Goal: Transaction & Acquisition: Purchase product/service

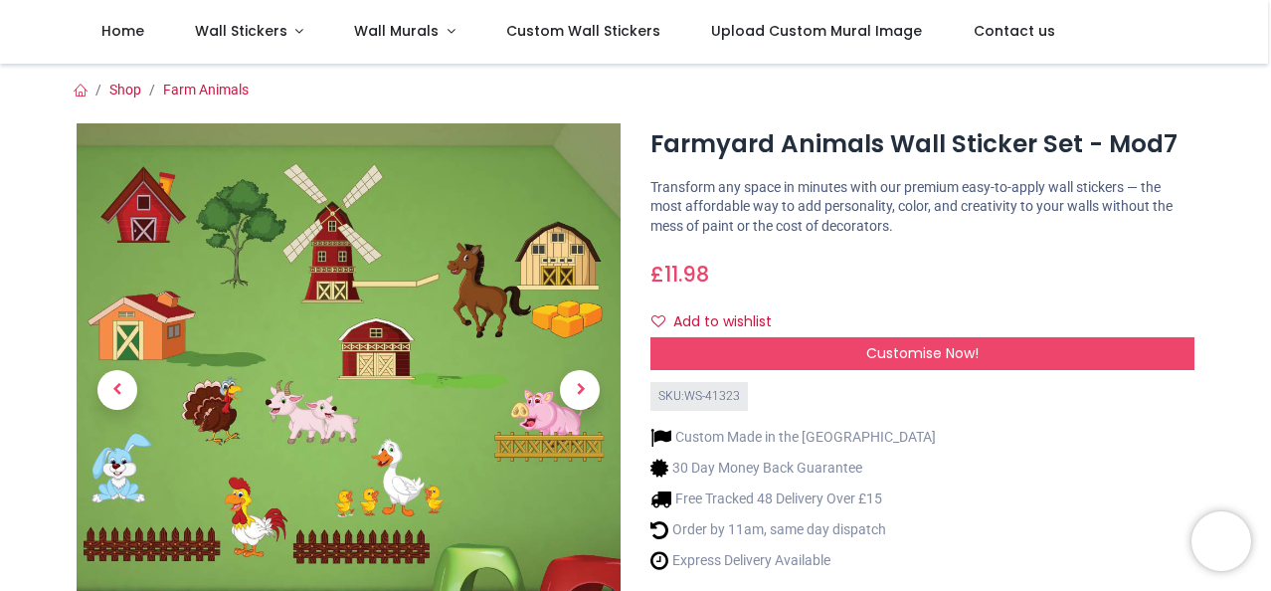
scroll to position [199, 0]
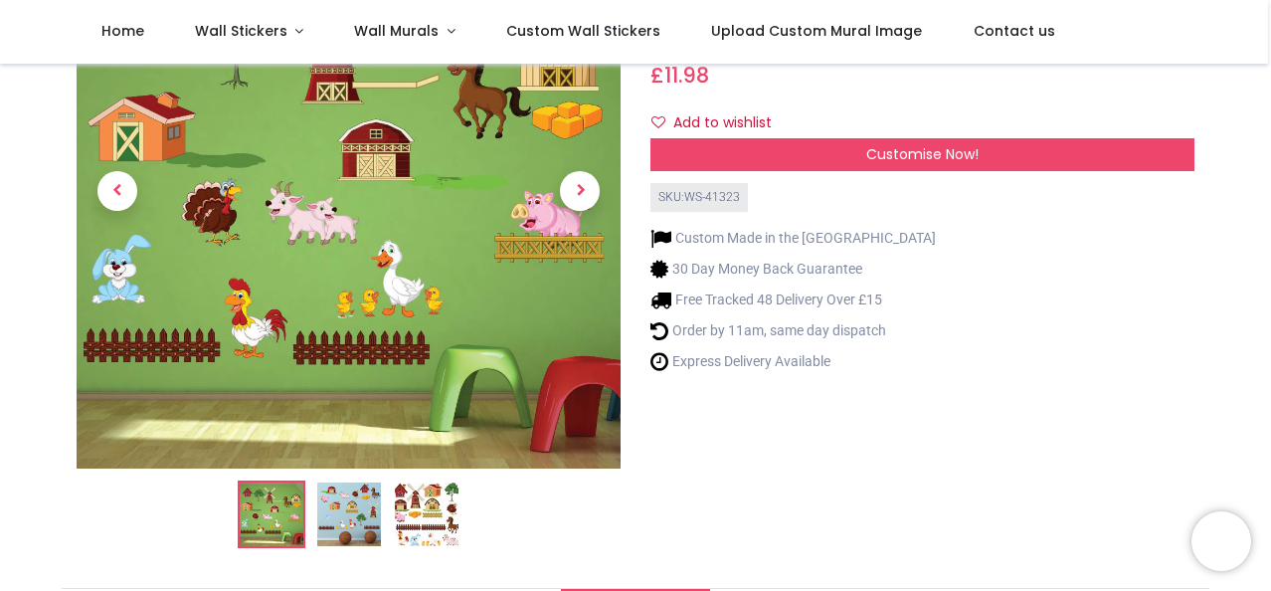
click at [332, 514] on img at bounding box center [349, 514] width 64 height 64
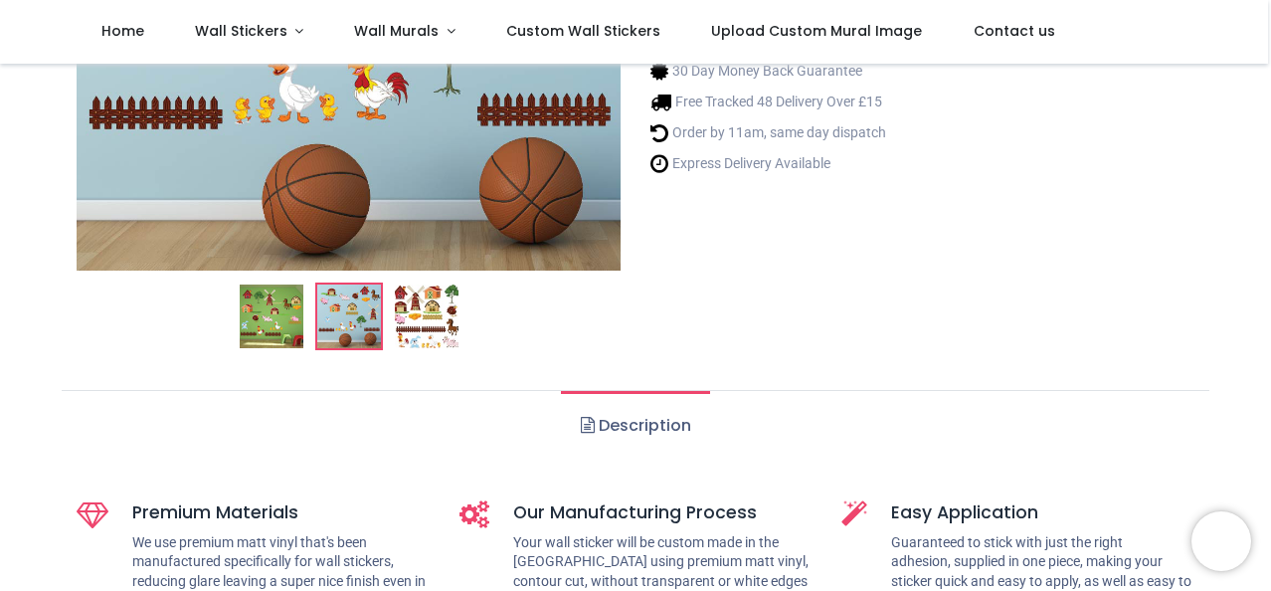
scroll to position [398, 0]
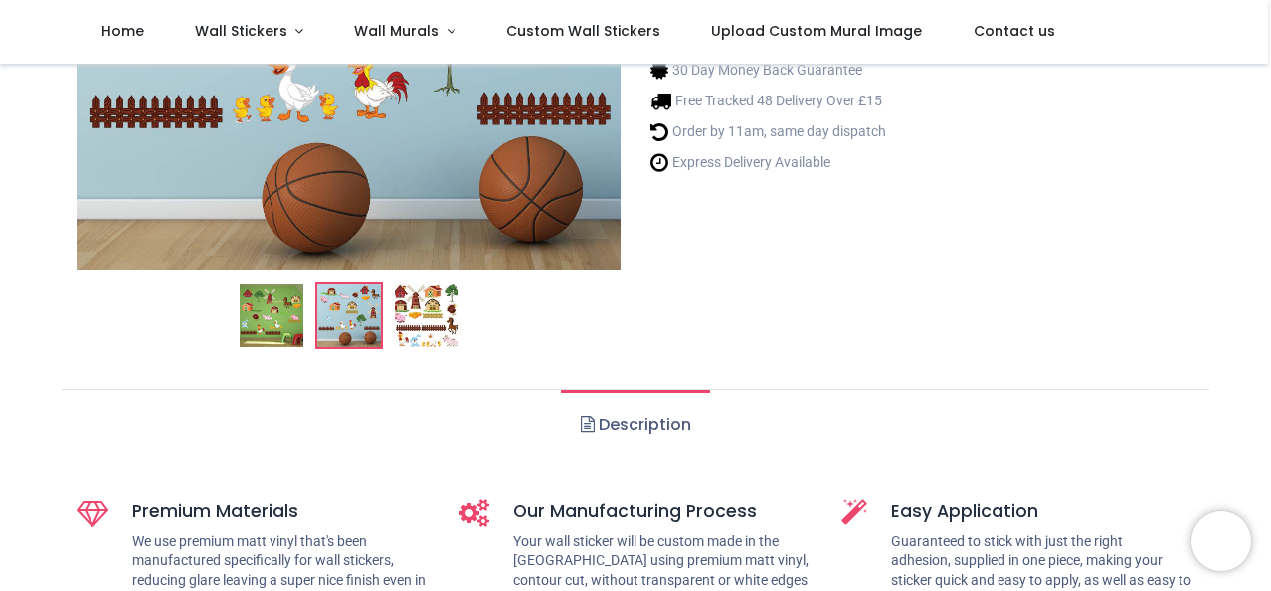
click at [441, 318] on img at bounding box center [427, 315] width 64 height 64
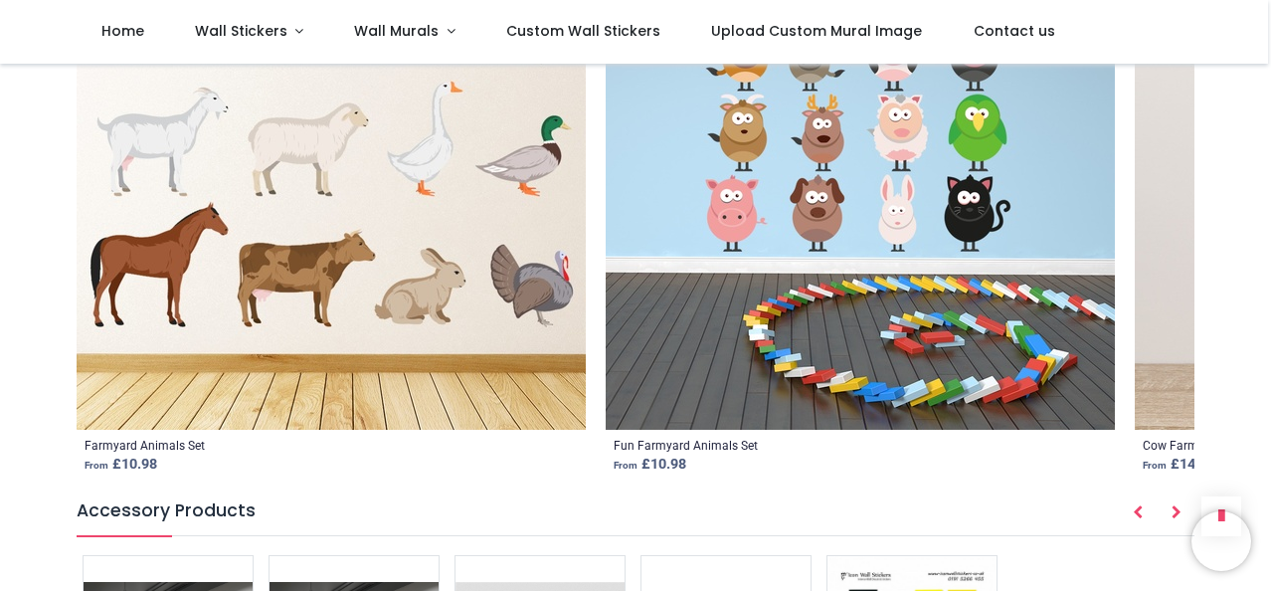
scroll to position [2367, 0]
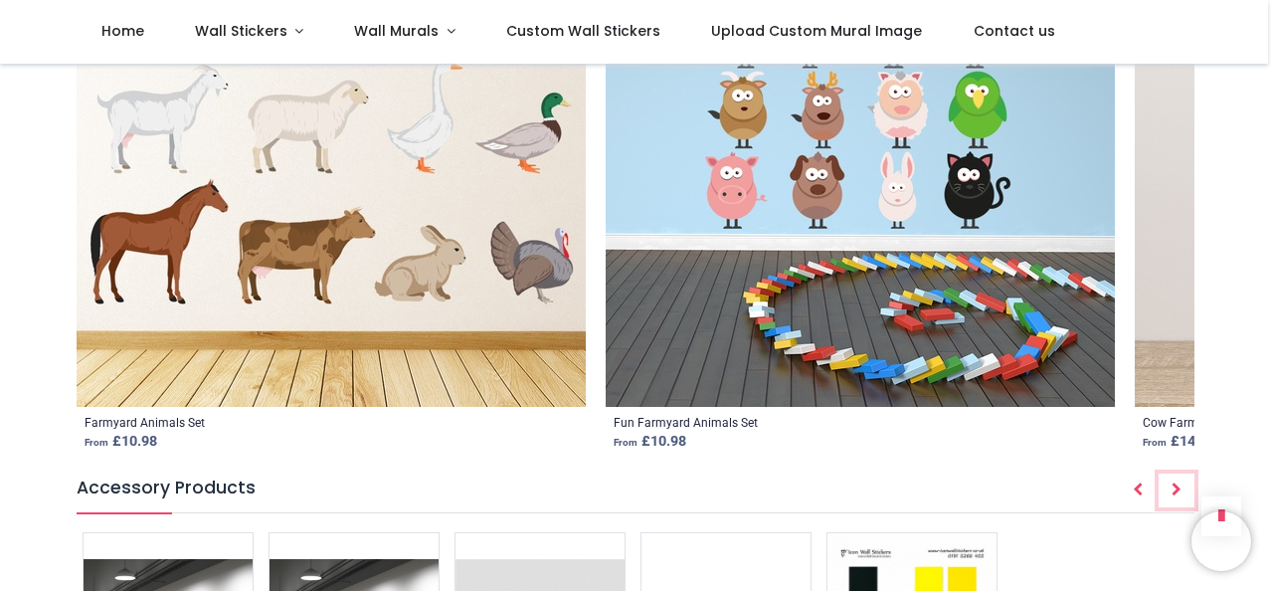
click at [1171, 491] on icon "Next" at bounding box center [1176, 489] width 10 height 14
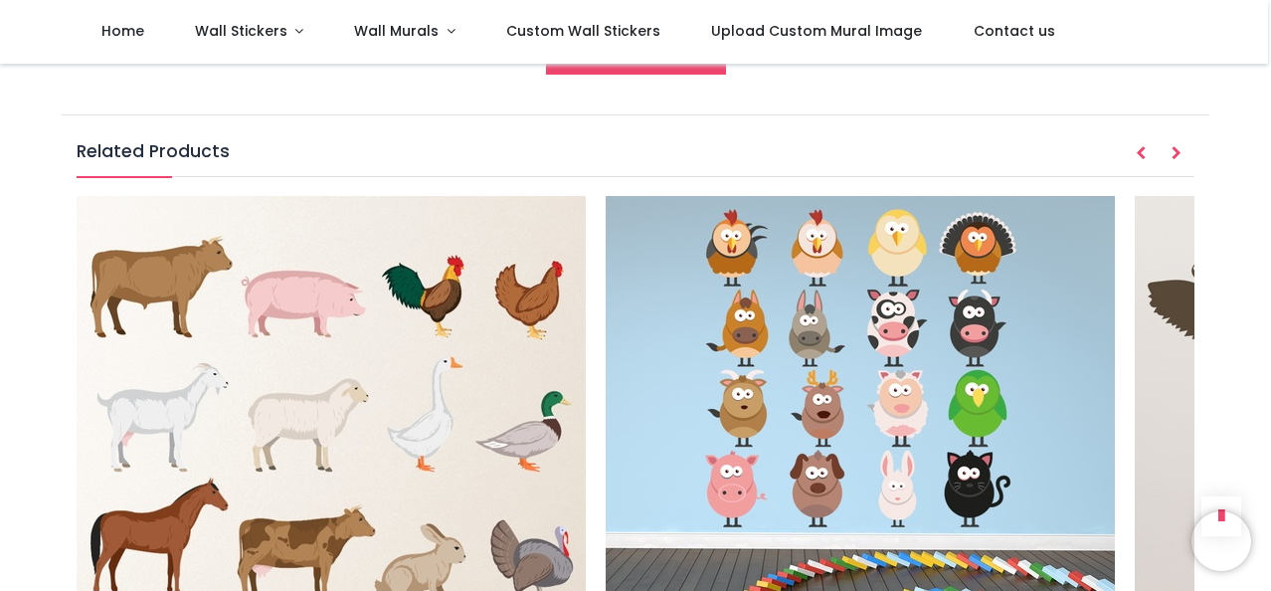
scroll to position [1969, 0]
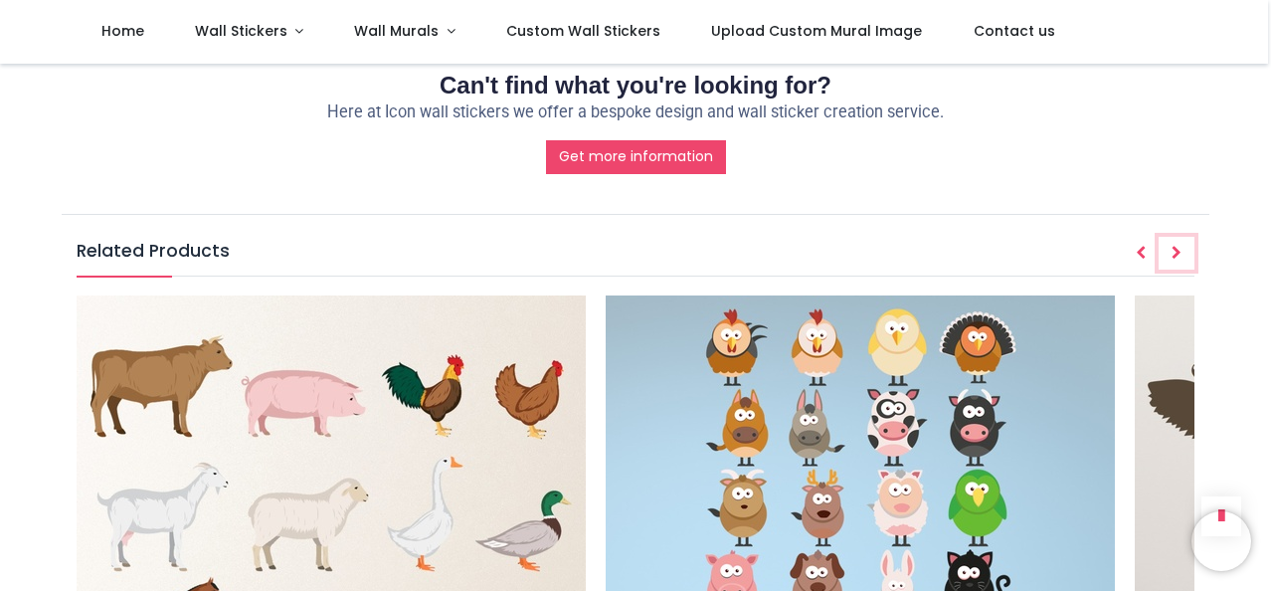
click at [1176, 252] on icon "Next" at bounding box center [1176, 253] width 10 height 14
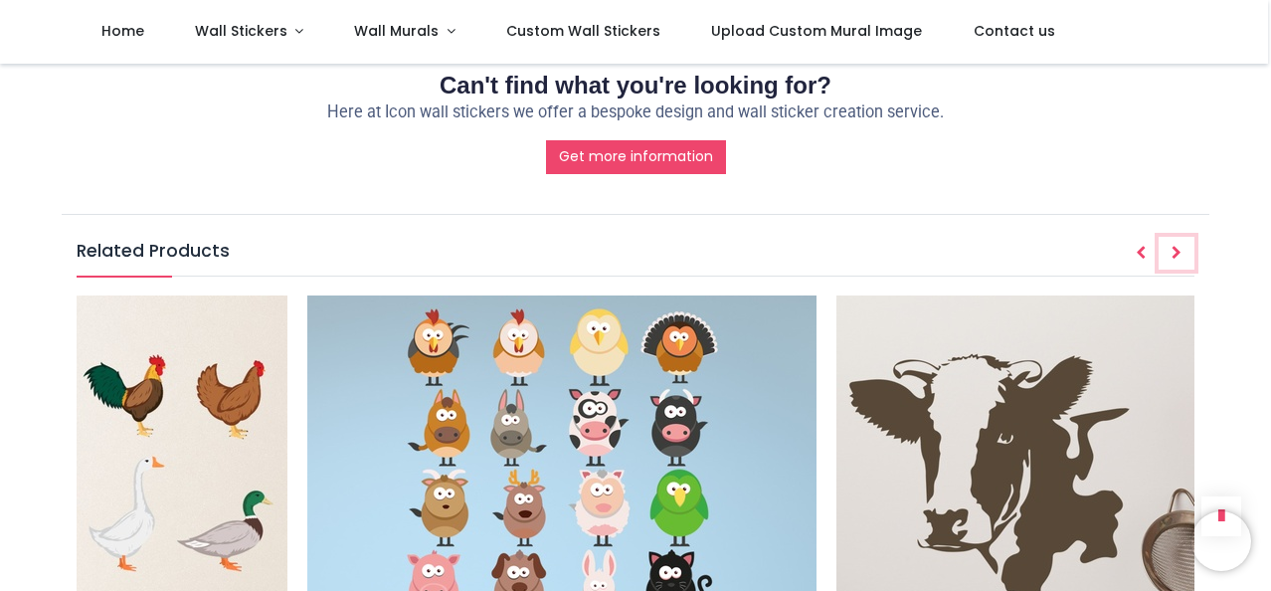
click at [1176, 252] on icon "Next" at bounding box center [1176, 253] width 10 height 14
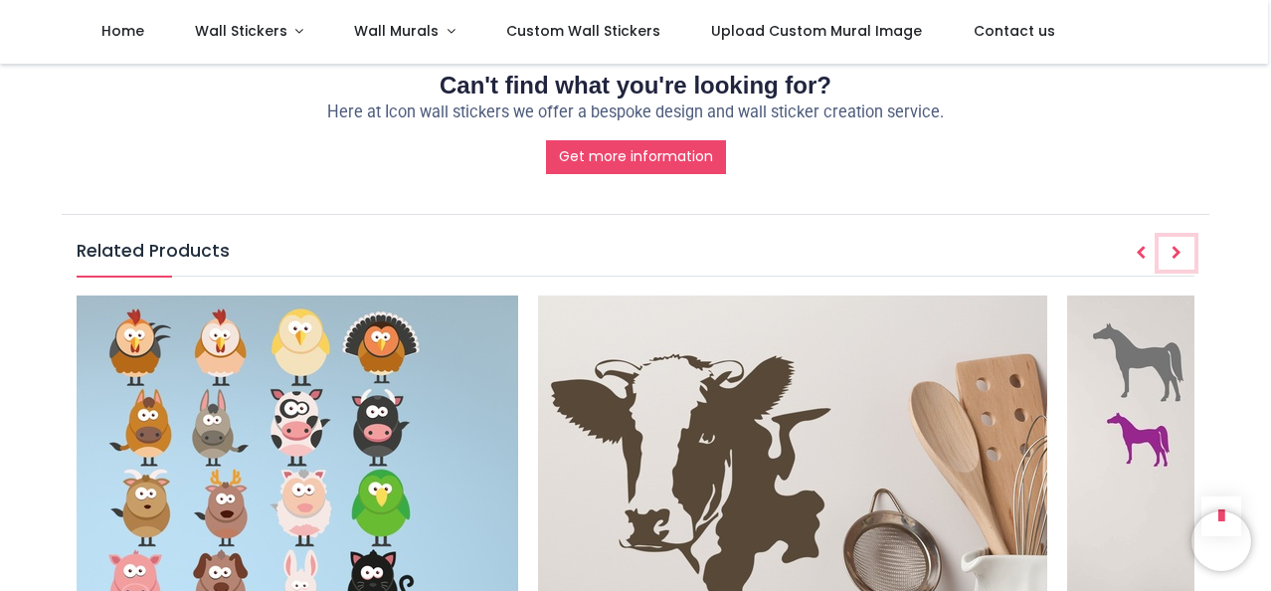
click at [1176, 252] on icon "Next" at bounding box center [1176, 253] width 10 height 14
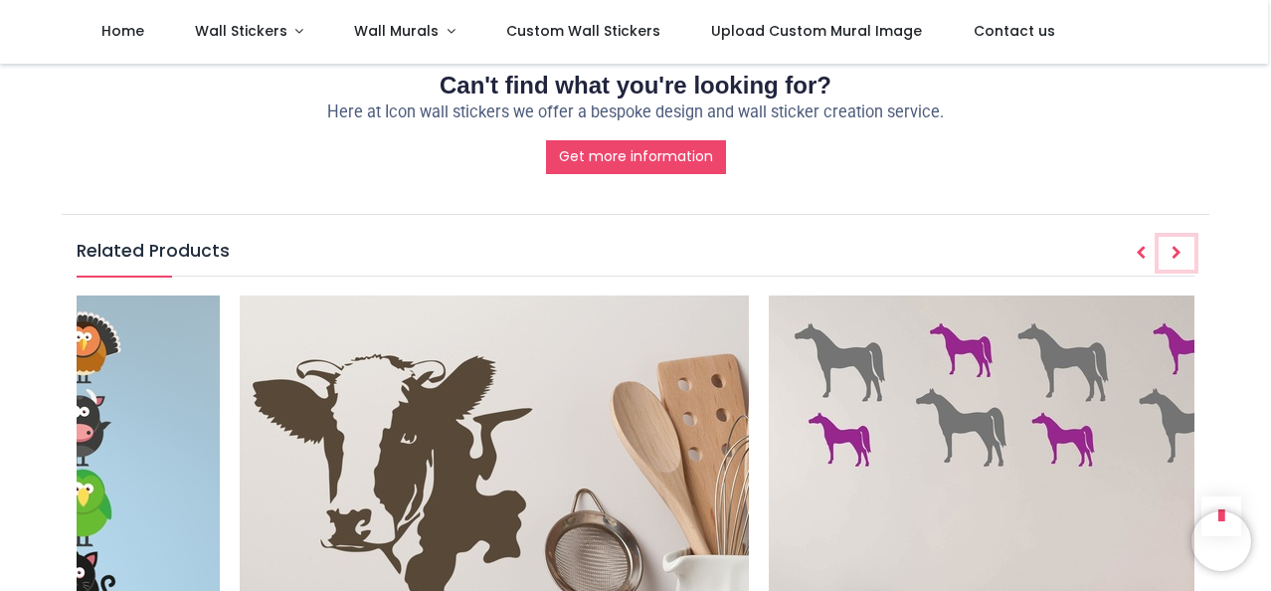
click at [1176, 252] on icon "Next" at bounding box center [1176, 253] width 10 height 14
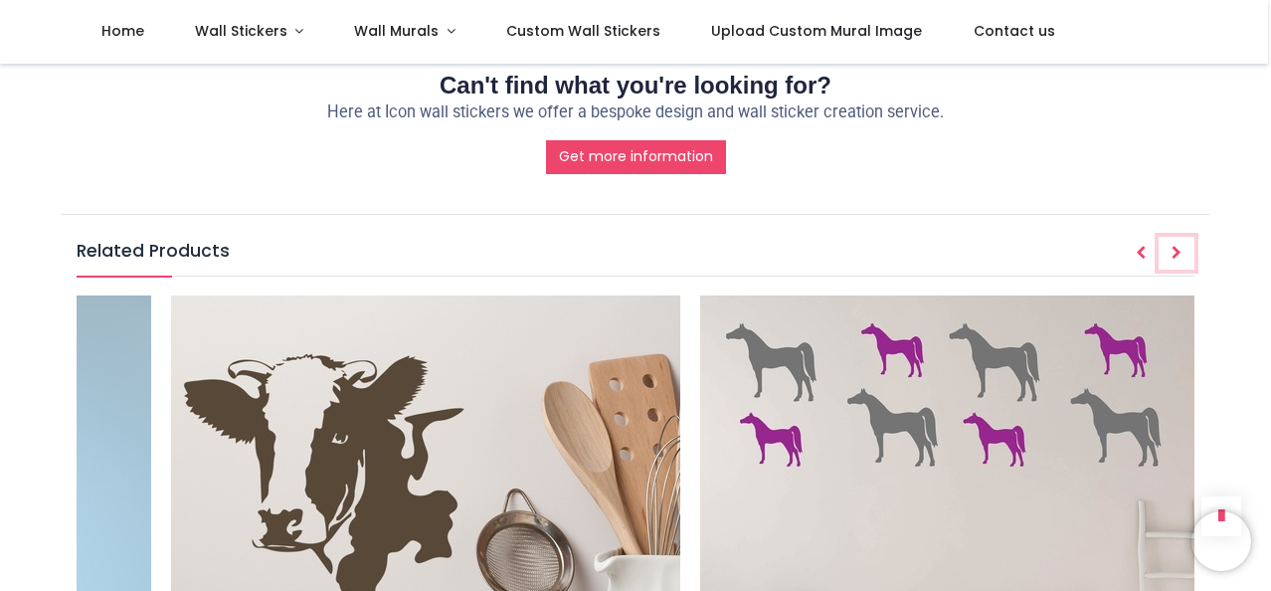
click at [1176, 252] on icon "Next" at bounding box center [1176, 253] width 10 height 14
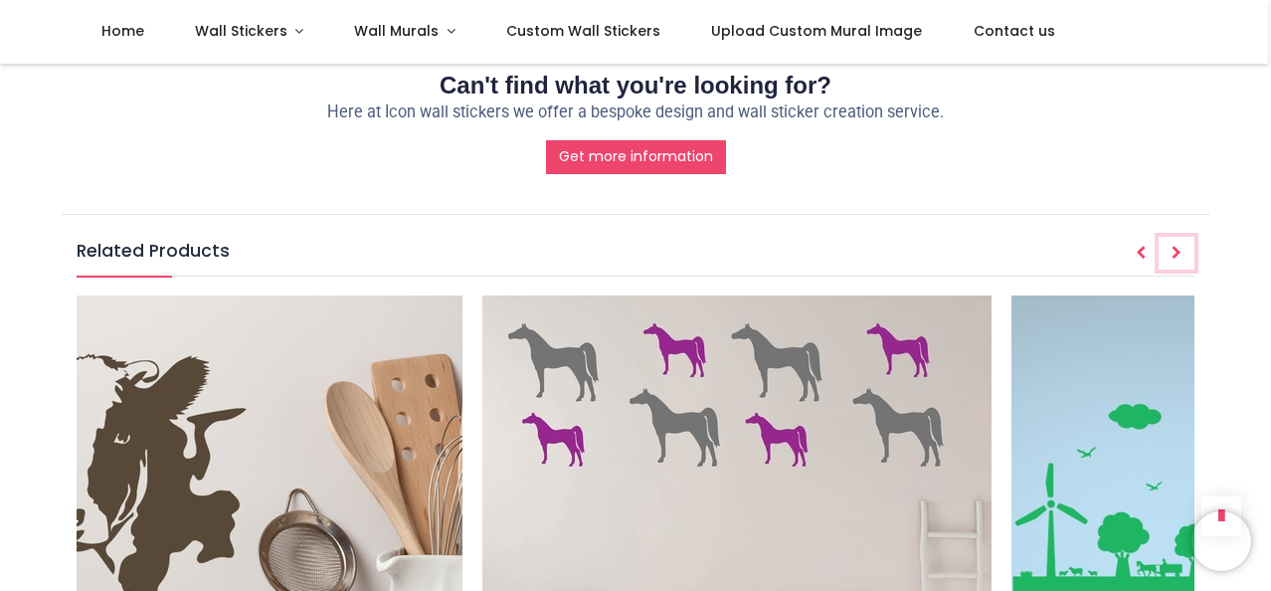
click at [1176, 252] on icon "Next" at bounding box center [1176, 253] width 10 height 14
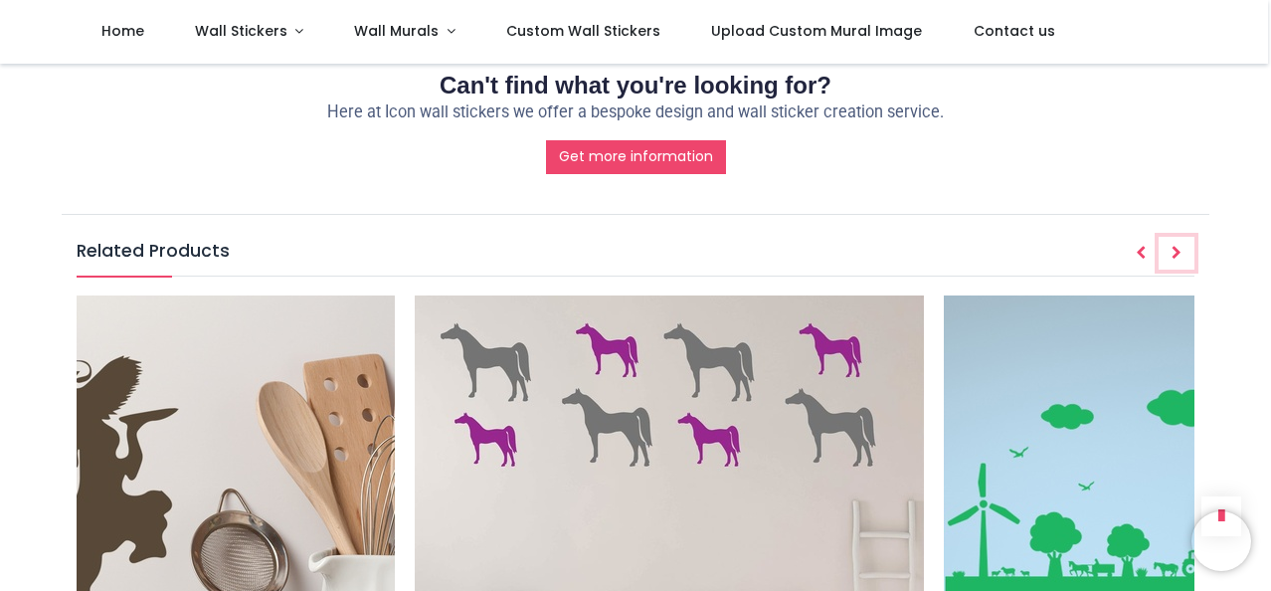
click at [1176, 252] on icon "Next" at bounding box center [1176, 253] width 10 height 14
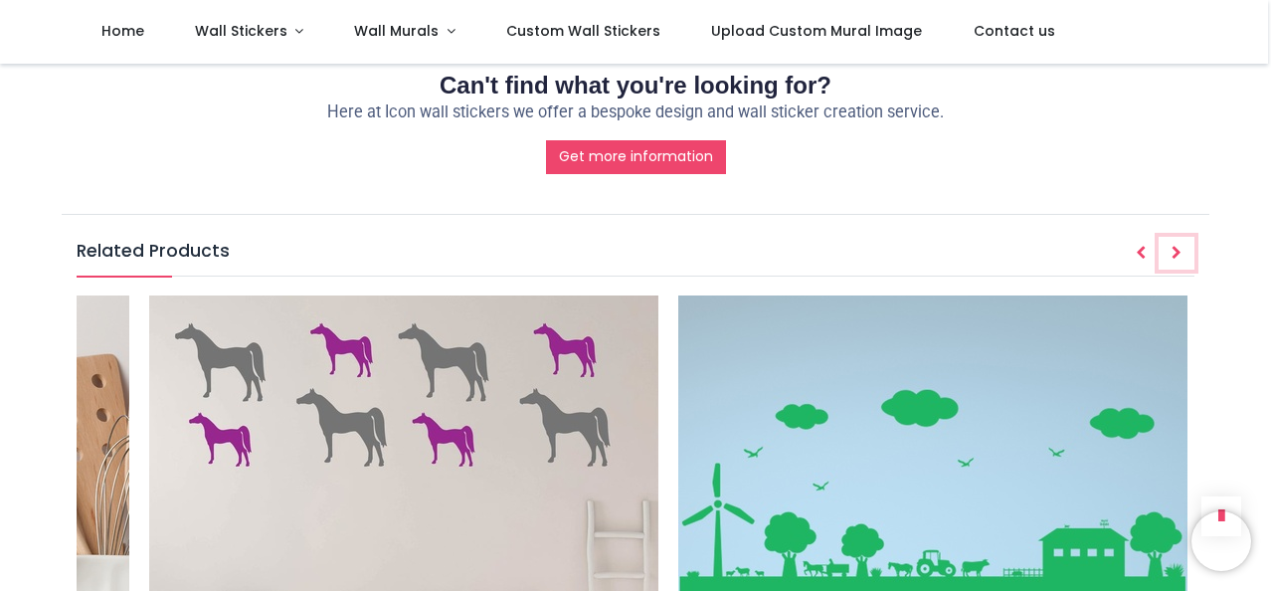
click at [1176, 252] on icon "Next" at bounding box center [1176, 253] width 10 height 14
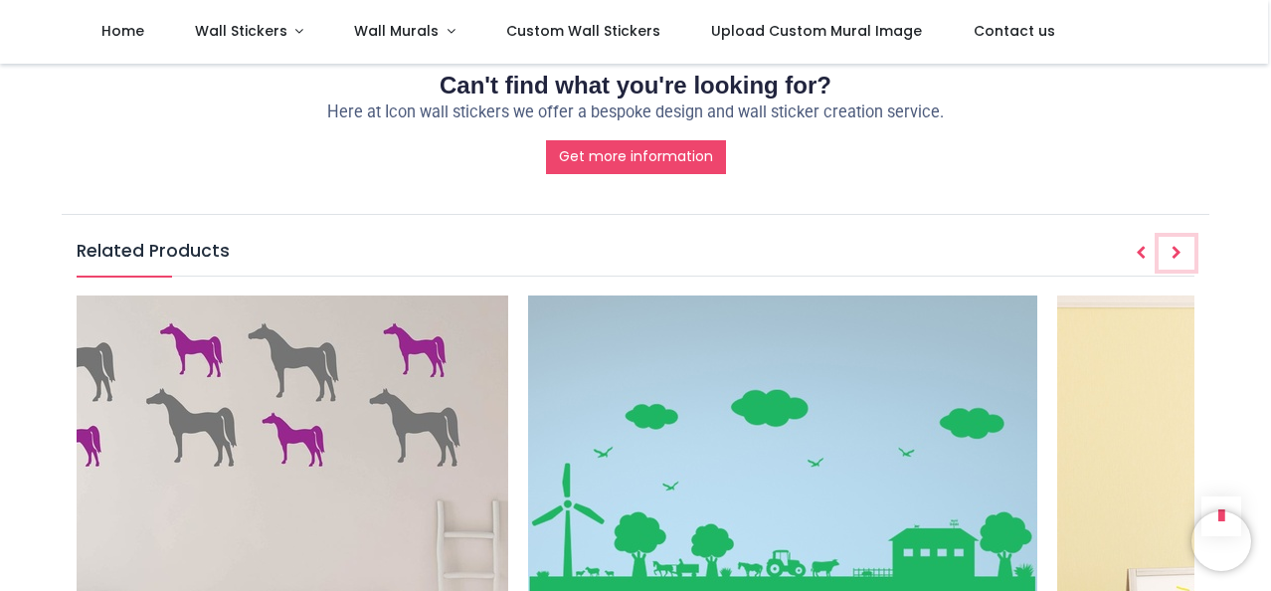
click at [1177, 251] on icon "Next" at bounding box center [1176, 253] width 10 height 14
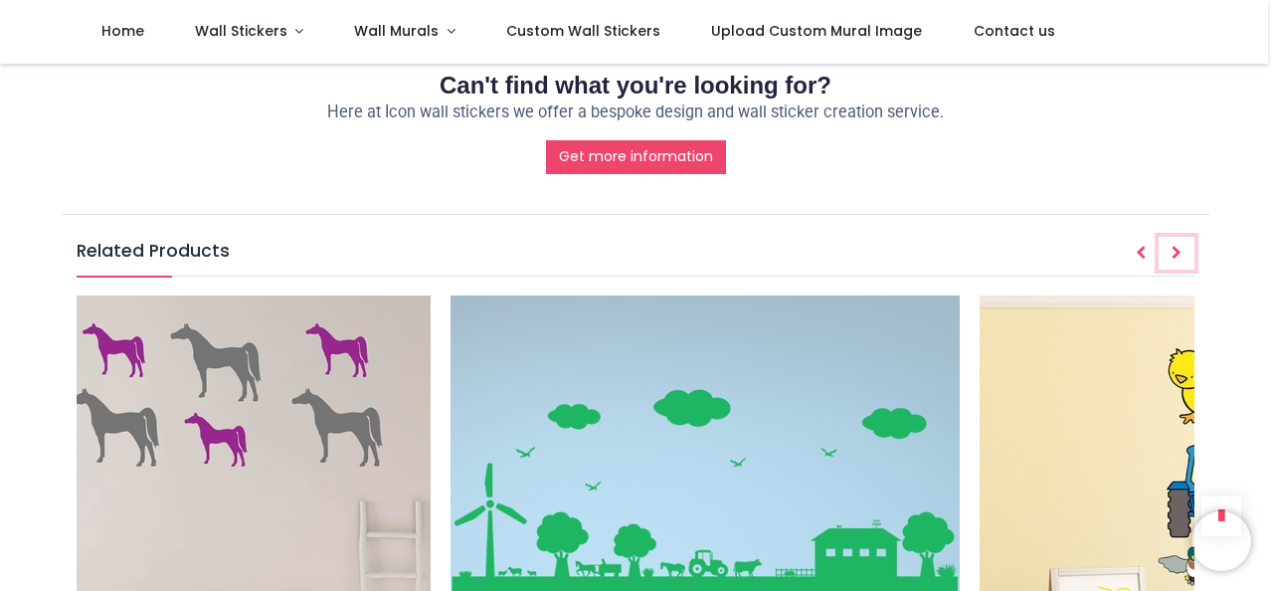
click at [1177, 251] on icon "Next" at bounding box center [1176, 253] width 10 height 14
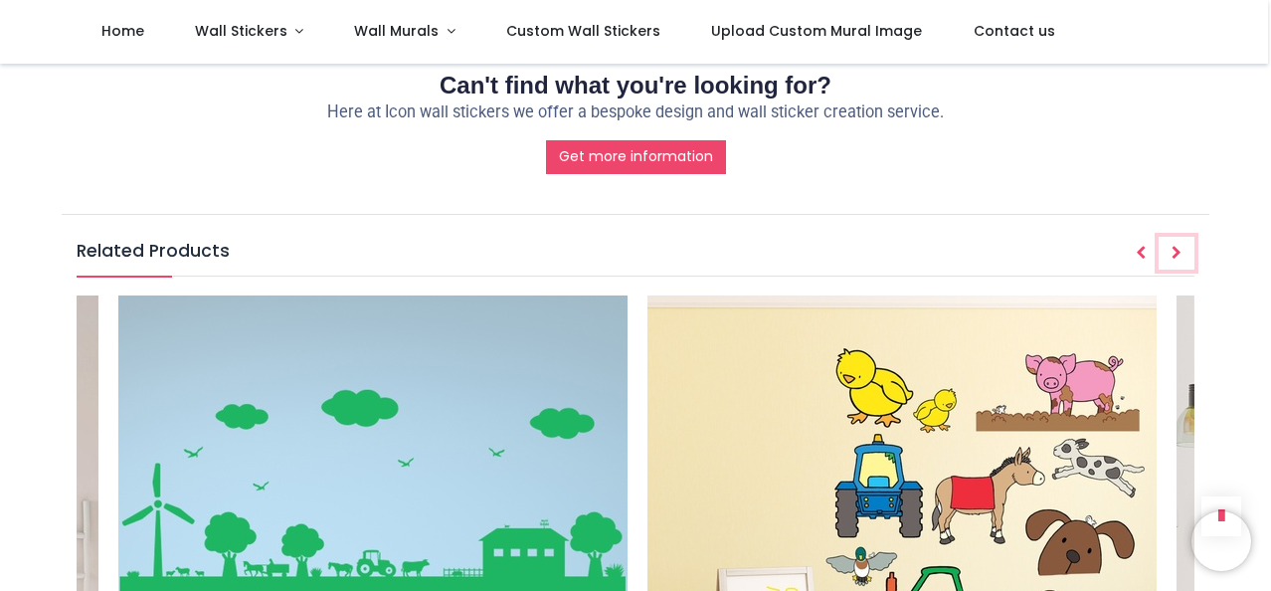
click at [1177, 251] on icon "Next" at bounding box center [1176, 253] width 10 height 14
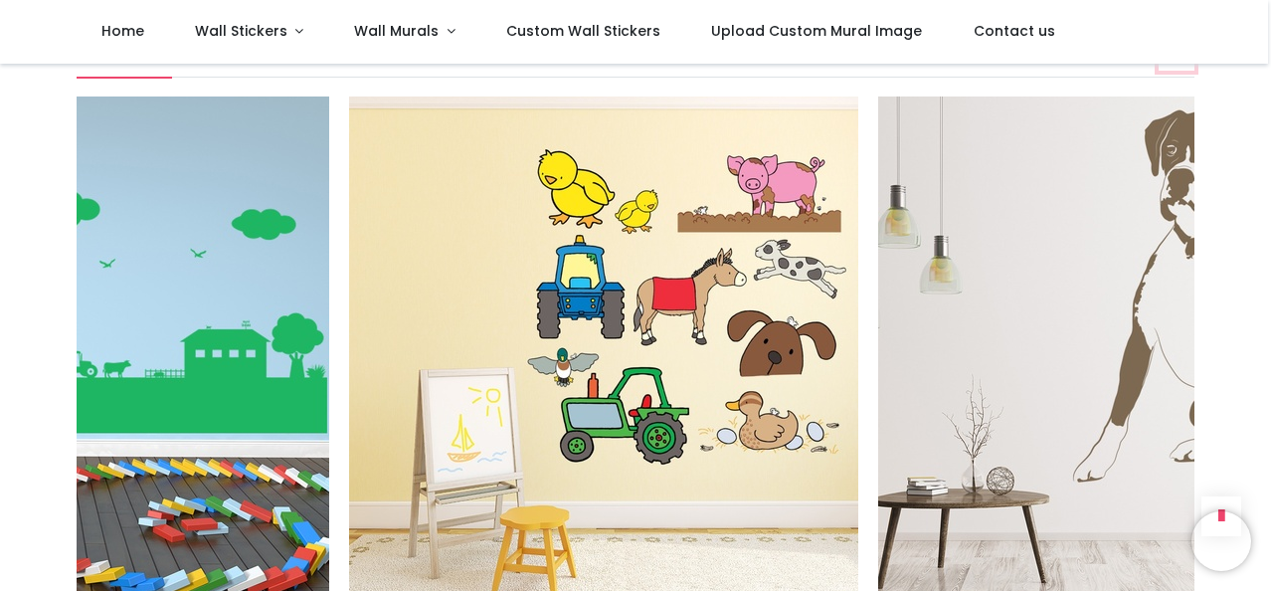
scroll to position [2068, 0]
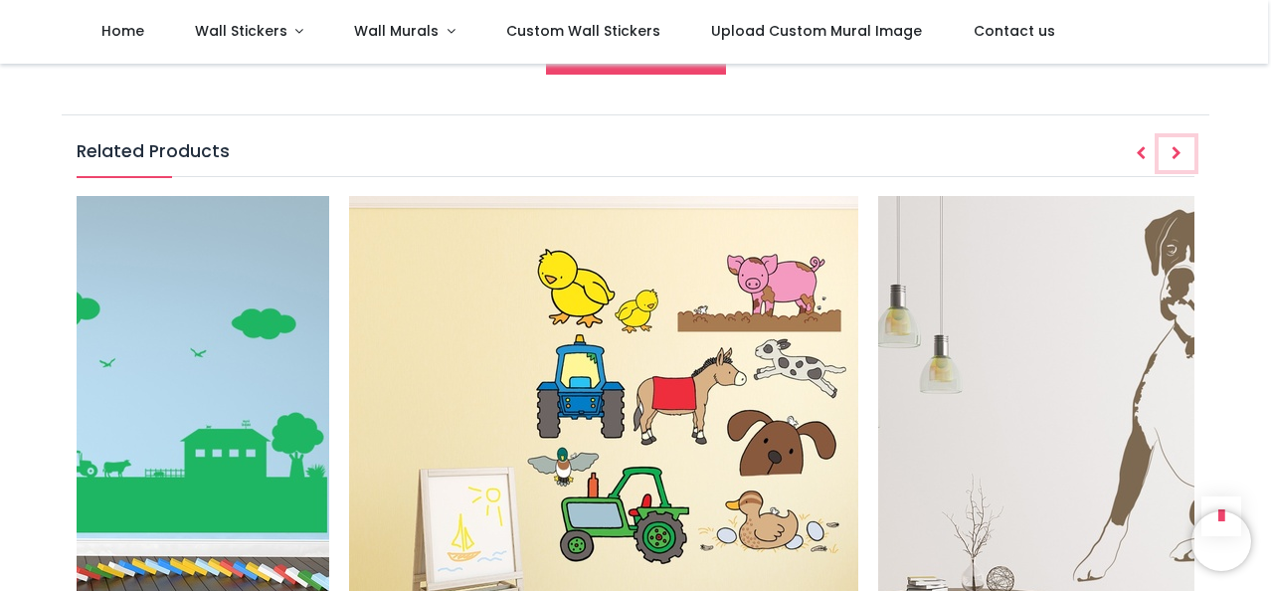
click at [1183, 147] on button "Next" at bounding box center [1176, 154] width 36 height 34
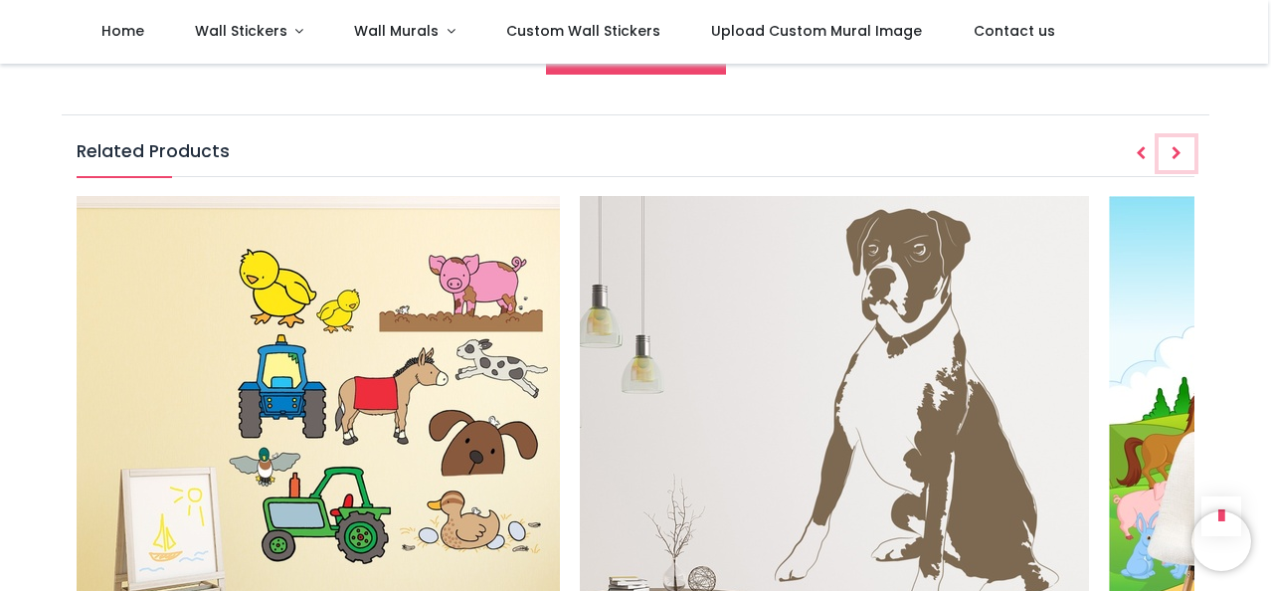
click at [1182, 147] on button "Next" at bounding box center [1176, 154] width 36 height 34
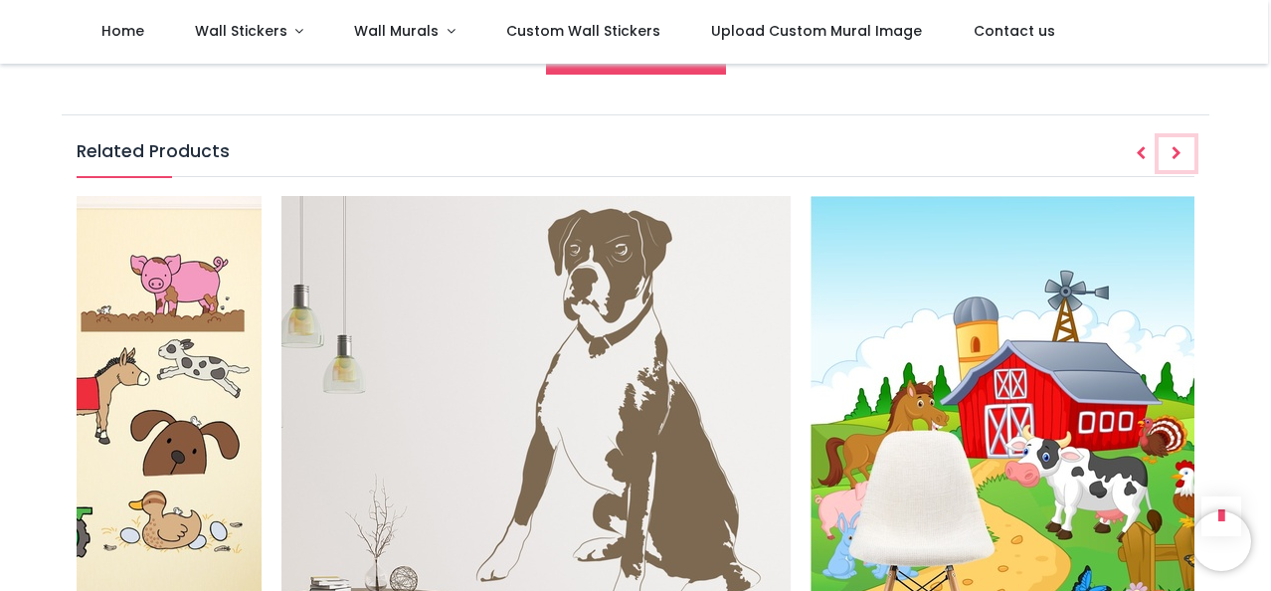
click at [1182, 147] on button "Next" at bounding box center [1176, 154] width 36 height 34
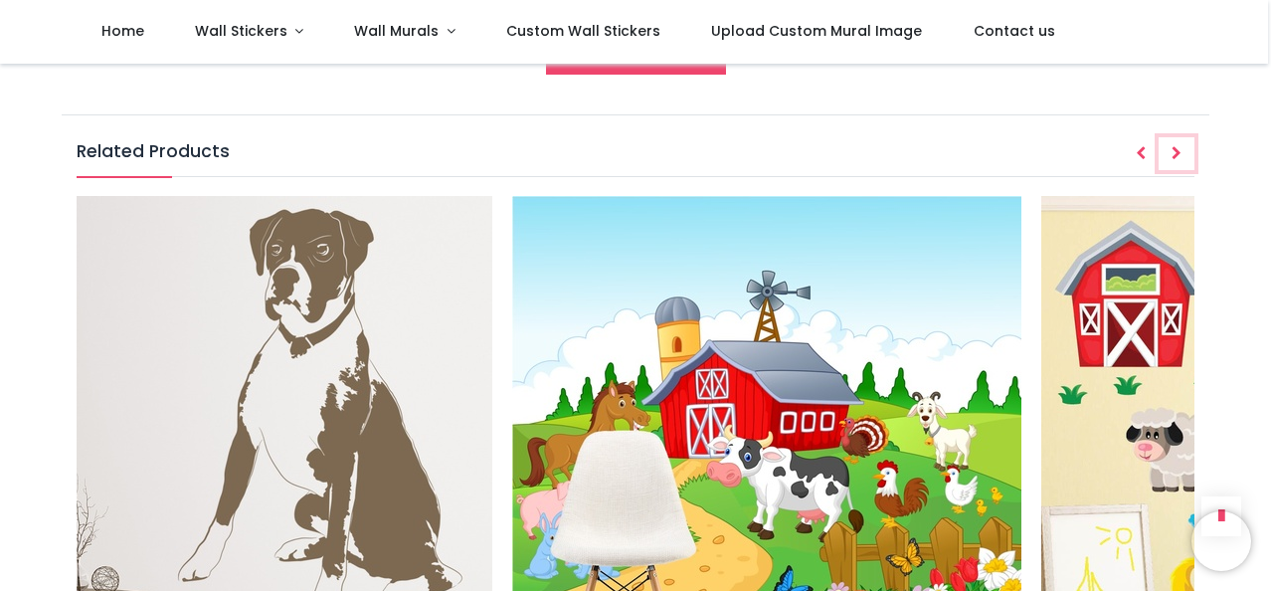
click at [1179, 152] on icon "Next" at bounding box center [1176, 153] width 10 height 14
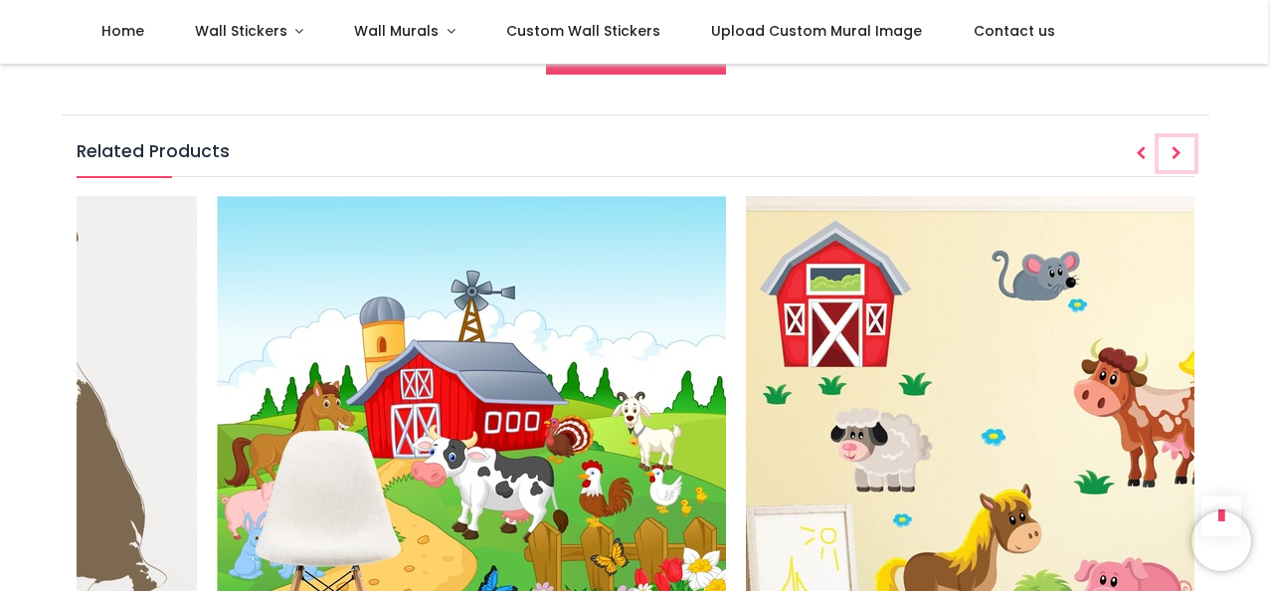
scroll to position [0, 3566]
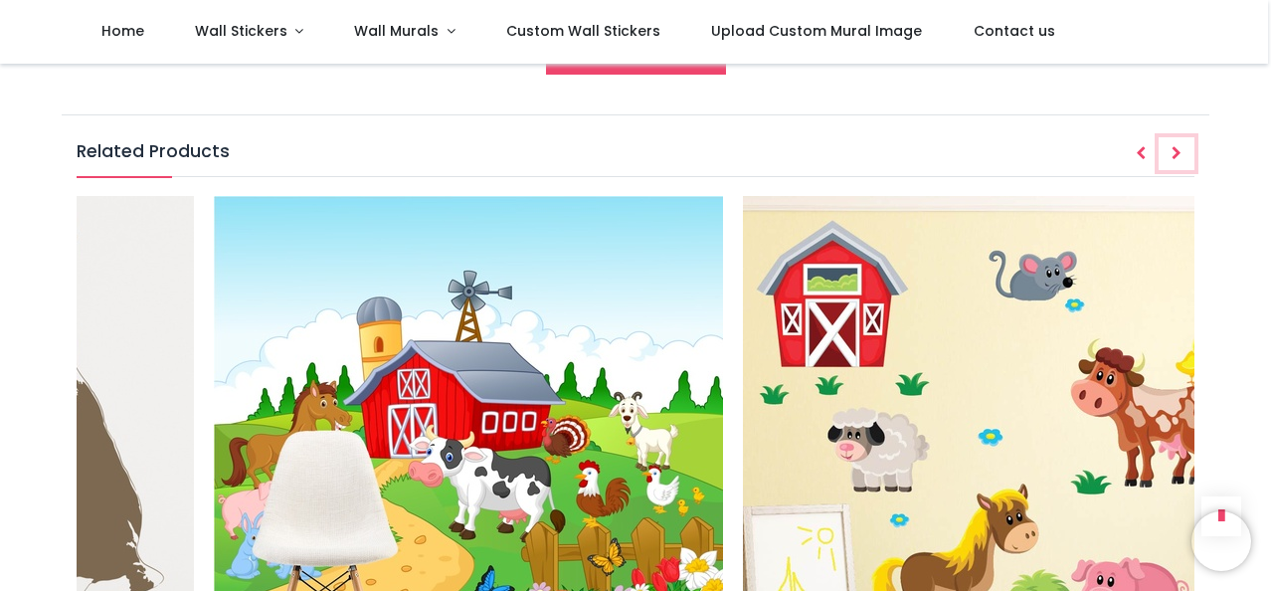
click at [1179, 152] on icon "Next" at bounding box center [1176, 153] width 10 height 14
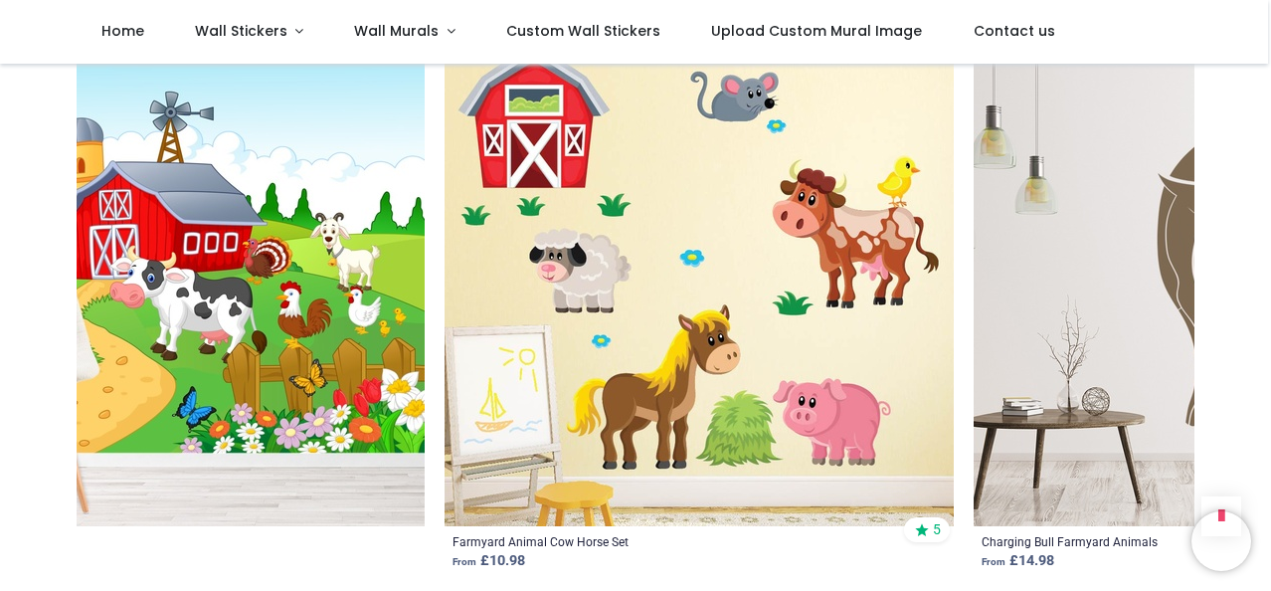
scroll to position [2048, 0]
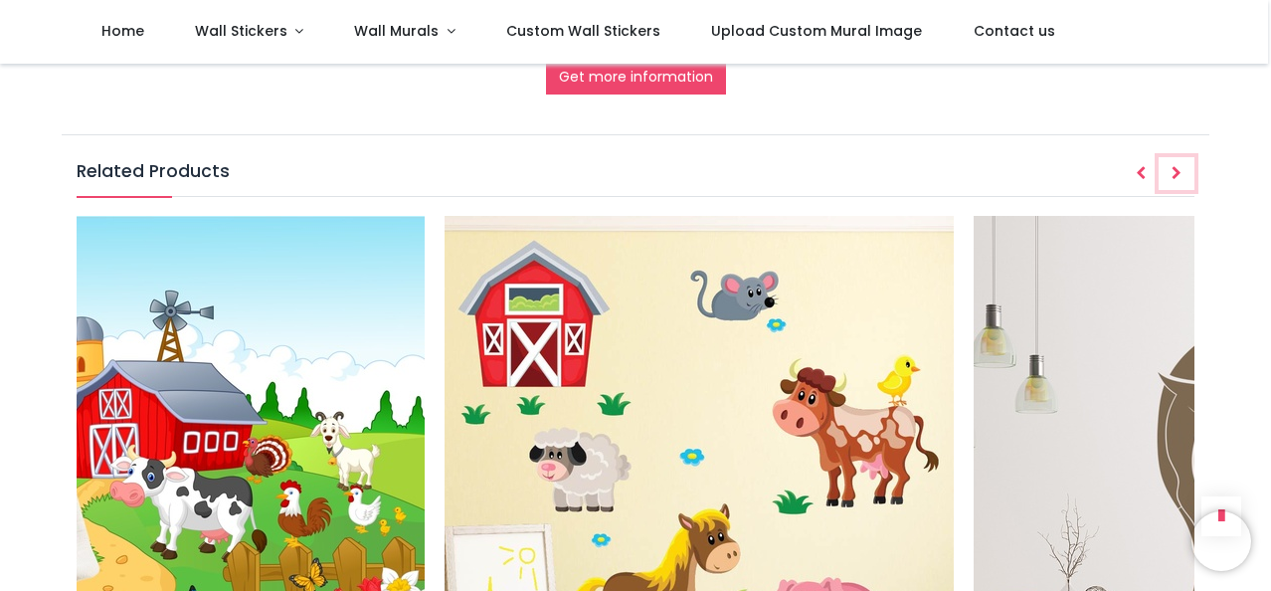
click at [1171, 185] on button "Next" at bounding box center [1176, 174] width 36 height 34
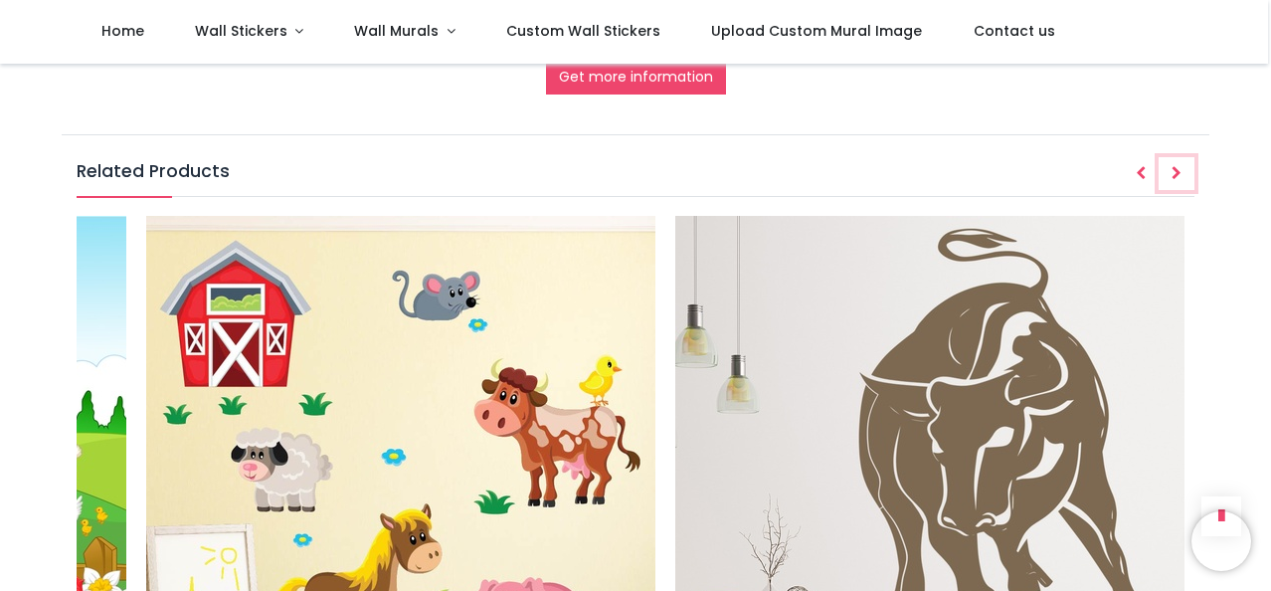
click at [1177, 178] on icon "Next" at bounding box center [1176, 173] width 10 height 14
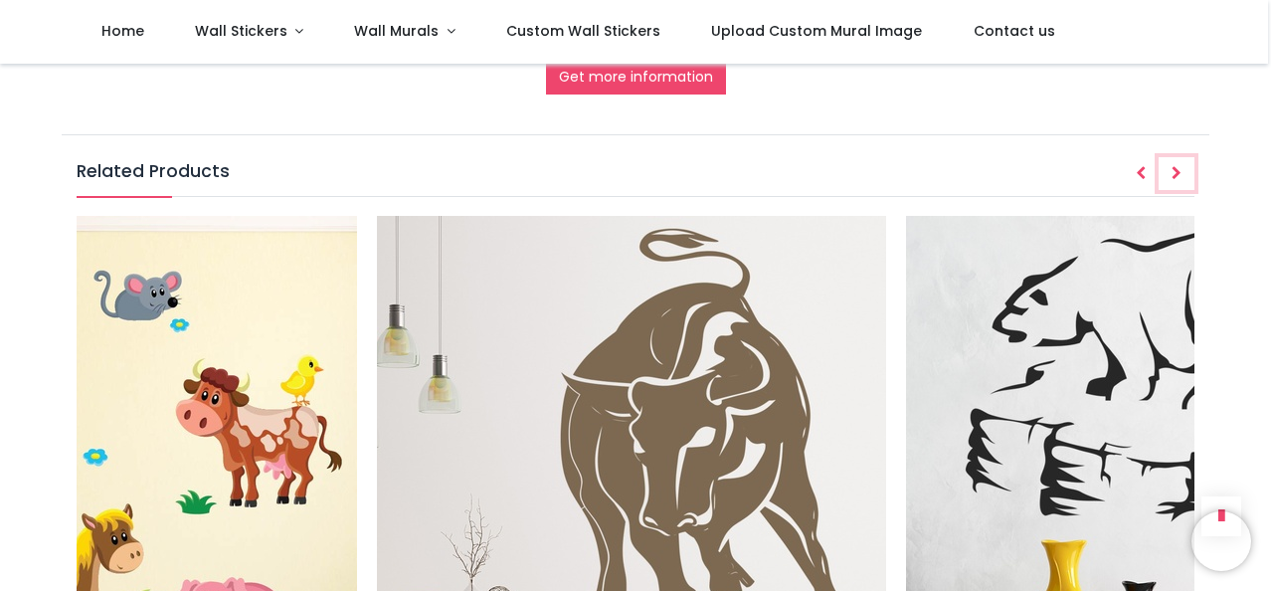
click at [1177, 175] on icon "Next" at bounding box center [1176, 173] width 10 height 14
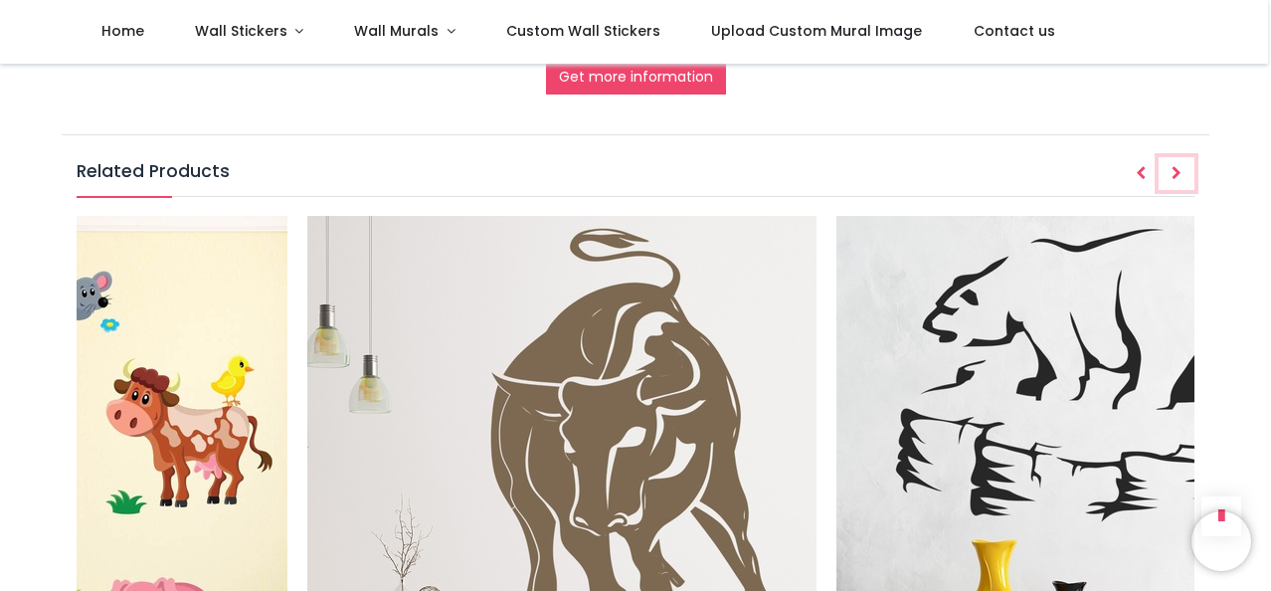
click at [1177, 175] on icon "Next" at bounding box center [1176, 173] width 10 height 14
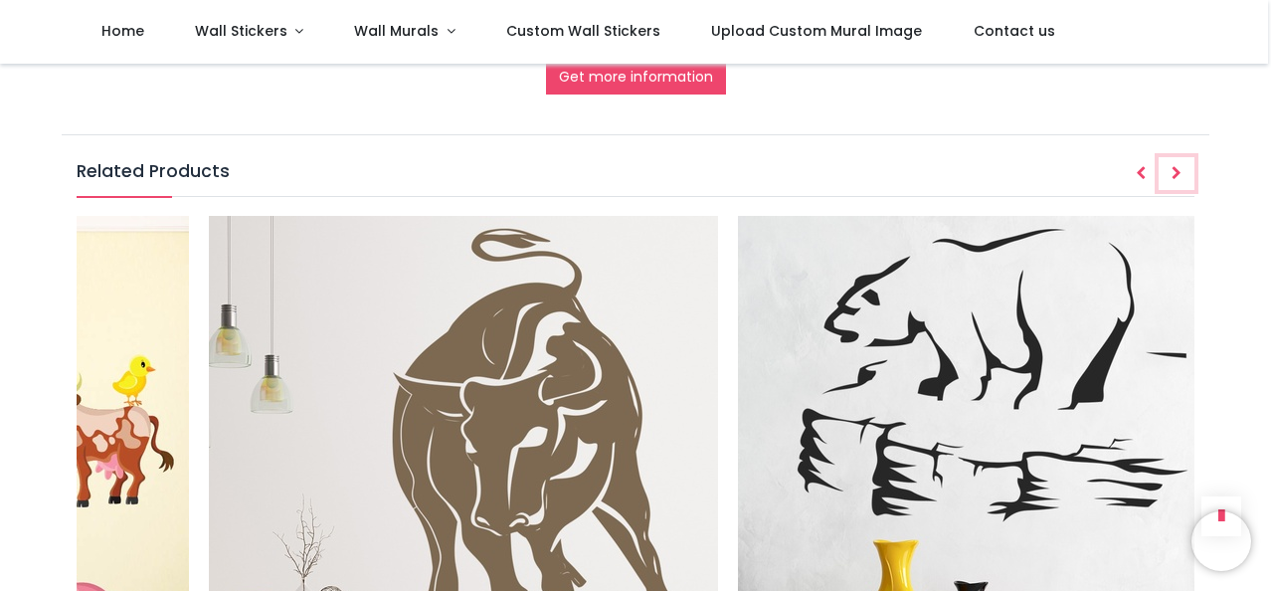
click at [1177, 175] on icon "Next" at bounding box center [1176, 173] width 10 height 14
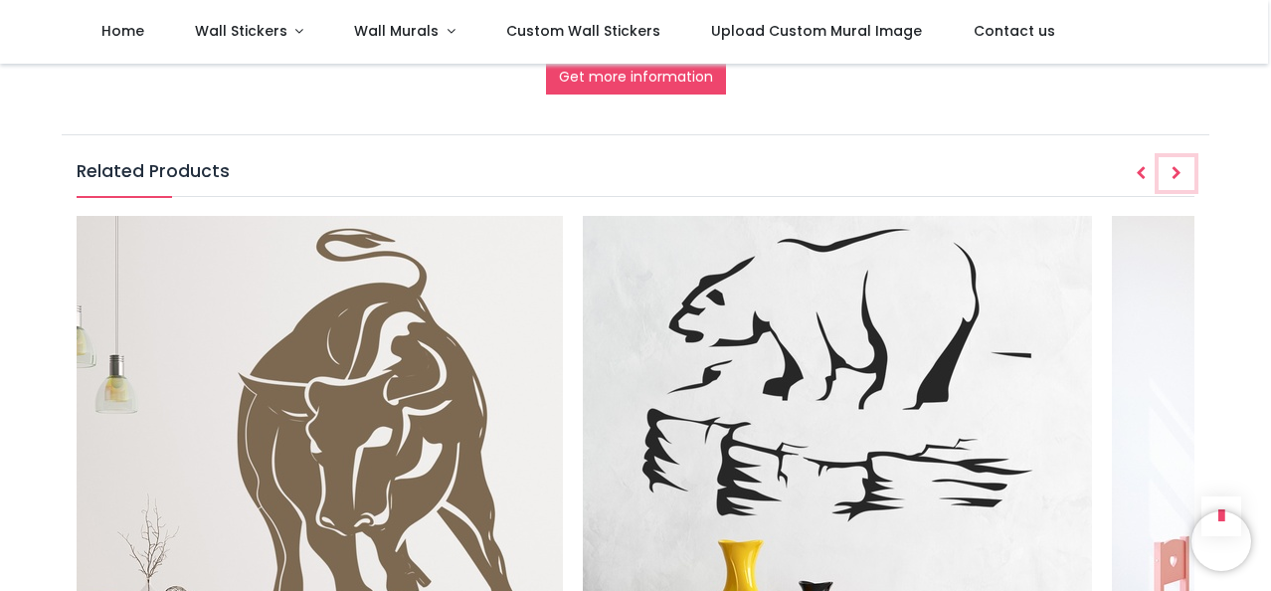
click at [1177, 175] on icon "Next" at bounding box center [1176, 173] width 10 height 14
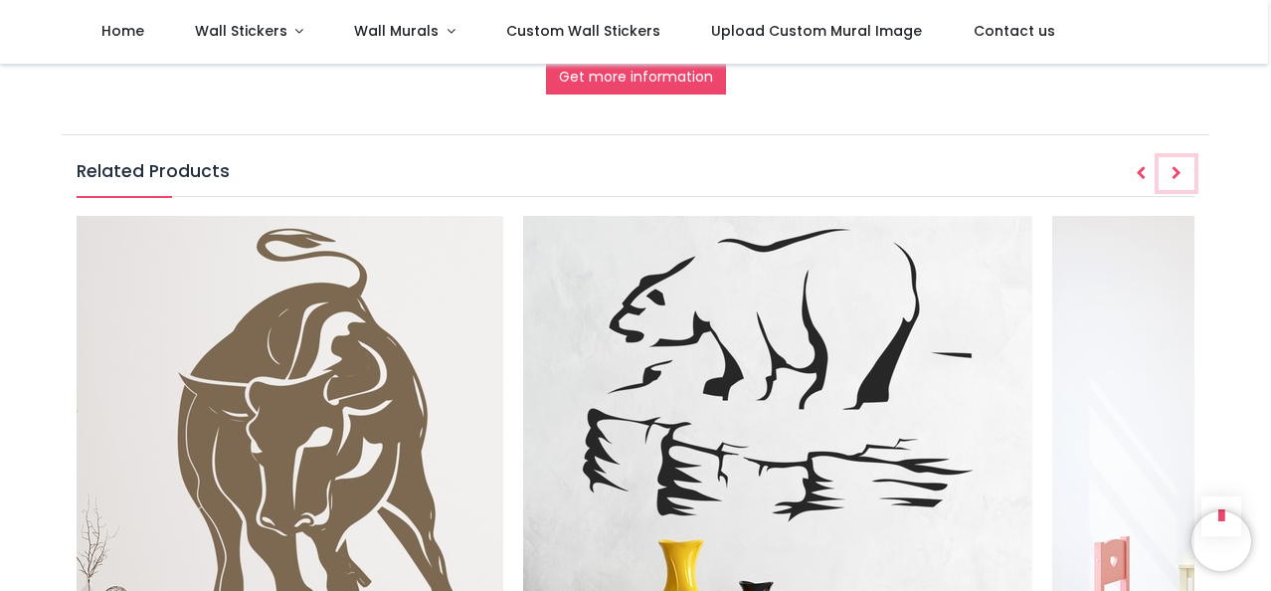
click at [1177, 175] on icon "Next" at bounding box center [1176, 173] width 10 height 14
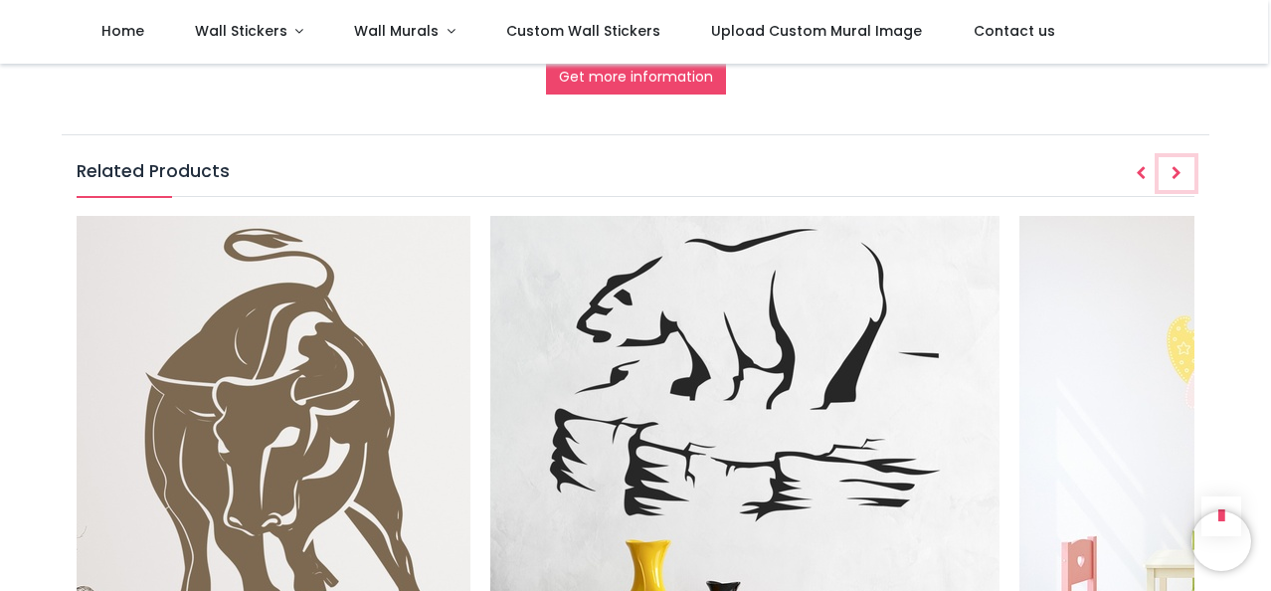
click at [1177, 175] on icon "Next" at bounding box center [1176, 173] width 10 height 14
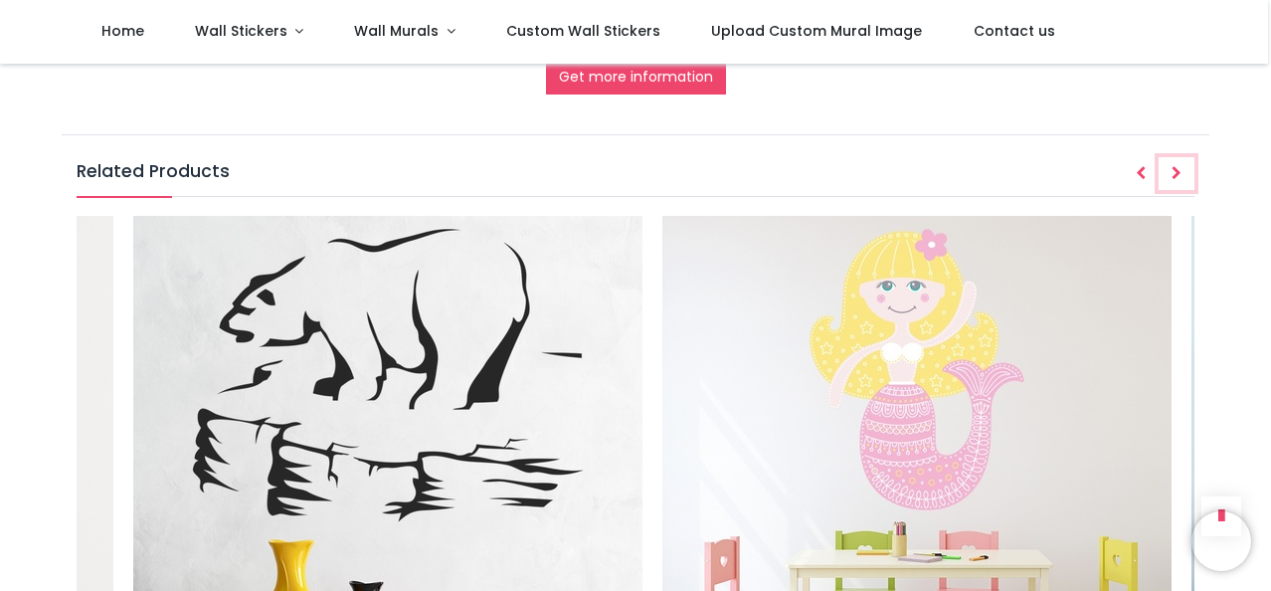
click at [1178, 174] on icon "Next" at bounding box center [1176, 173] width 10 height 14
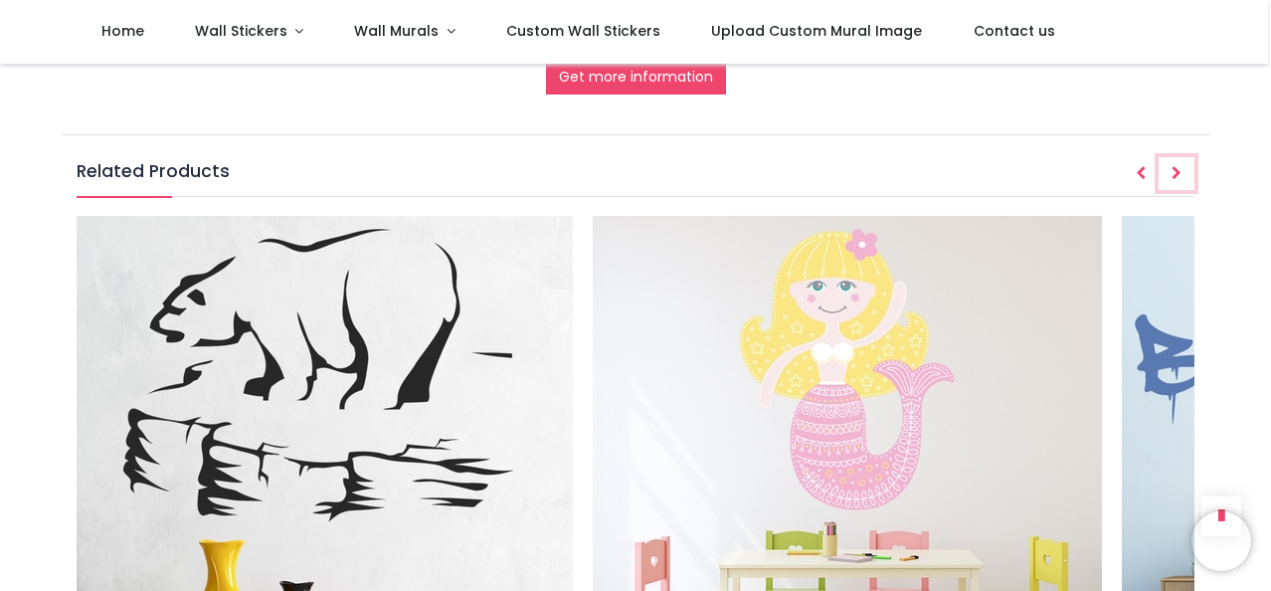
click at [1178, 176] on icon "Next" at bounding box center [1176, 173] width 10 height 14
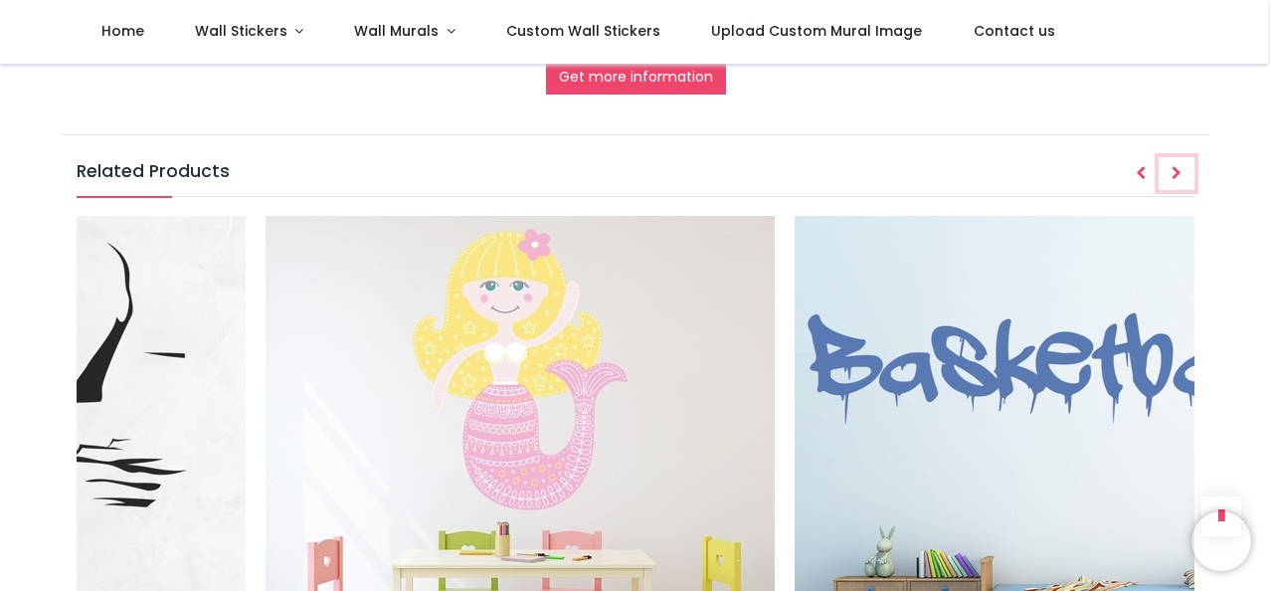
click at [1178, 176] on icon "Next" at bounding box center [1176, 173] width 10 height 14
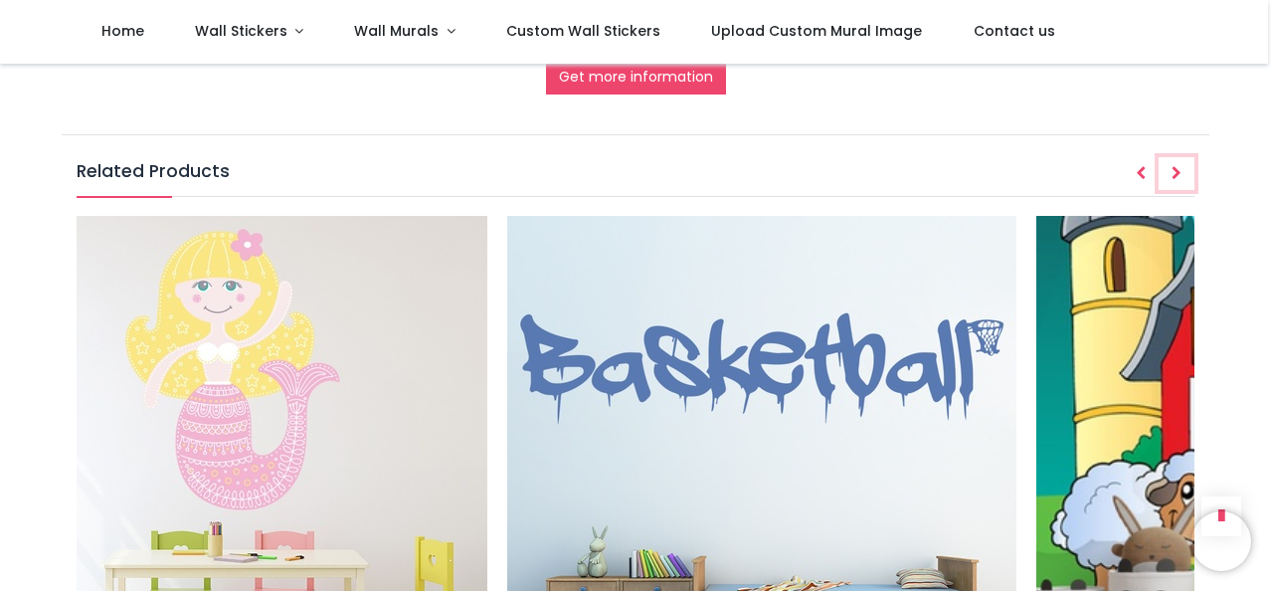
click at [1178, 176] on icon "Next" at bounding box center [1176, 173] width 10 height 14
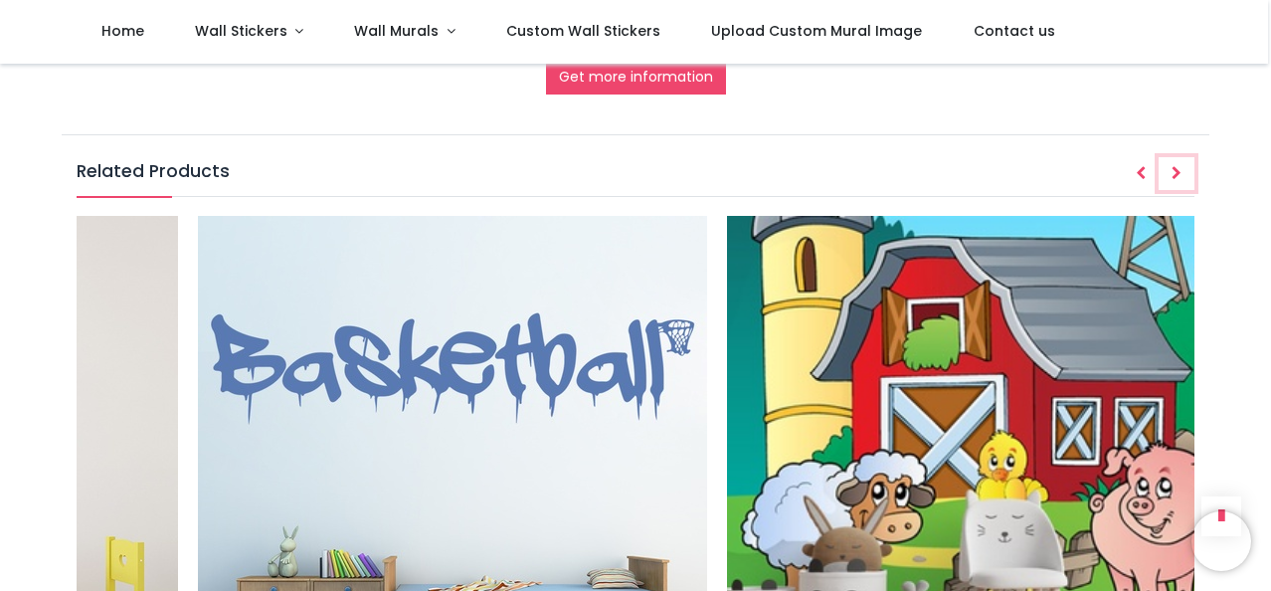
click at [1178, 176] on icon "Next" at bounding box center [1176, 173] width 10 height 14
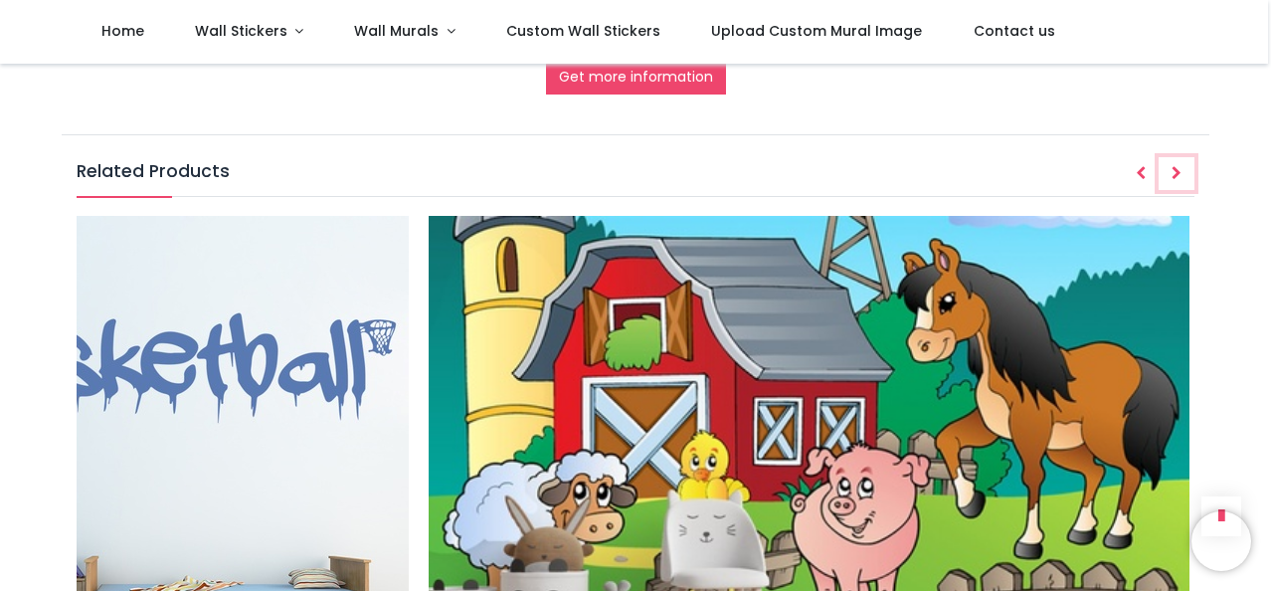
click at [1171, 176] on icon "Next" at bounding box center [1176, 173] width 10 height 14
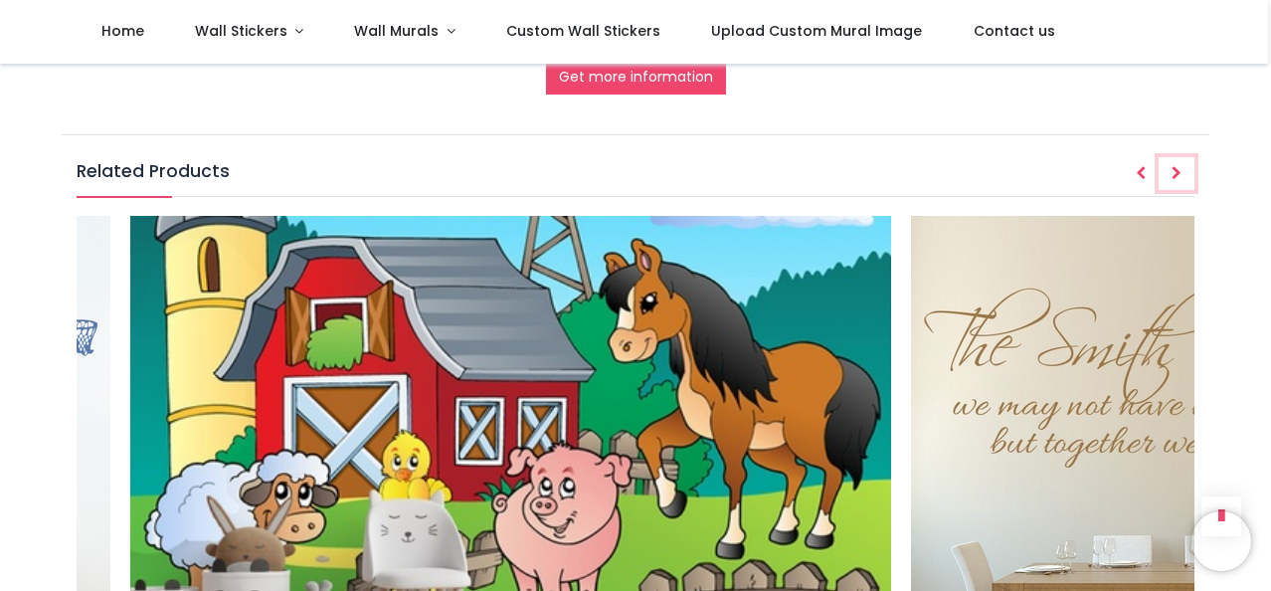
click at [1166, 184] on button "Next" at bounding box center [1176, 174] width 36 height 34
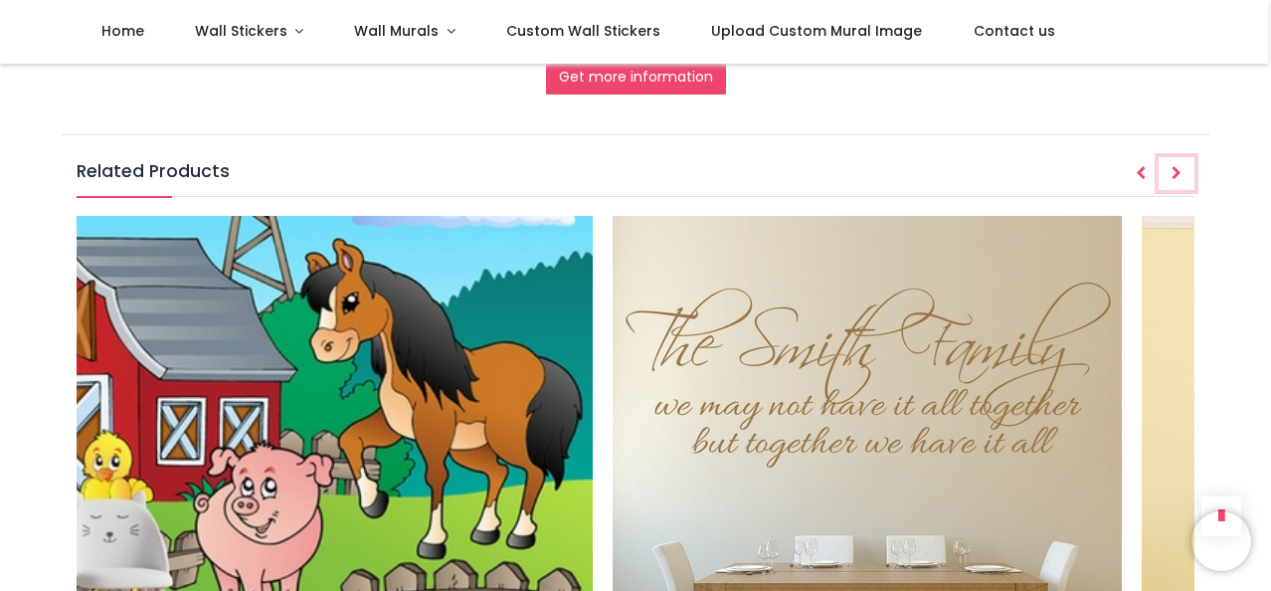
click at [1178, 170] on icon "Next" at bounding box center [1176, 173] width 10 height 14
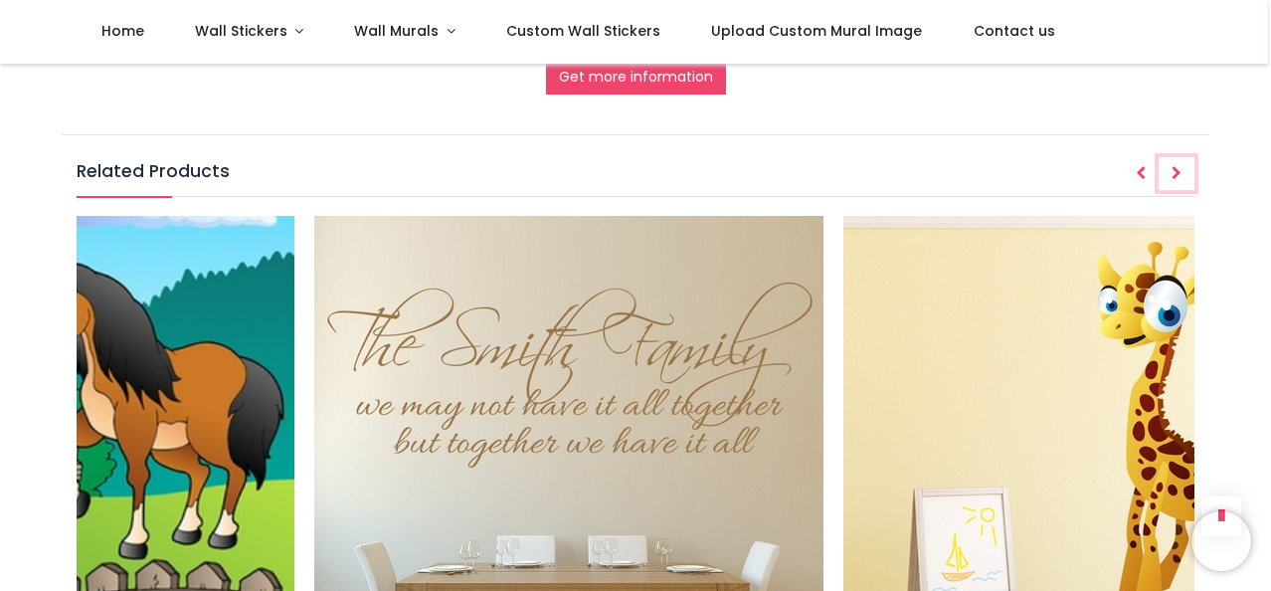
click at [1178, 170] on icon "Next" at bounding box center [1176, 173] width 10 height 14
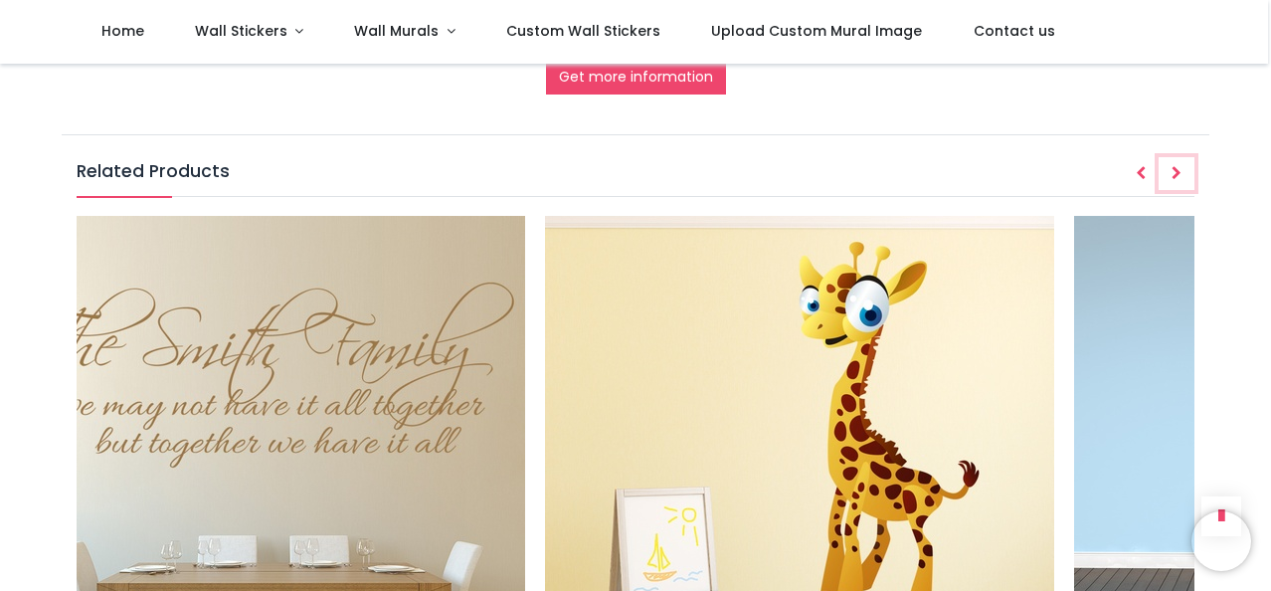
click at [1178, 170] on icon "Next" at bounding box center [1176, 173] width 10 height 14
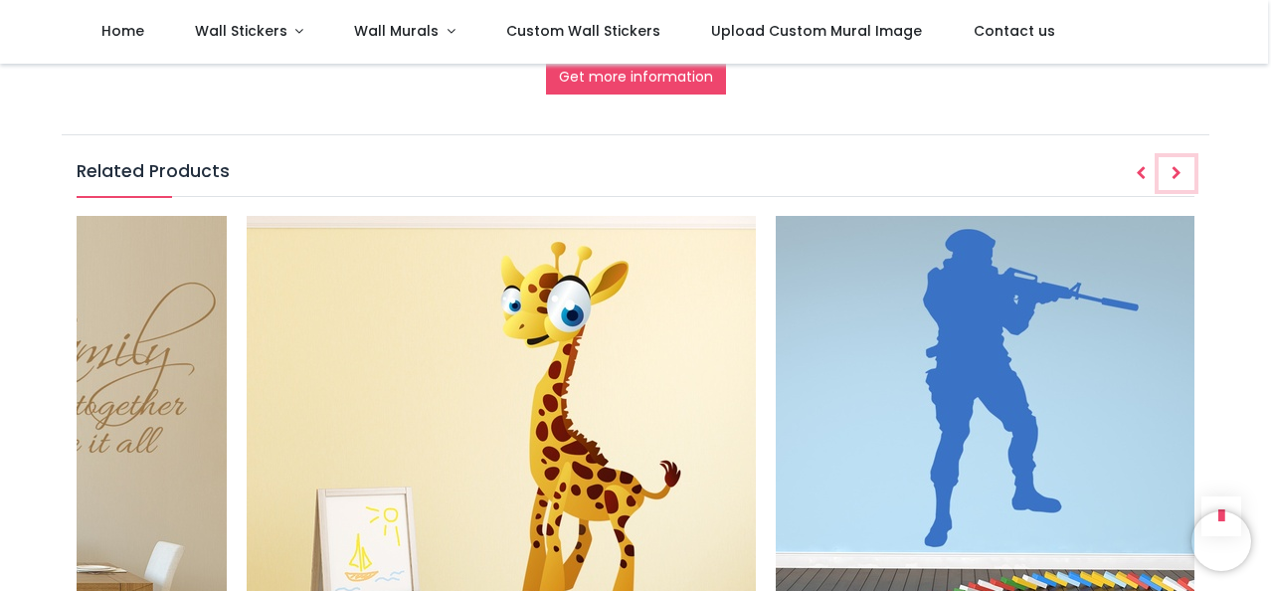
click at [1178, 170] on icon "Next" at bounding box center [1176, 173] width 10 height 14
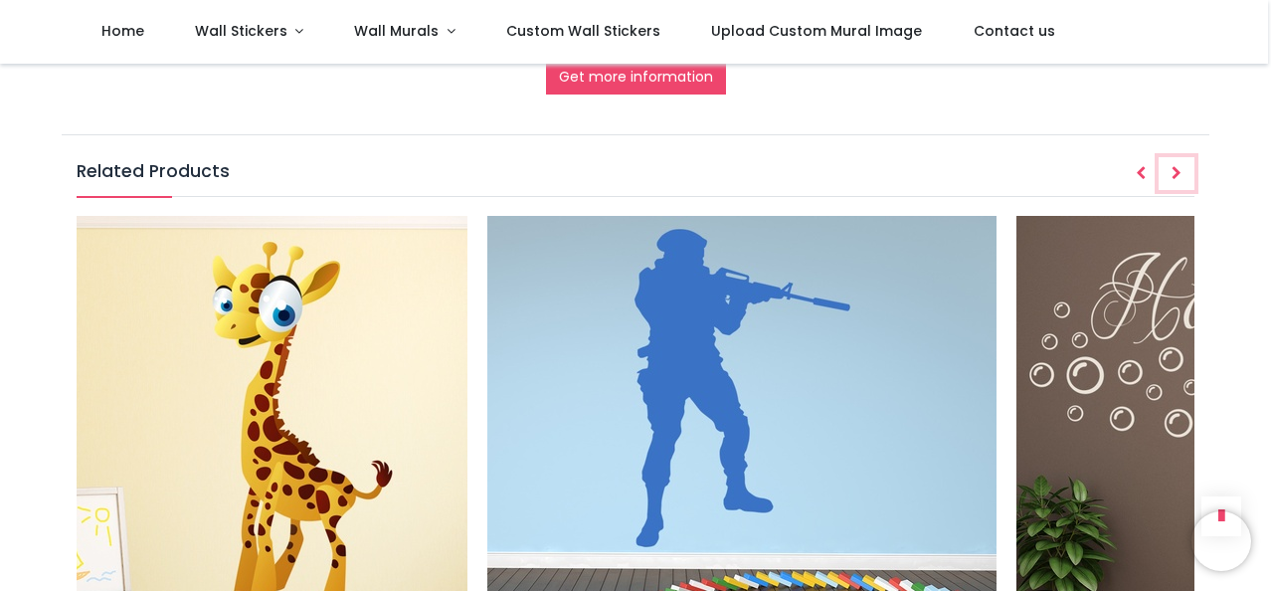
click at [1178, 170] on icon "Next" at bounding box center [1176, 173] width 10 height 14
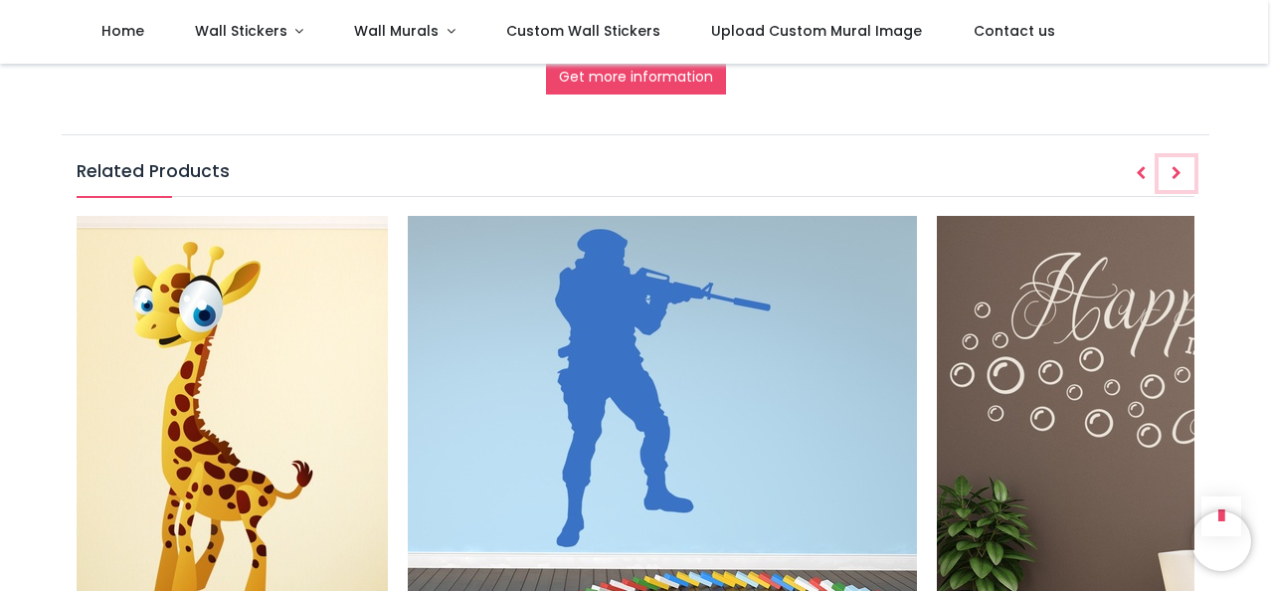
click at [1178, 170] on icon "Next" at bounding box center [1176, 173] width 10 height 14
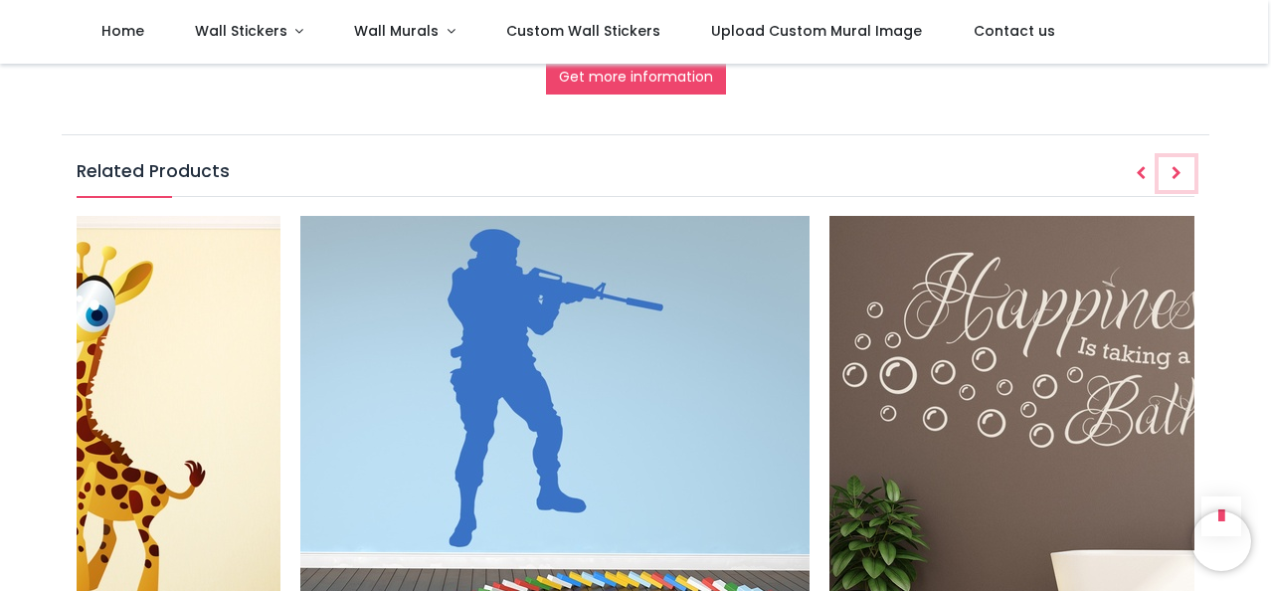
click at [1178, 170] on icon "Next" at bounding box center [1176, 173] width 10 height 14
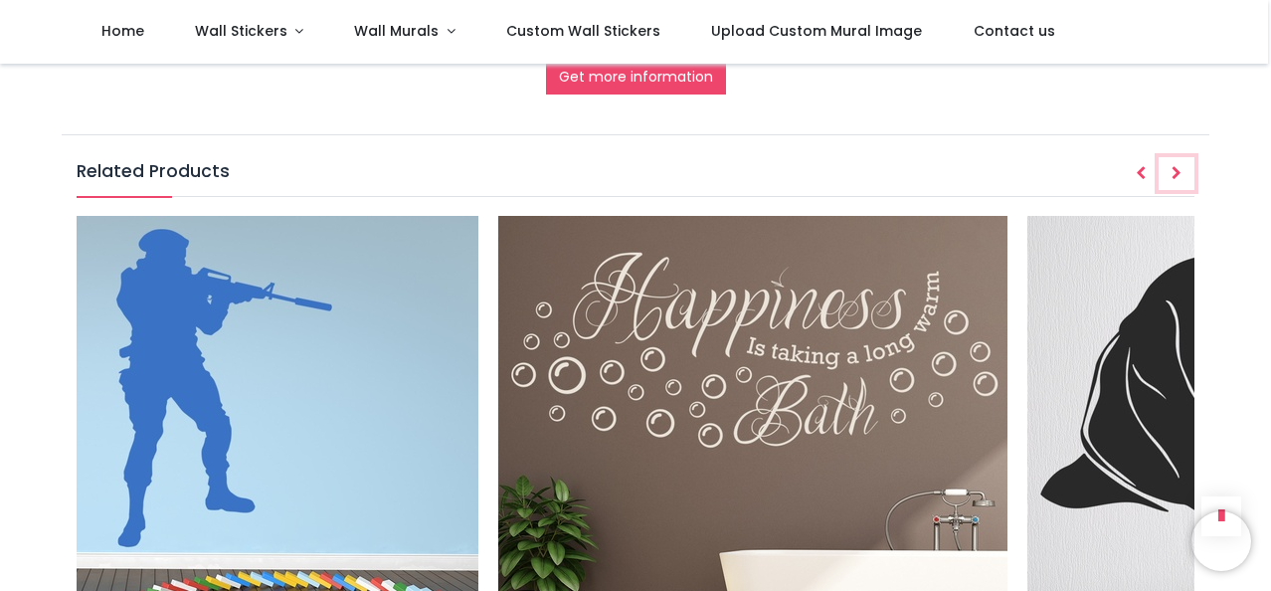
click at [1178, 170] on icon "Next" at bounding box center [1176, 173] width 10 height 14
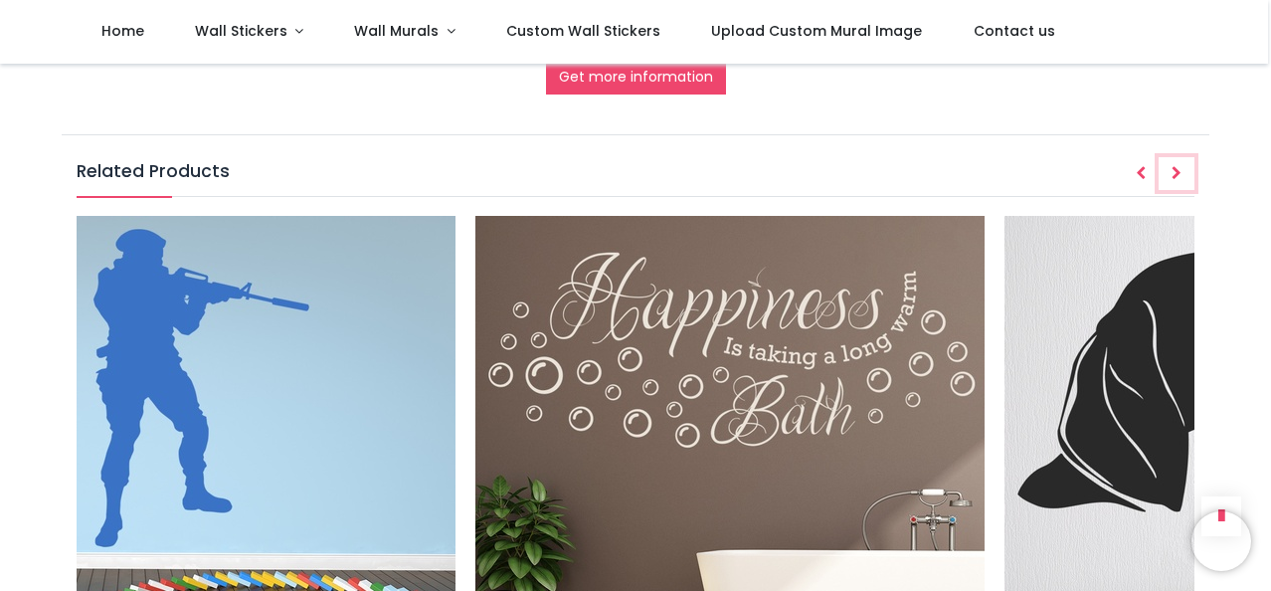
click at [1178, 170] on icon "Next" at bounding box center [1176, 173] width 10 height 14
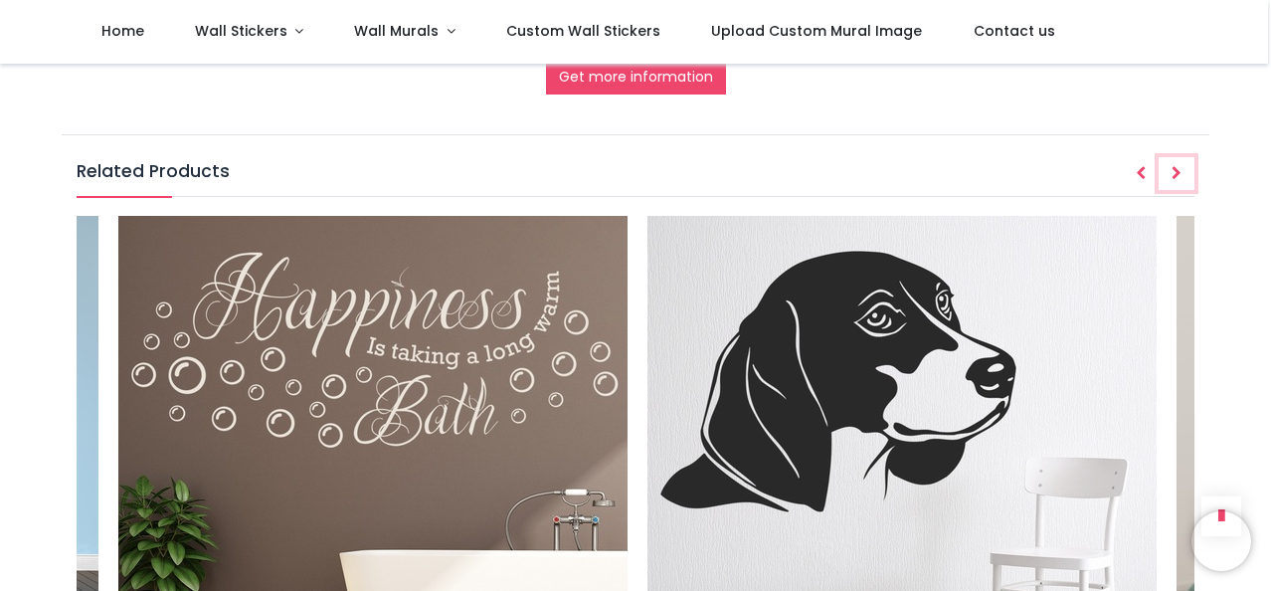
click at [1178, 170] on icon "Next" at bounding box center [1176, 173] width 10 height 14
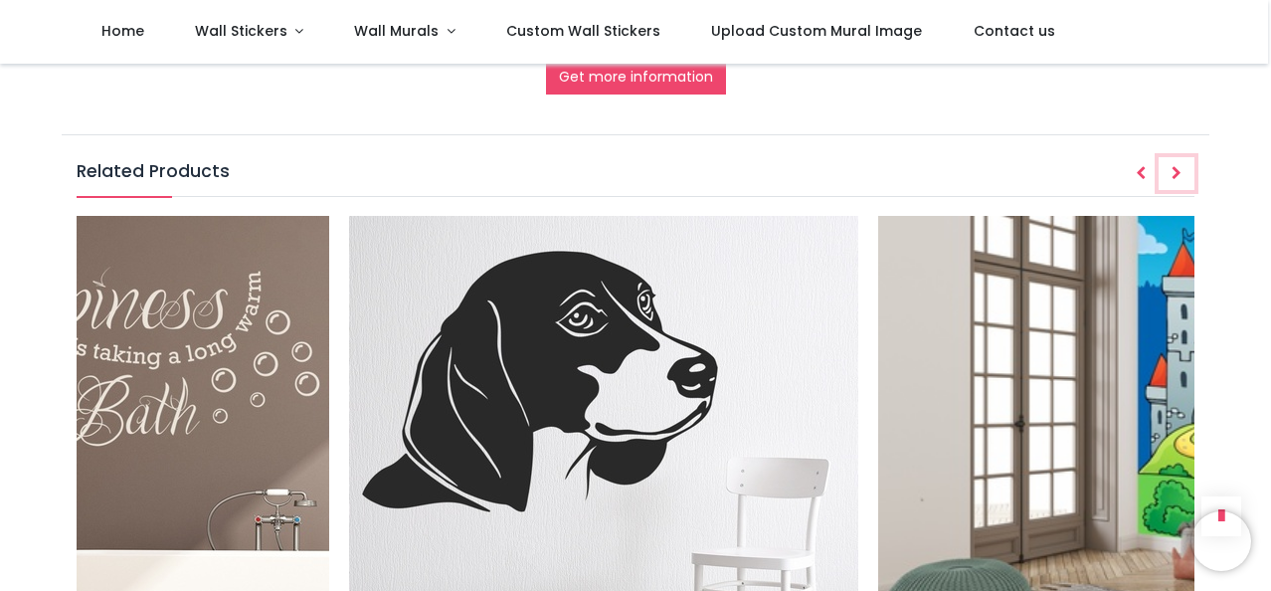
click at [1178, 170] on icon "Next" at bounding box center [1176, 173] width 10 height 14
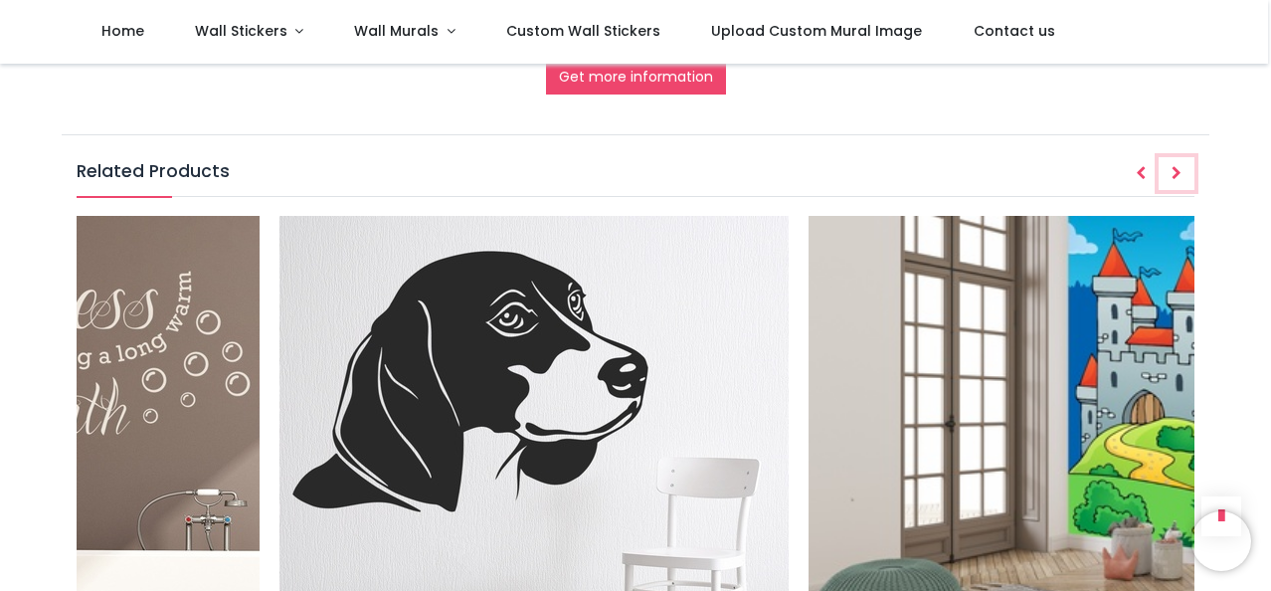
click at [1178, 170] on icon "Next" at bounding box center [1176, 173] width 10 height 14
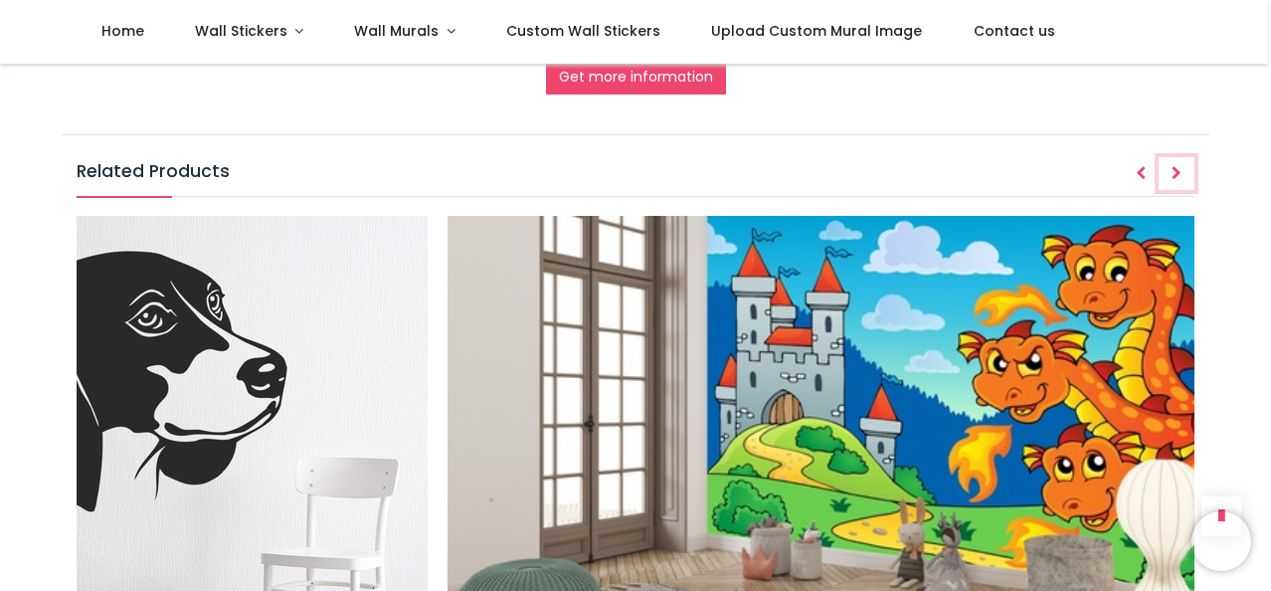
click at [1178, 170] on icon "Next" at bounding box center [1176, 173] width 10 height 14
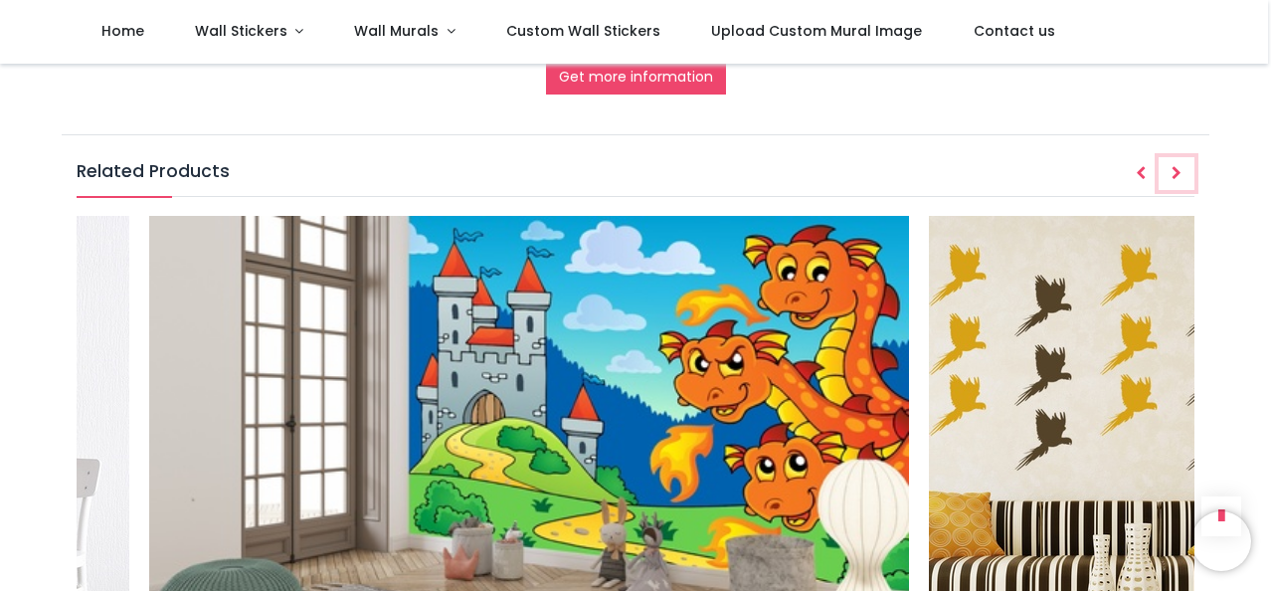
click at [1178, 170] on icon "Next" at bounding box center [1176, 173] width 10 height 14
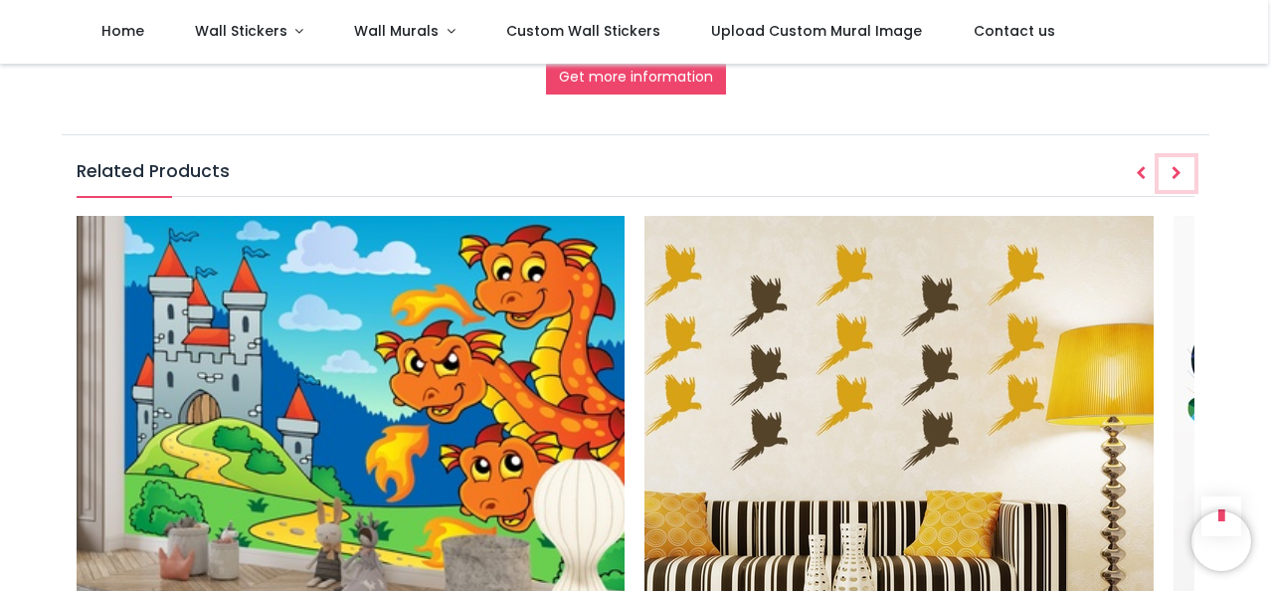
click at [1178, 170] on icon "Next" at bounding box center [1176, 173] width 10 height 14
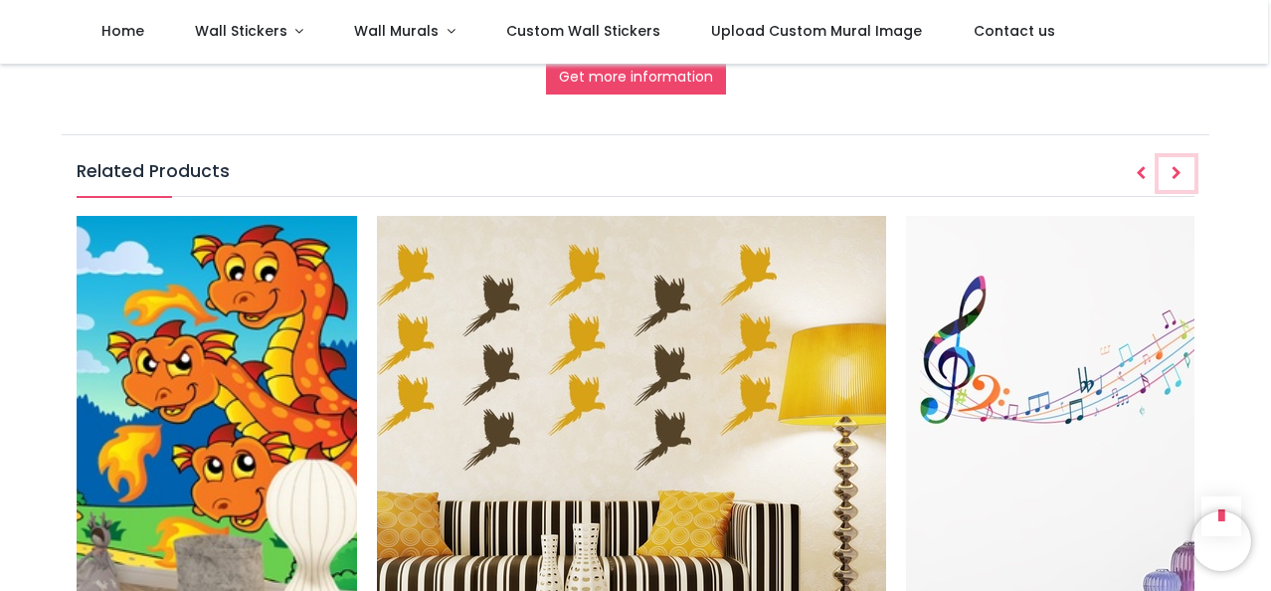
click at [1178, 170] on icon "Next" at bounding box center [1176, 173] width 10 height 14
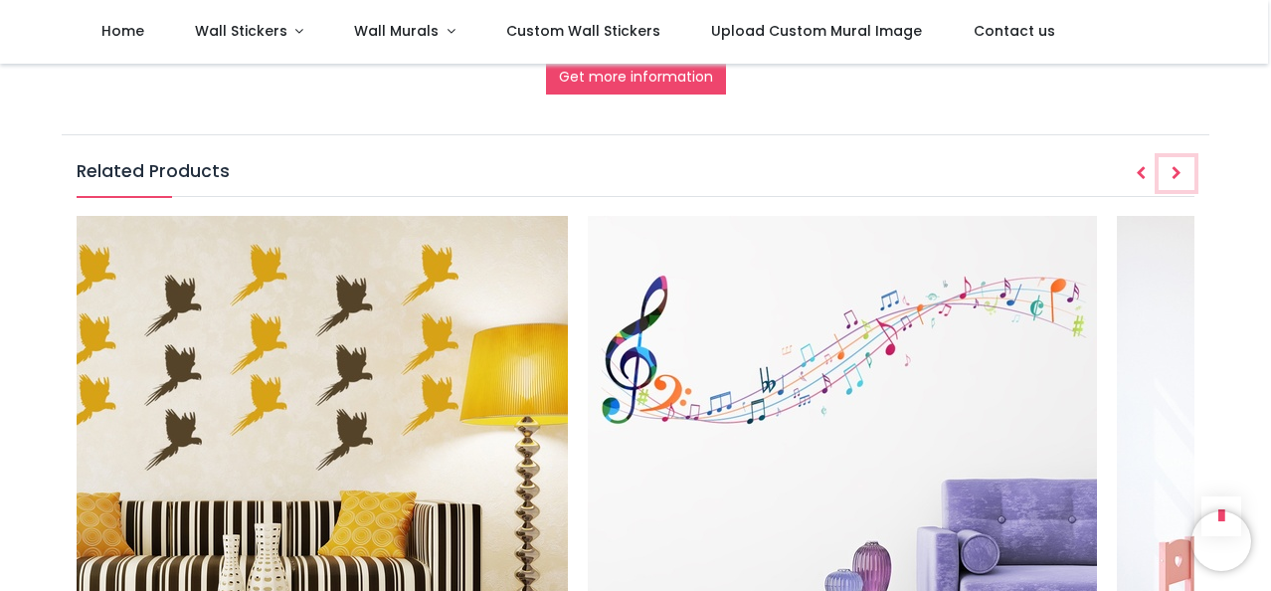
click at [1178, 170] on icon "Next" at bounding box center [1176, 173] width 10 height 14
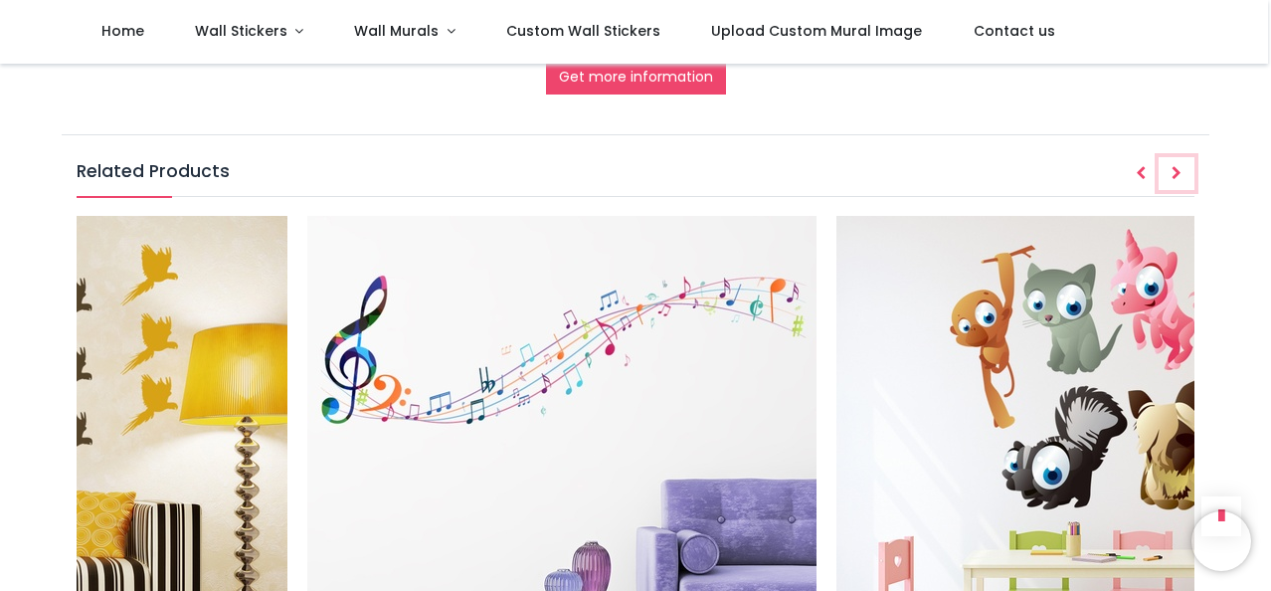
click at [1178, 170] on icon "Next" at bounding box center [1176, 173] width 10 height 14
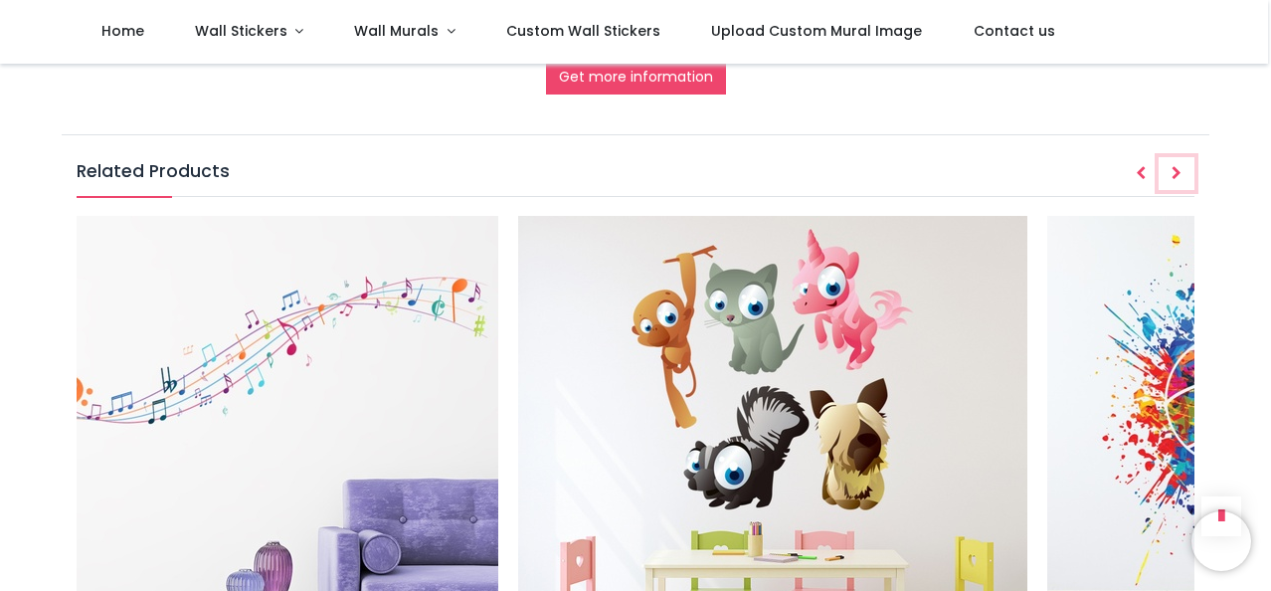
click at [1178, 170] on icon "Next" at bounding box center [1176, 173] width 10 height 14
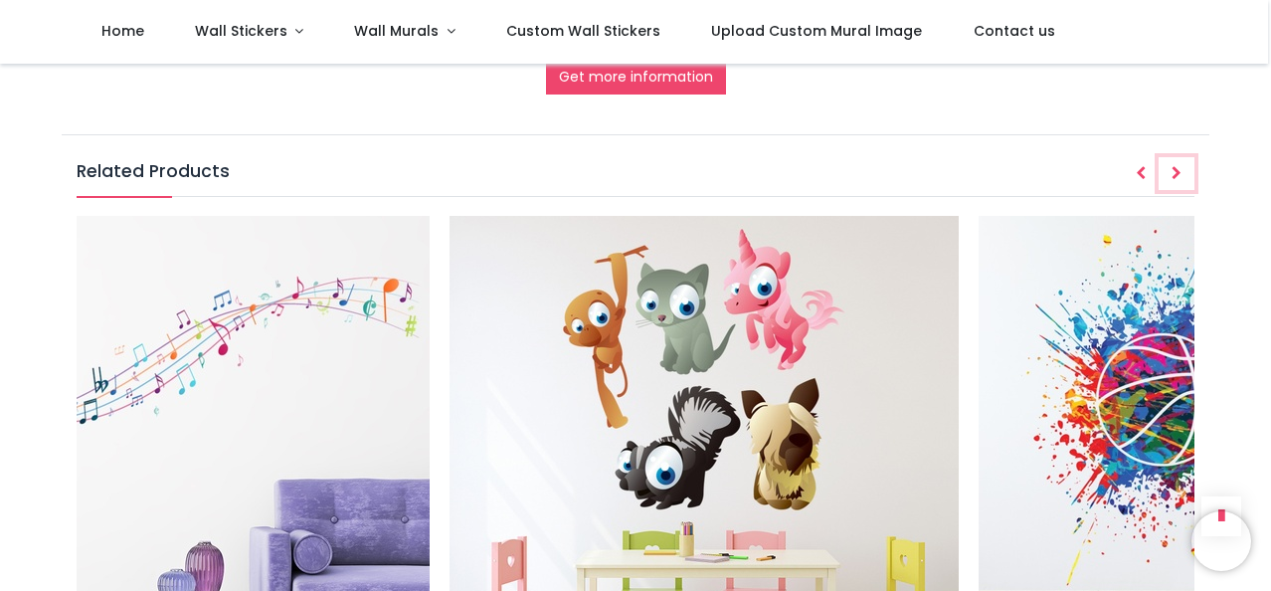
click at [1178, 170] on icon "Next" at bounding box center [1176, 173] width 10 height 14
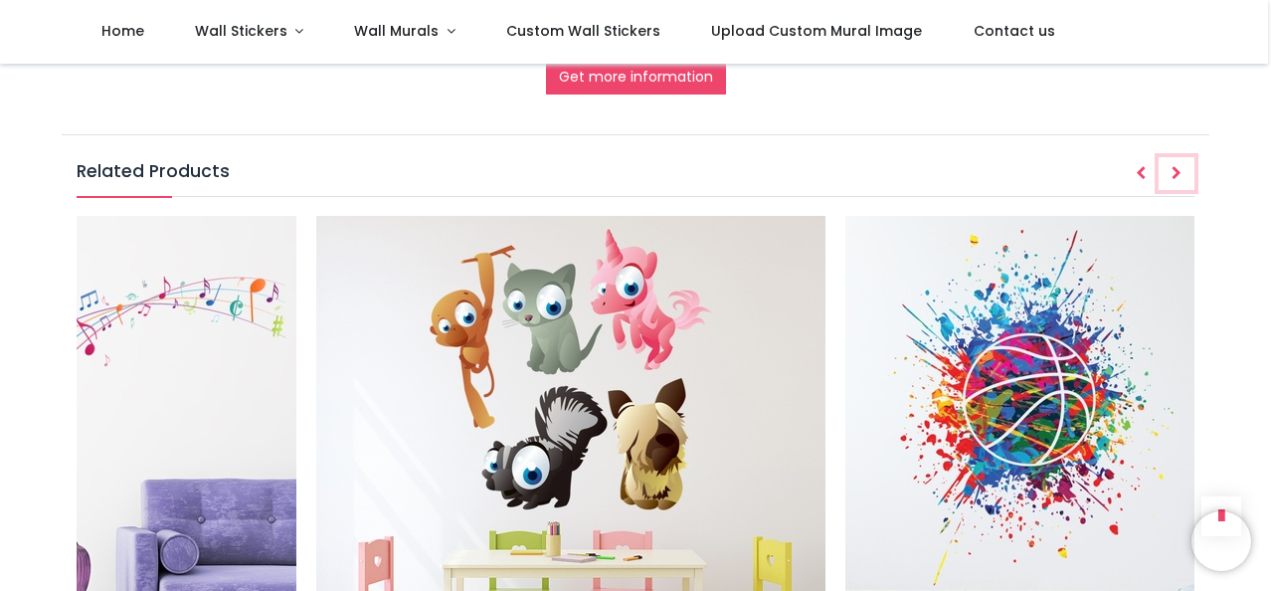
click at [1178, 170] on icon "Next" at bounding box center [1176, 173] width 10 height 14
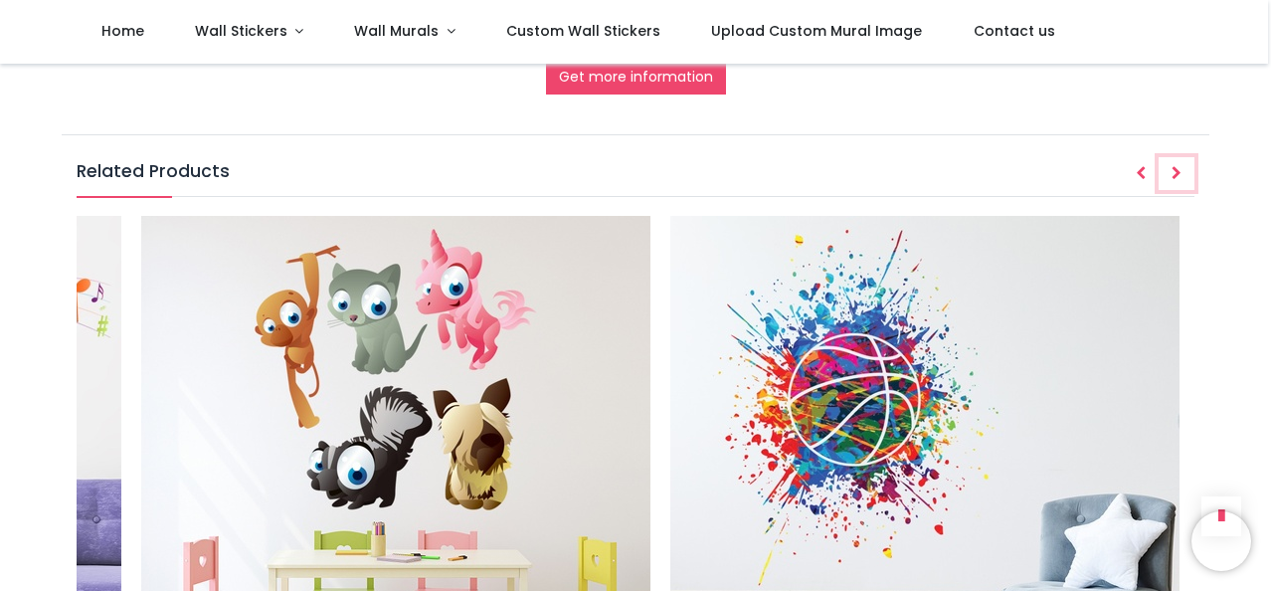
click at [1178, 170] on icon "Next" at bounding box center [1176, 173] width 10 height 14
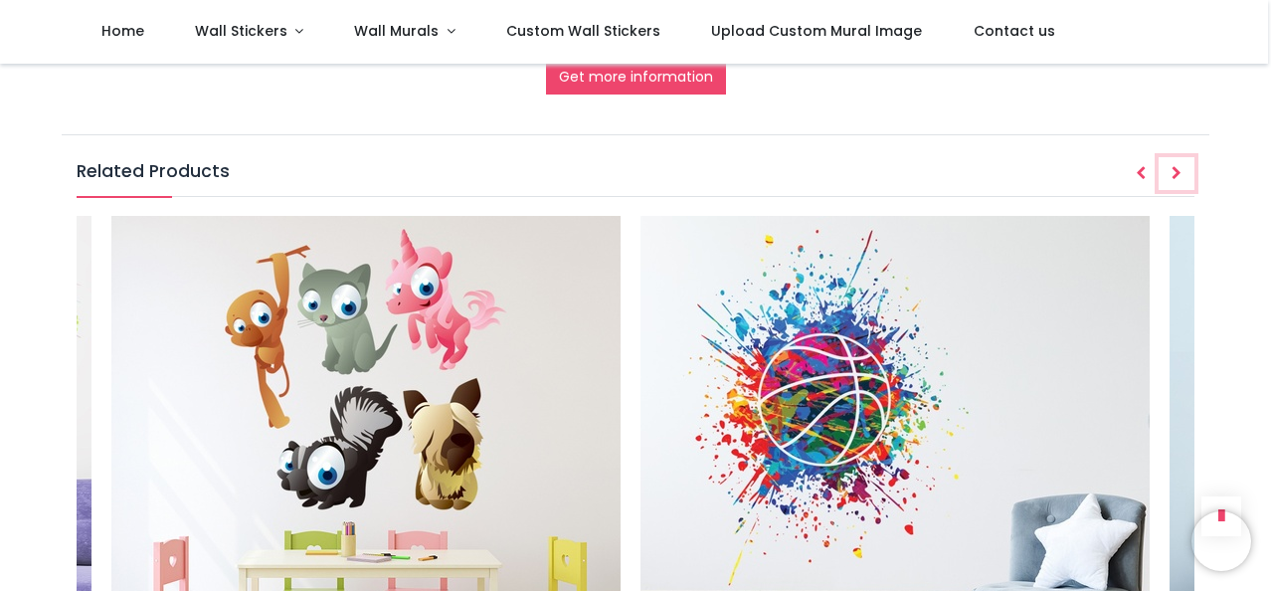
click at [1178, 170] on icon "Next" at bounding box center [1176, 173] width 10 height 14
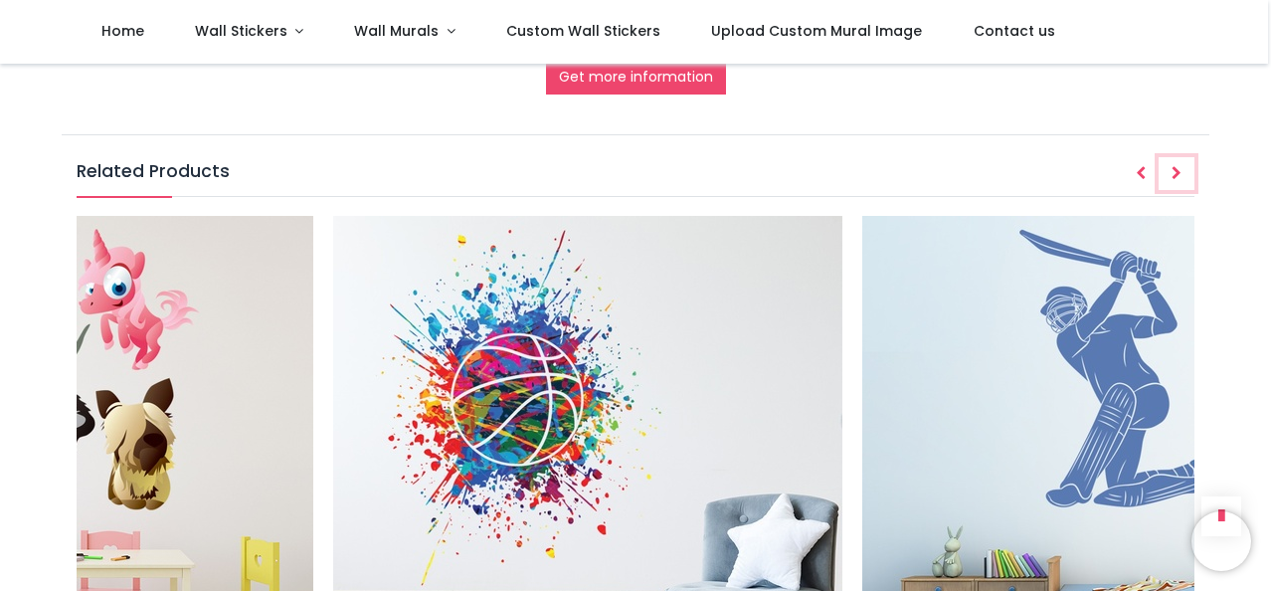
click at [1178, 170] on icon "Next" at bounding box center [1176, 173] width 10 height 14
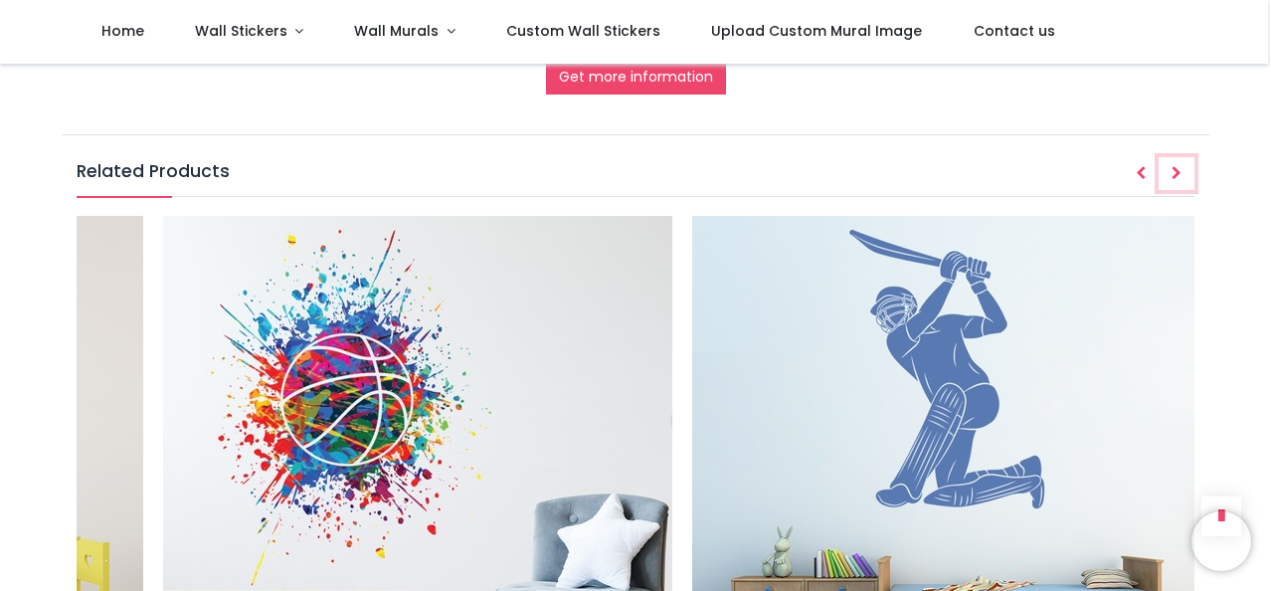
click at [1178, 168] on icon "Next" at bounding box center [1176, 173] width 10 height 14
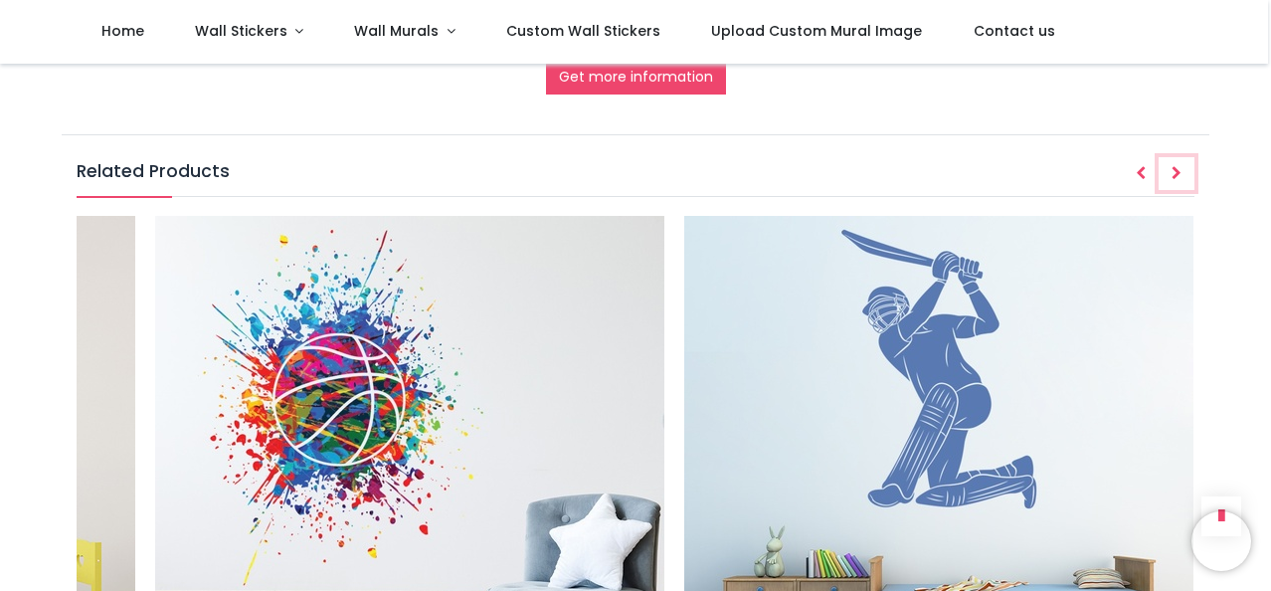
click at [1178, 168] on icon "Next" at bounding box center [1176, 173] width 10 height 14
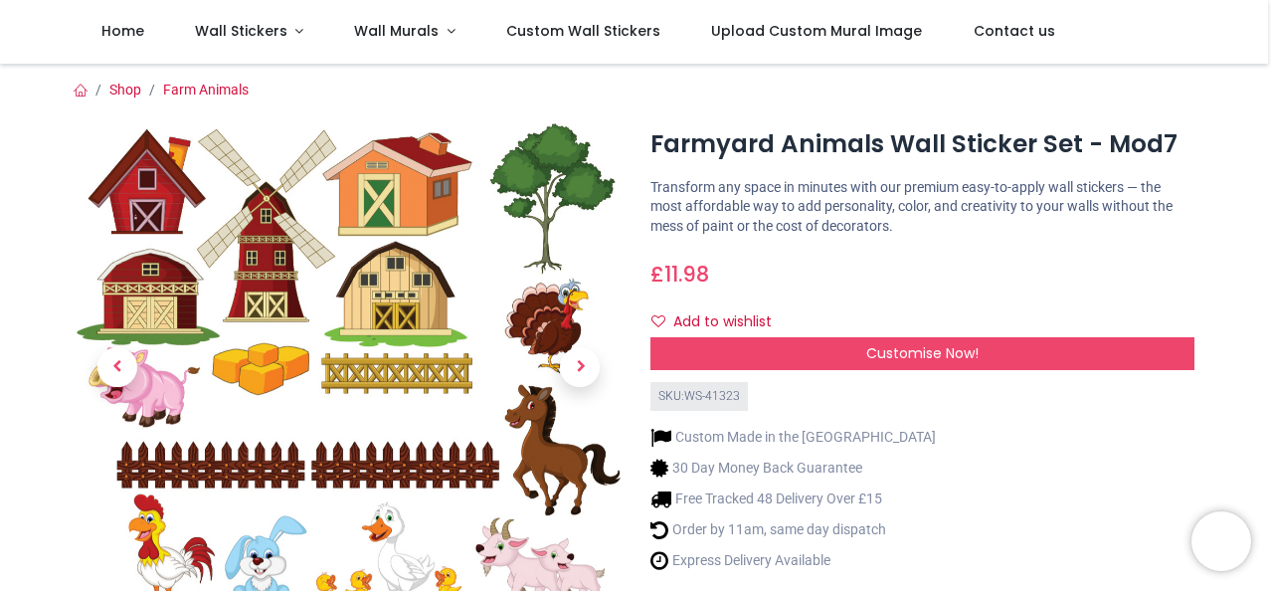
scroll to position [0, 0]
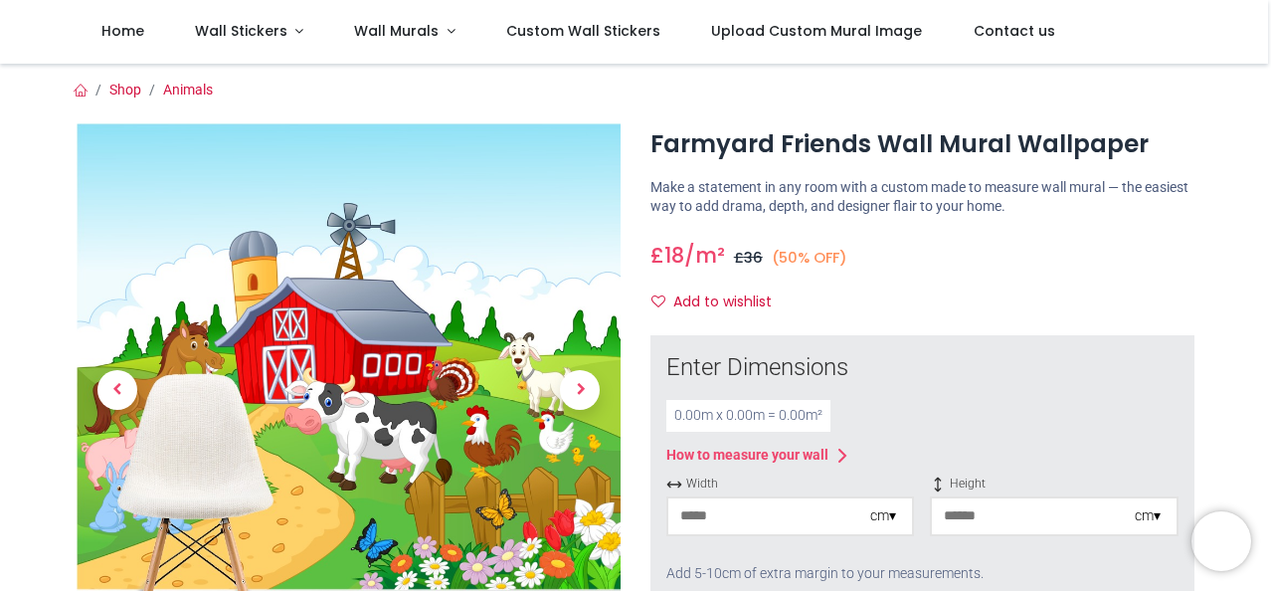
scroll to position [99, 0]
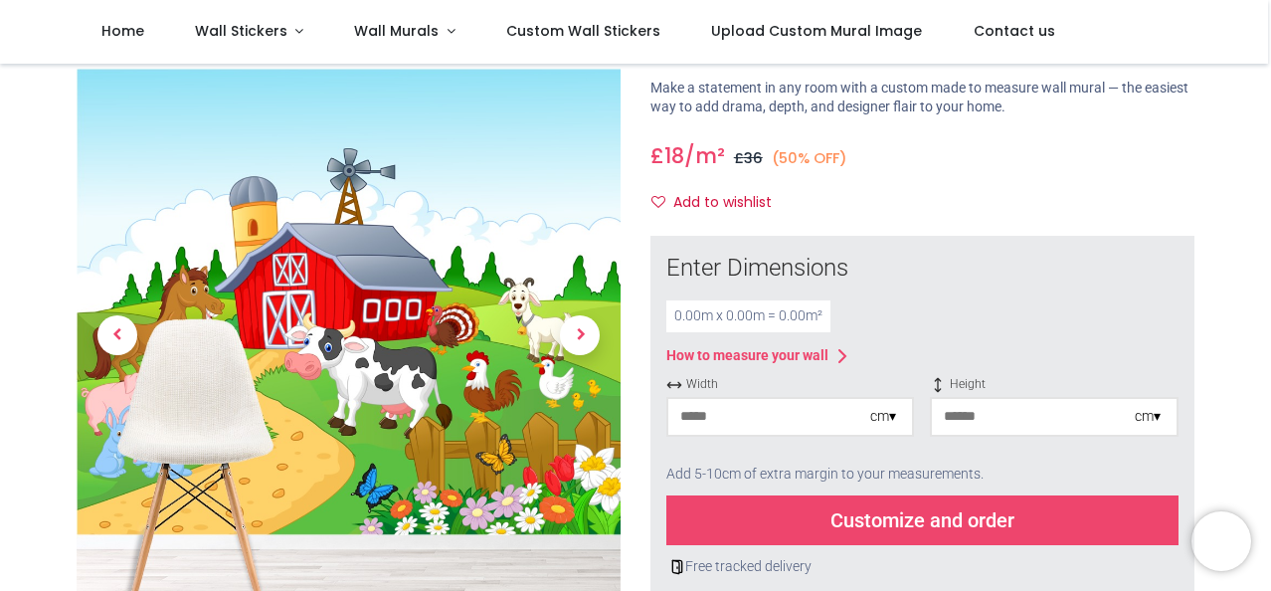
click at [898, 414] on div "cm ▾" at bounding box center [891, 417] width 42 height 20
click at [887, 416] on div "cm ▾" at bounding box center [883, 417] width 26 height 20
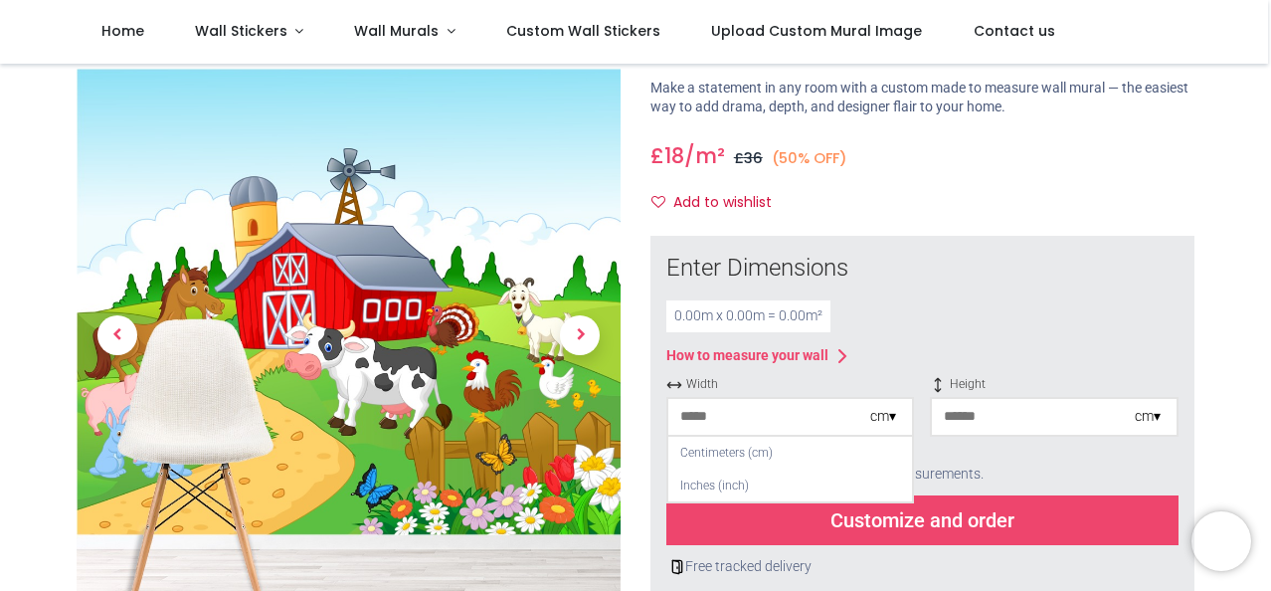
click at [827, 403] on input "number" at bounding box center [769, 417] width 202 height 36
click at [808, 417] on input "number" at bounding box center [769, 417] width 202 height 36
click at [980, 276] on div "Enter Dimensions" at bounding box center [922, 269] width 512 height 34
click at [1022, 407] on input "number" at bounding box center [1033, 417] width 202 height 36
click at [781, 413] on input "number" at bounding box center [769, 417] width 202 height 36
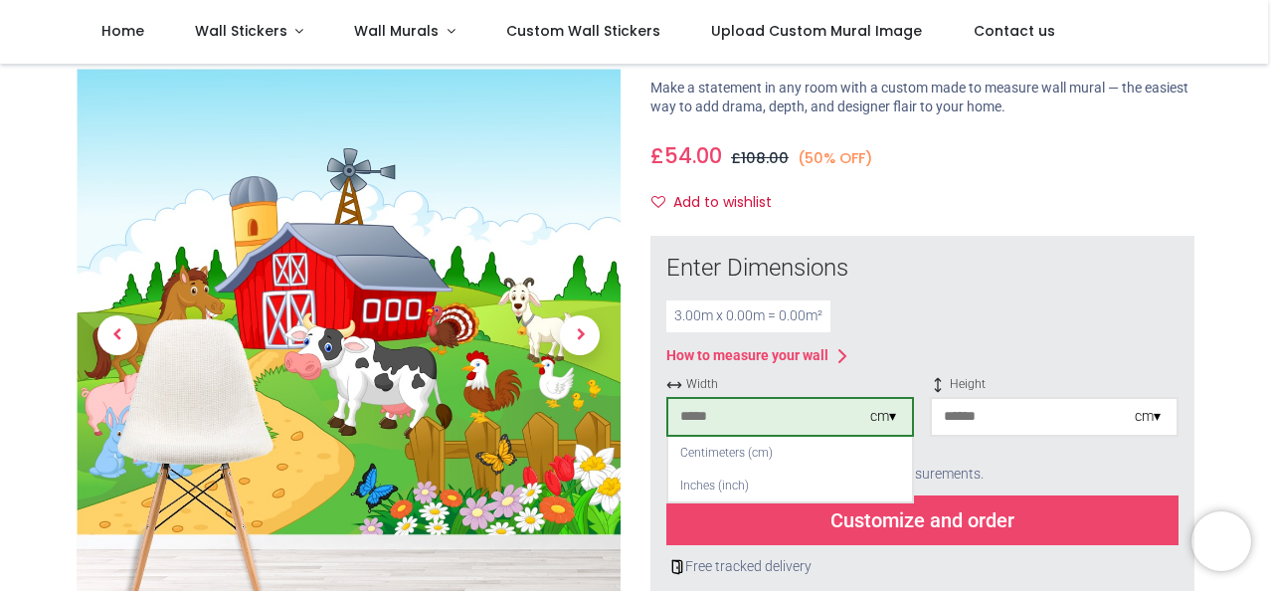
type input "***"
click at [1012, 448] on div at bounding box center [1054, 447] width 248 height 12
click at [1009, 423] on input "number" at bounding box center [1033, 417] width 202 height 36
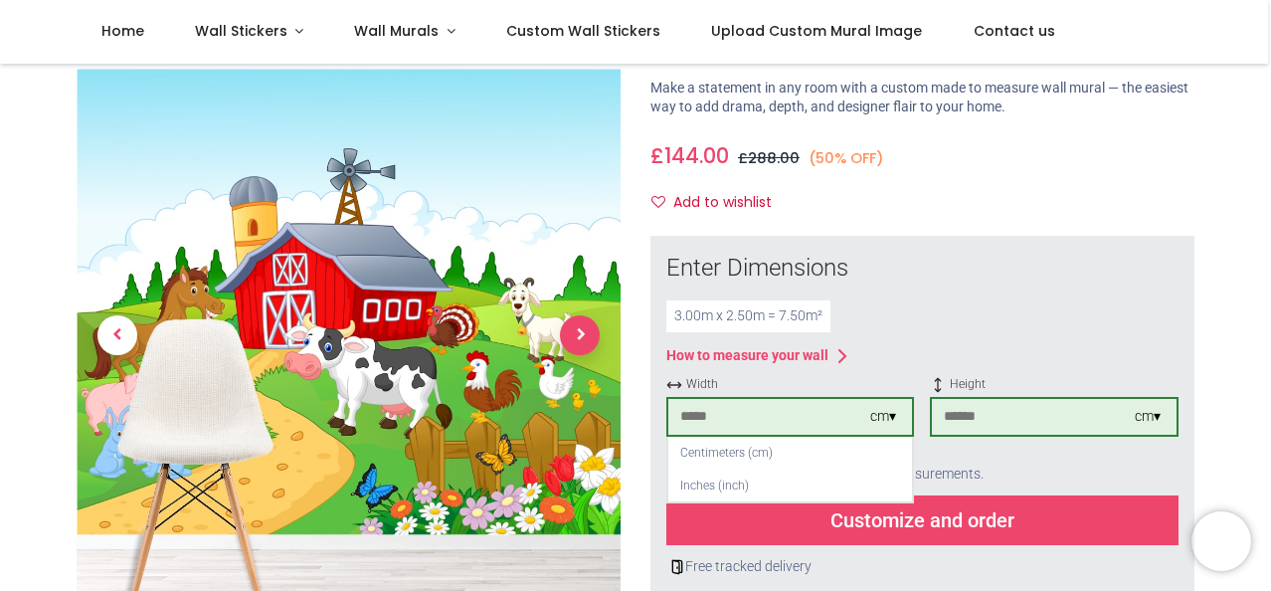
type input "***"
click at [594, 332] on span "Next" at bounding box center [580, 335] width 40 height 40
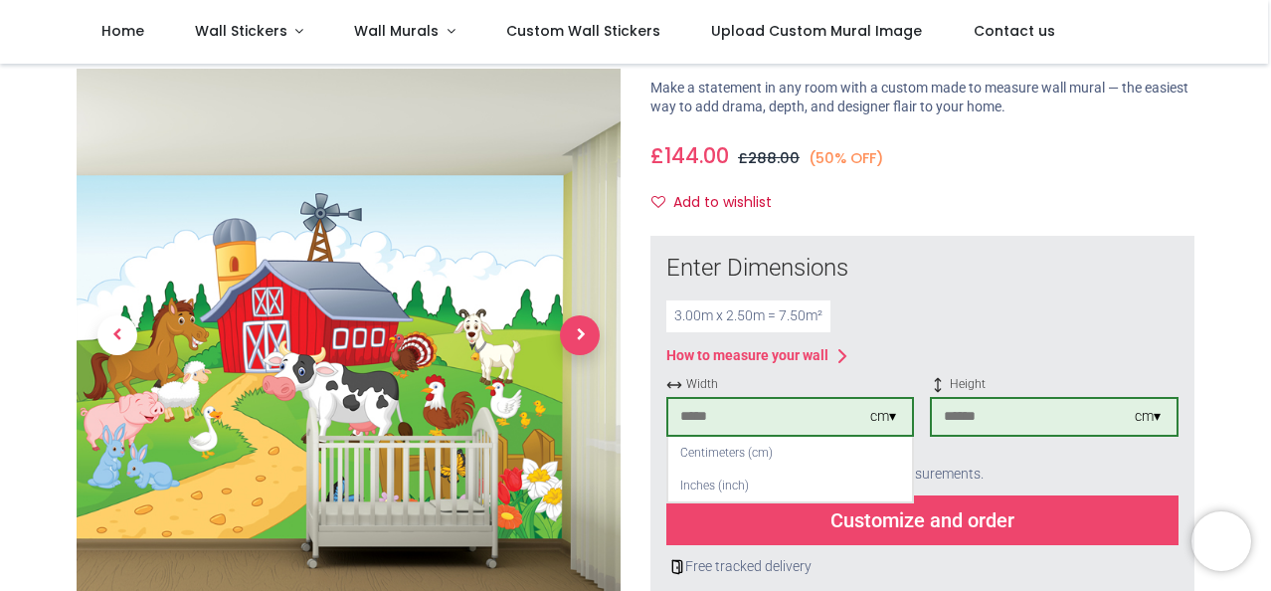
click at [588, 333] on span "Next" at bounding box center [580, 335] width 40 height 40
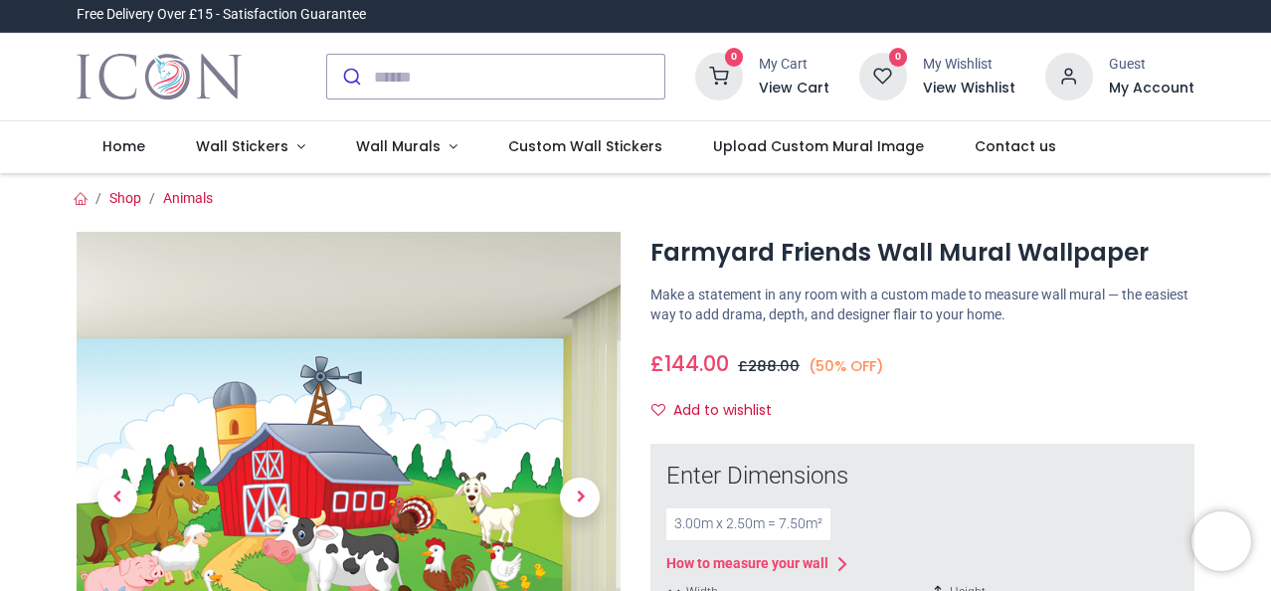
scroll to position [0, 0]
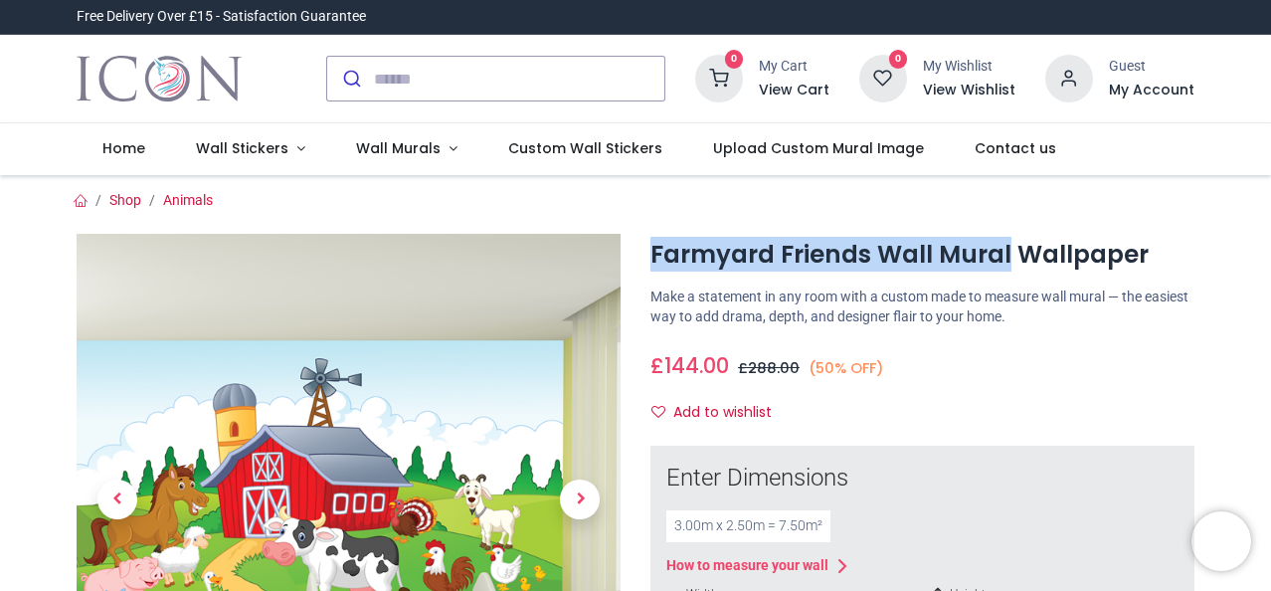
drag, startPoint x: 651, startPoint y: 251, endPoint x: 1007, endPoint y: 260, distance: 356.1
click at [1007, 260] on h1 "Farmyard Friends Wall Mural Wallpaper" at bounding box center [922, 255] width 544 height 34
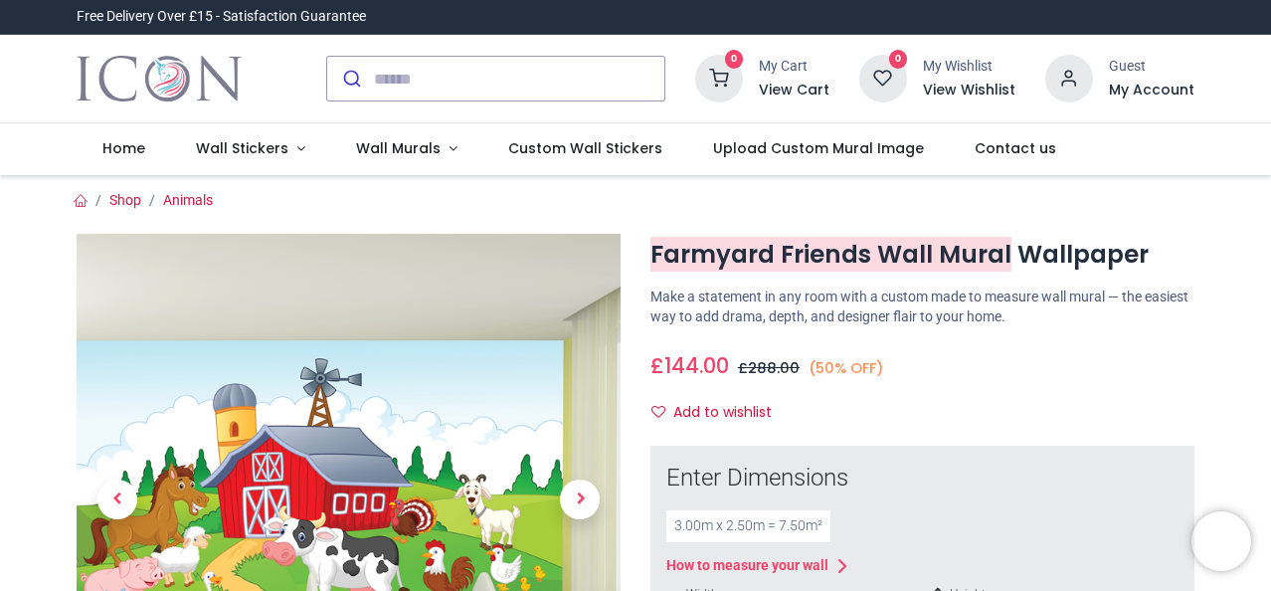
copy h1 "Farmyard Friends Wall Mural"
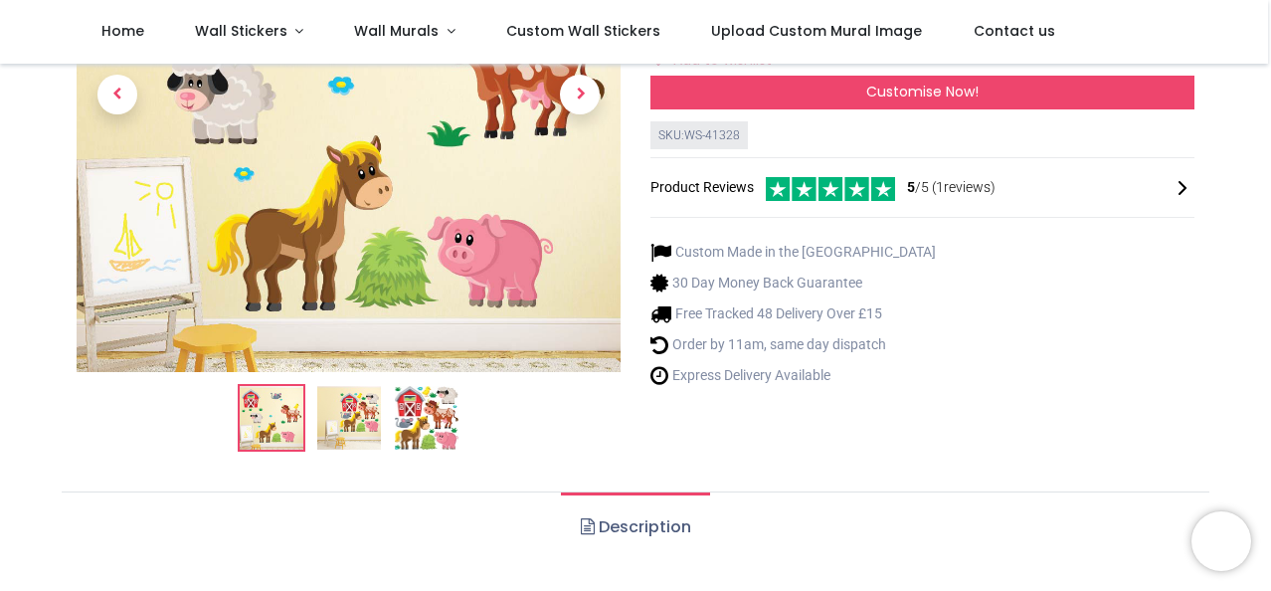
scroll to position [298, 0]
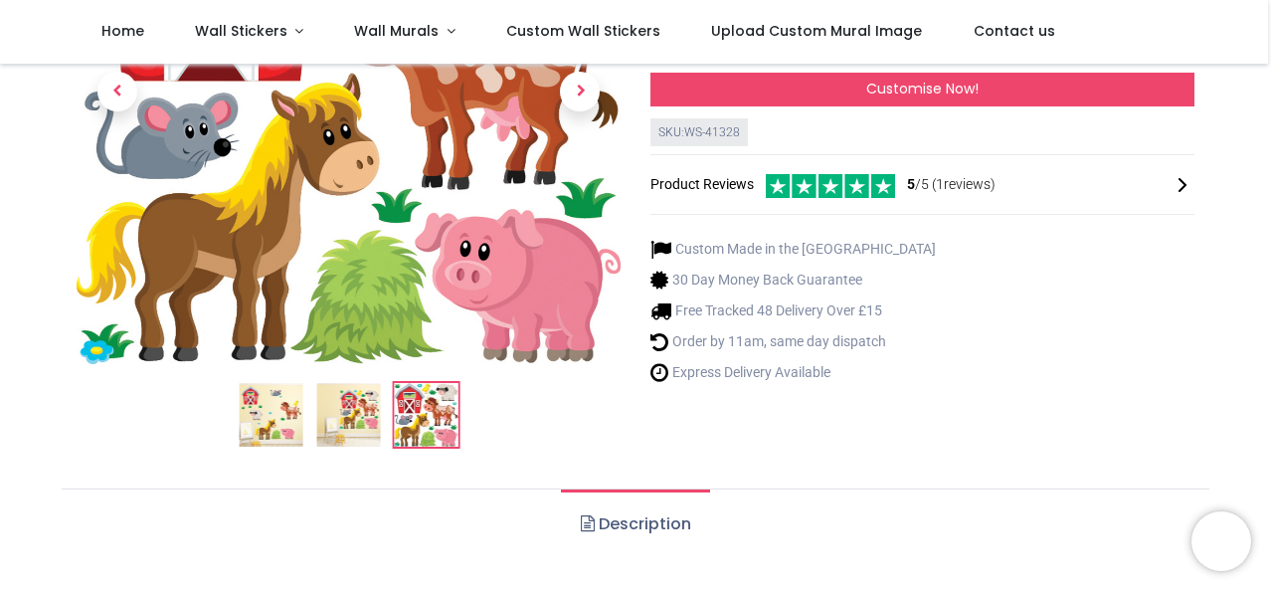
click at [350, 422] on img at bounding box center [348, 415] width 64 height 64
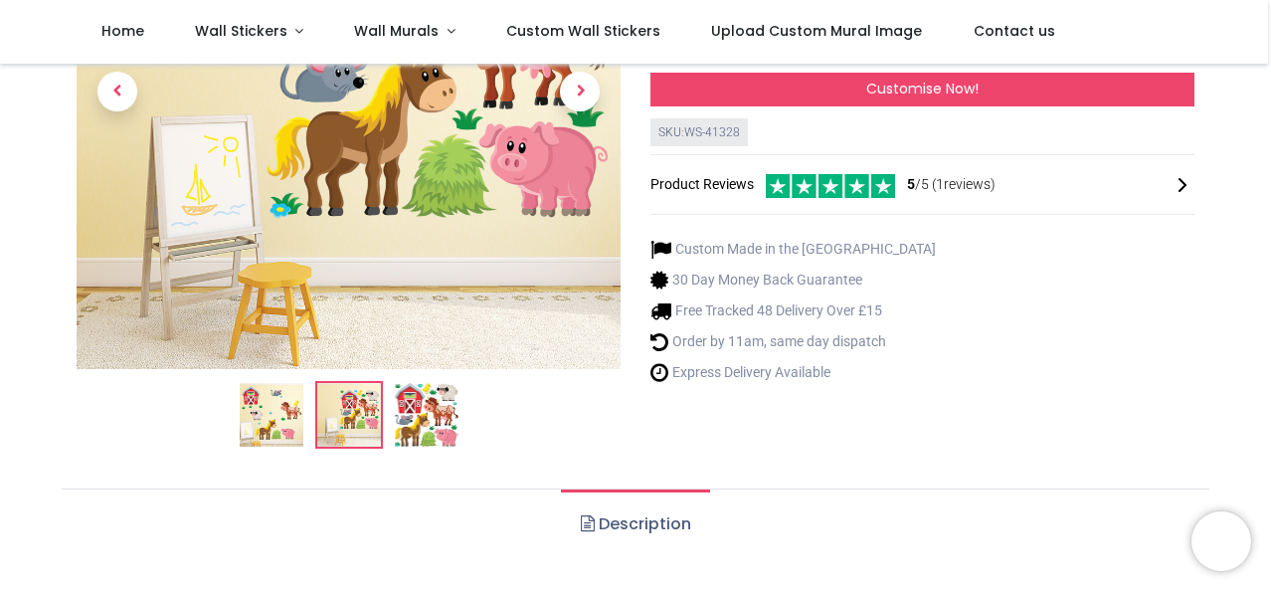
click at [432, 412] on img at bounding box center [427, 415] width 64 height 64
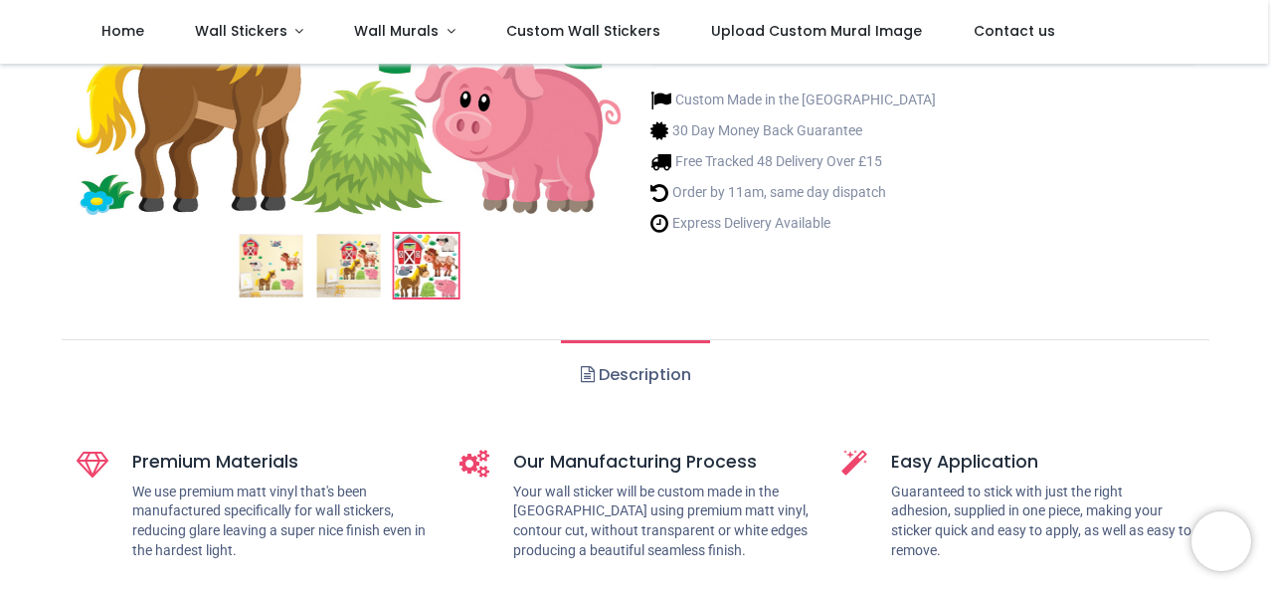
scroll to position [597, 0]
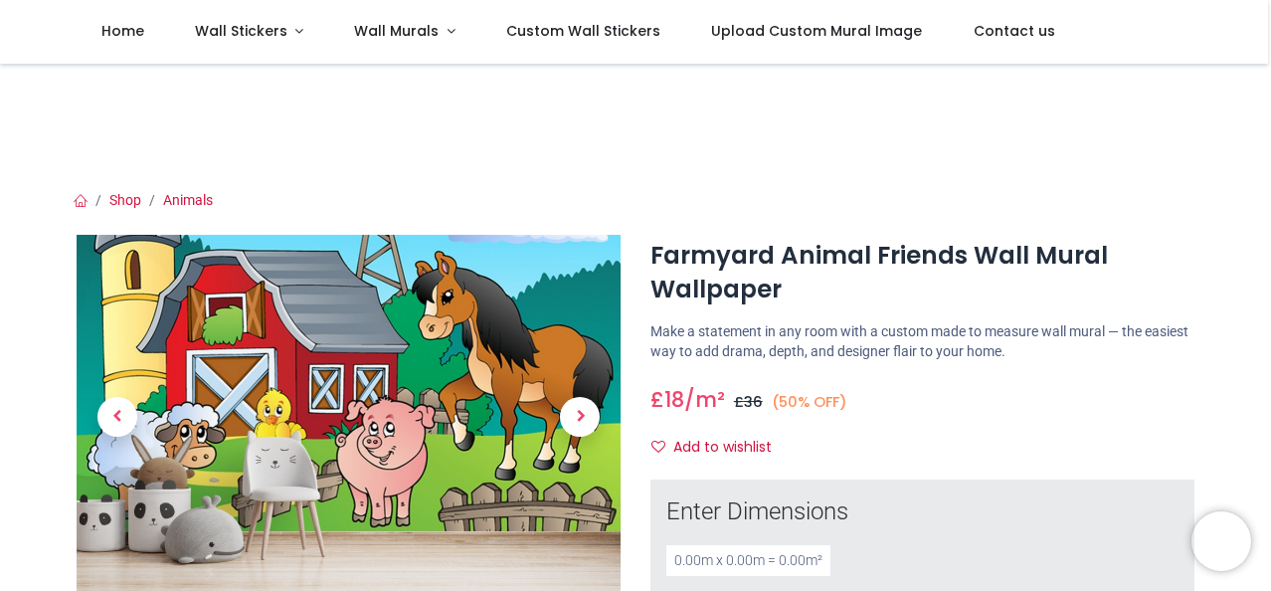
scroll to position [199, 0]
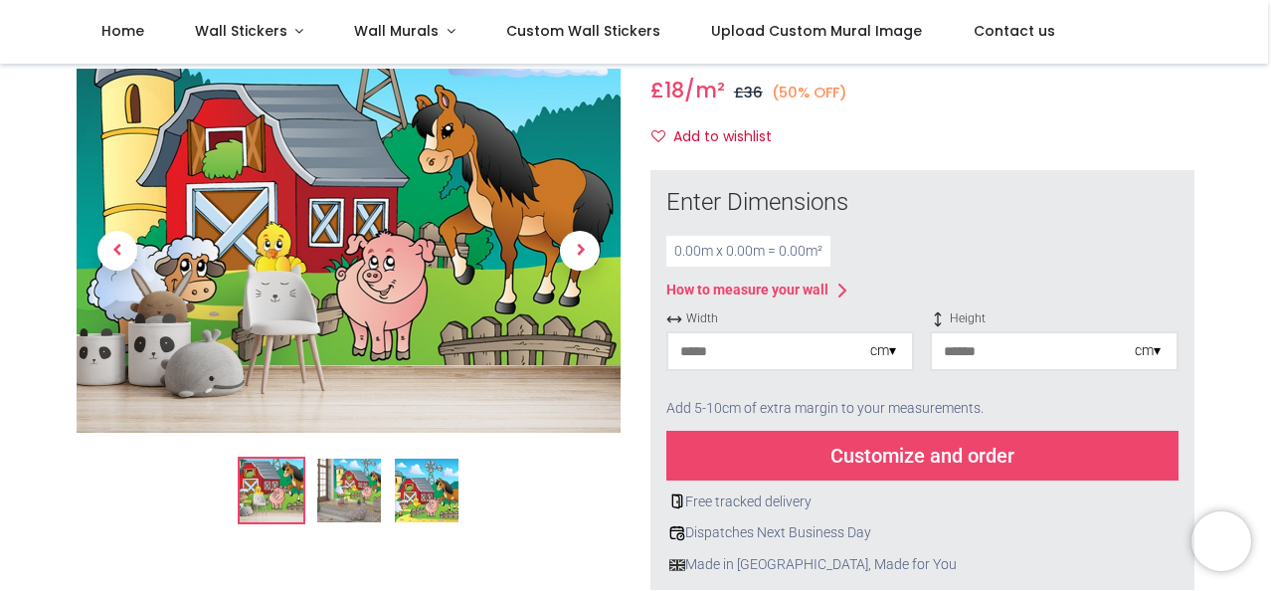
click at [827, 361] on input "number" at bounding box center [769, 351] width 202 height 36
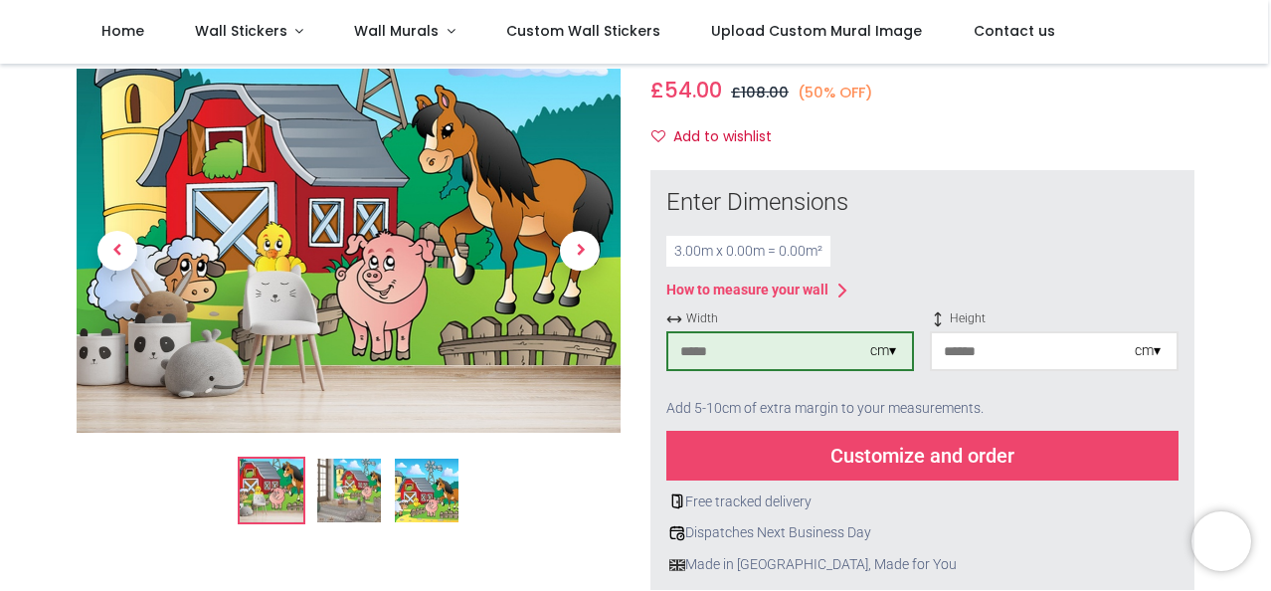
type input "***"
click at [1017, 355] on input "number" at bounding box center [1033, 351] width 202 height 36
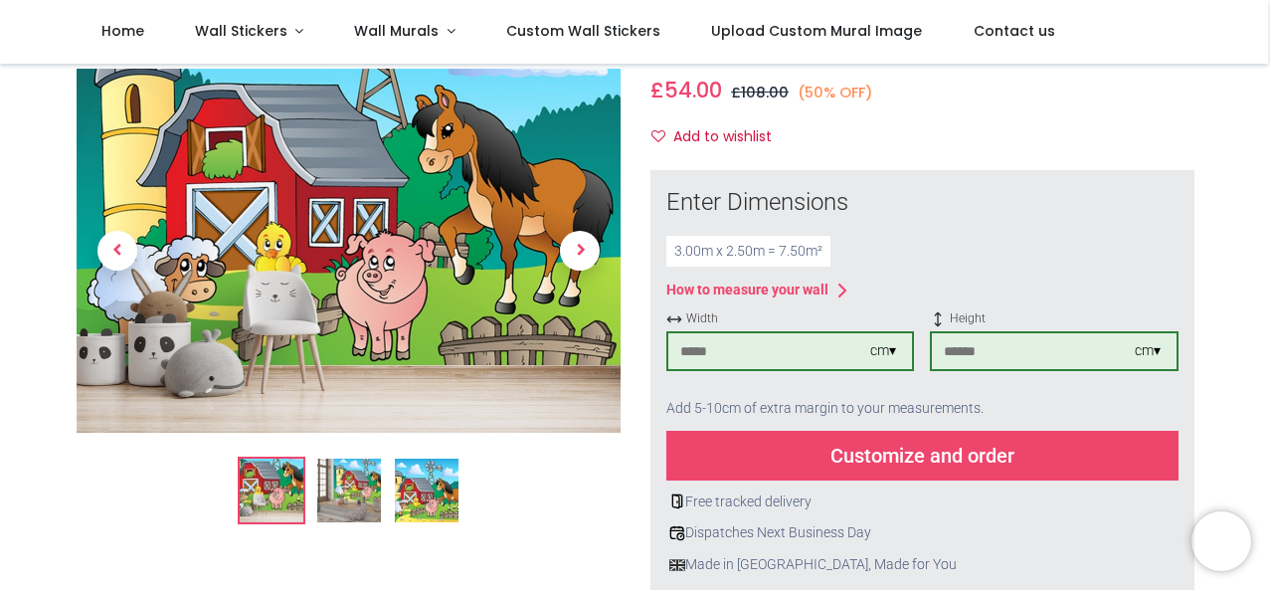
type input "***"
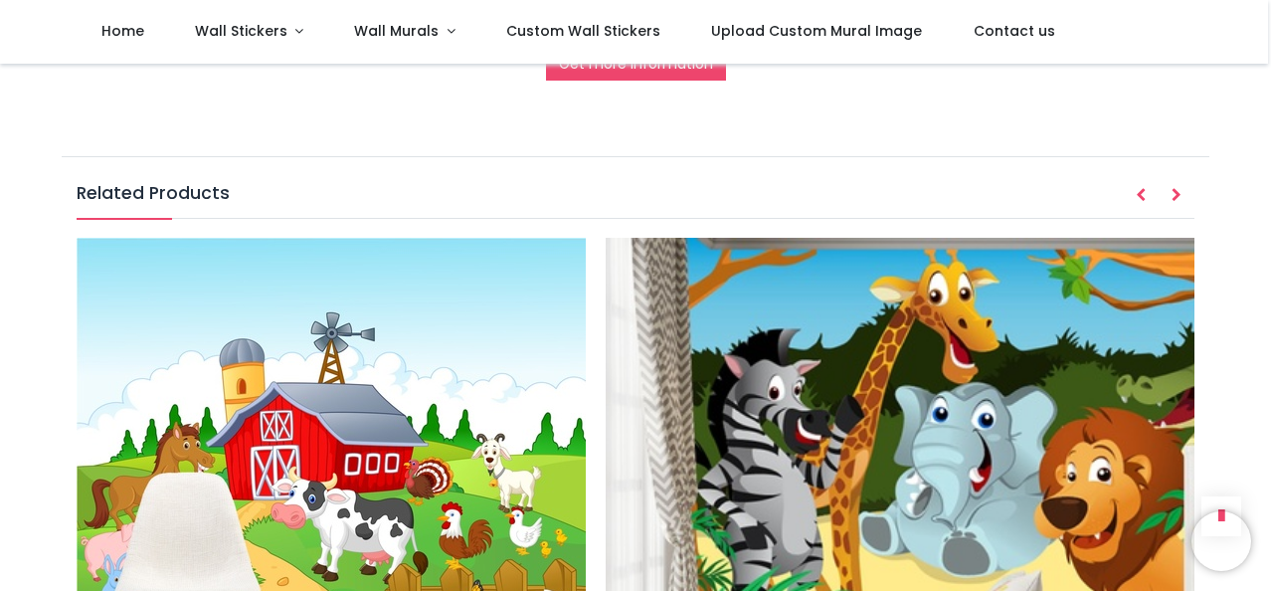
scroll to position [2784, 0]
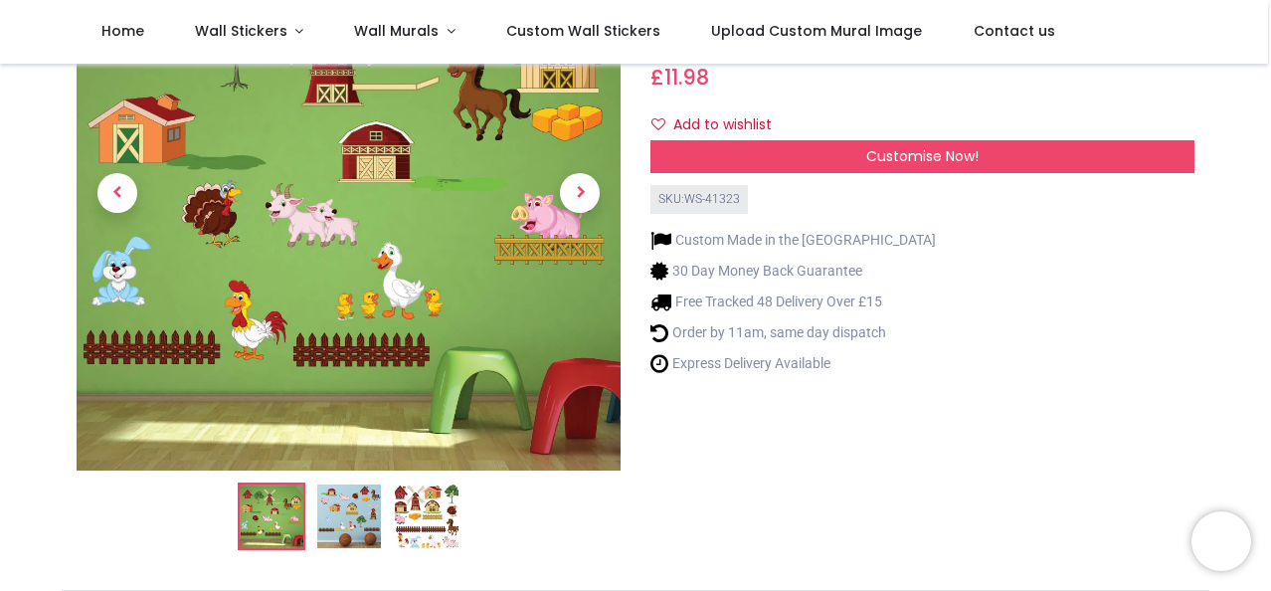
scroll to position [199, 0]
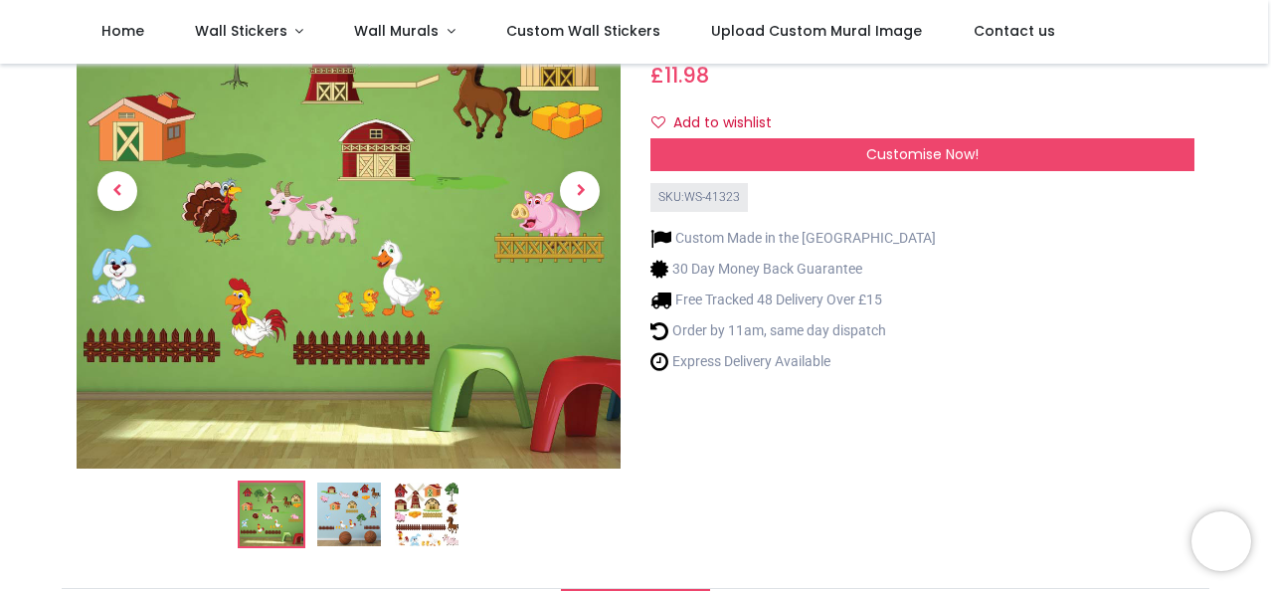
click at [348, 509] on img at bounding box center [349, 514] width 64 height 64
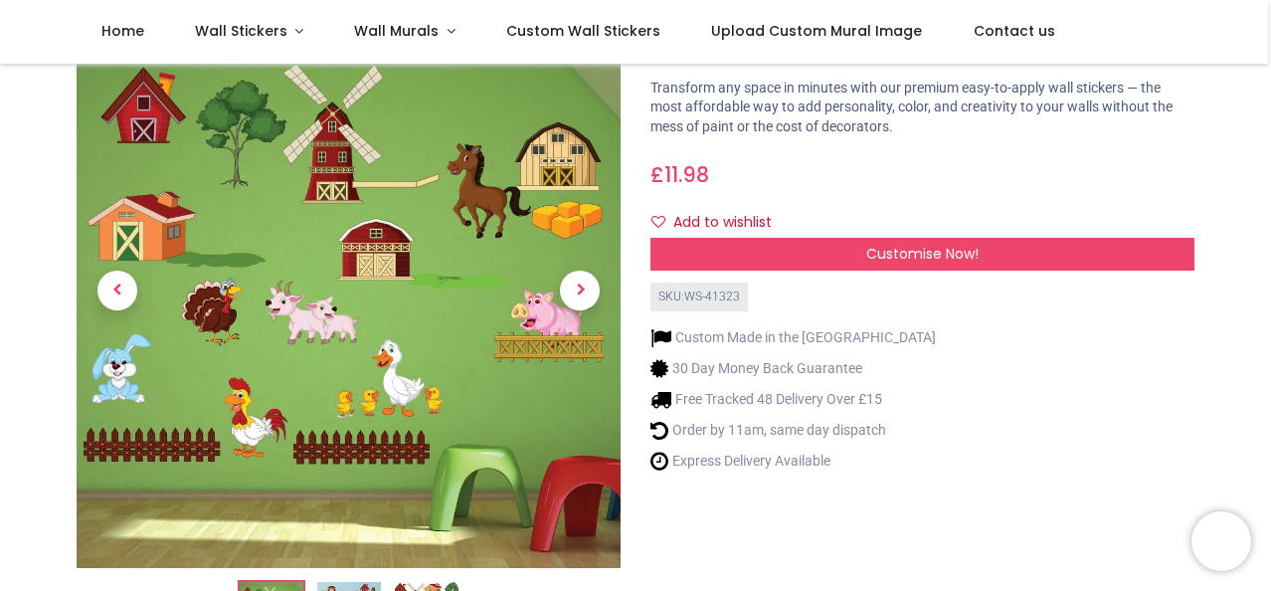
scroll to position [298, 0]
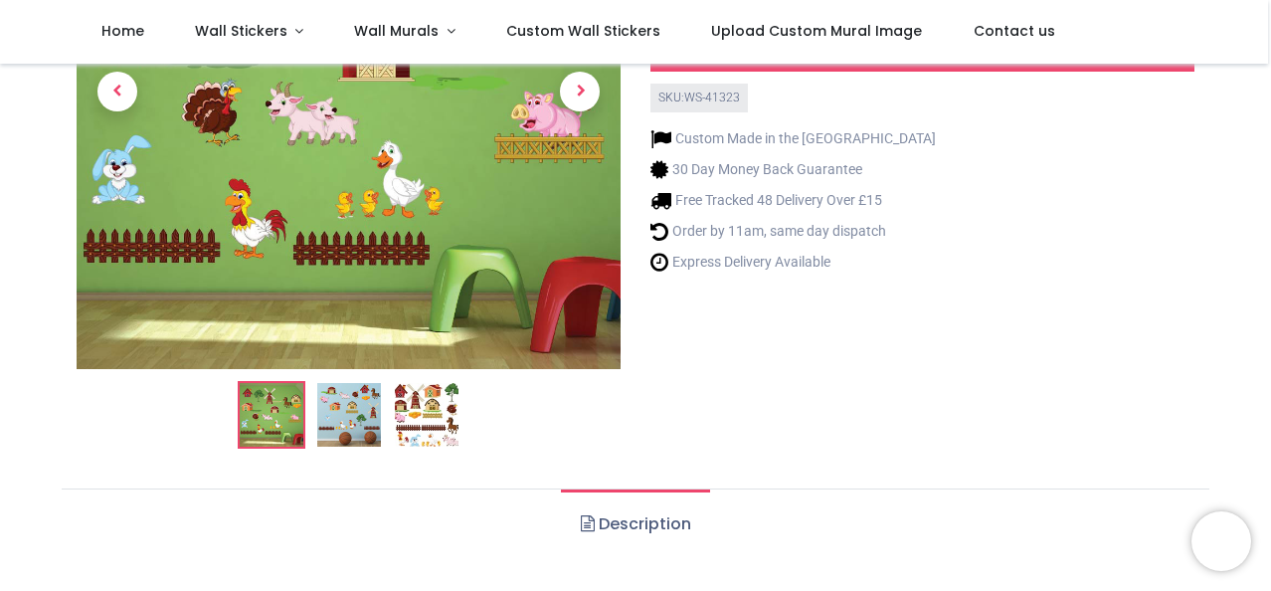
click at [437, 424] on img at bounding box center [427, 415] width 64 height 64
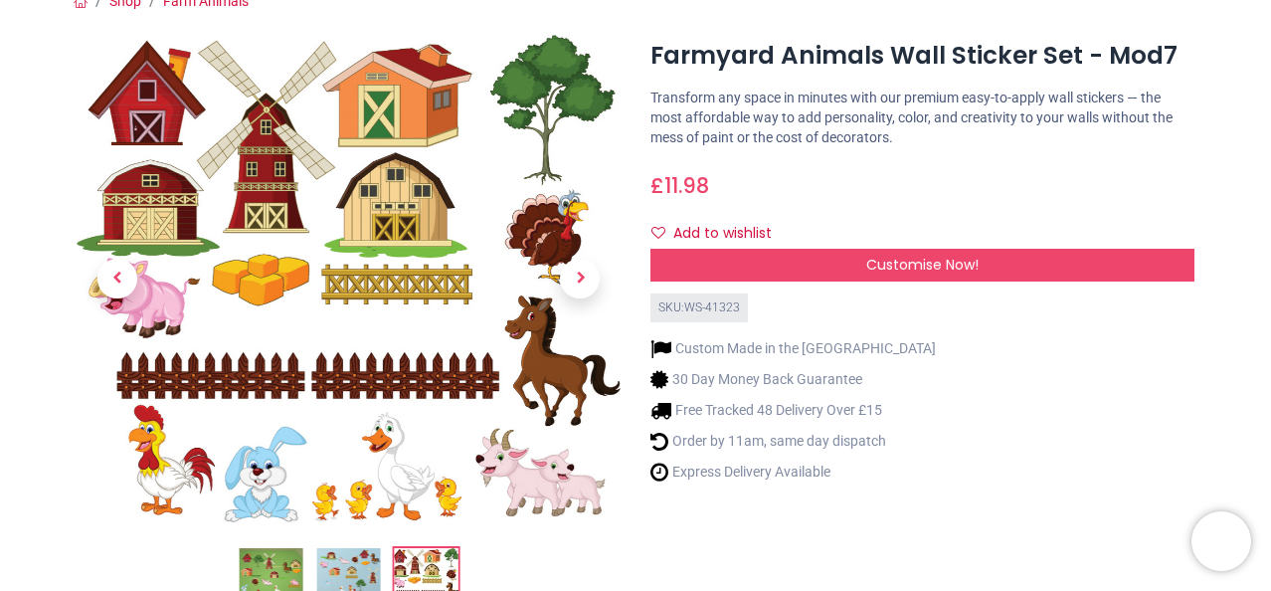
scroll to position [0, 0]
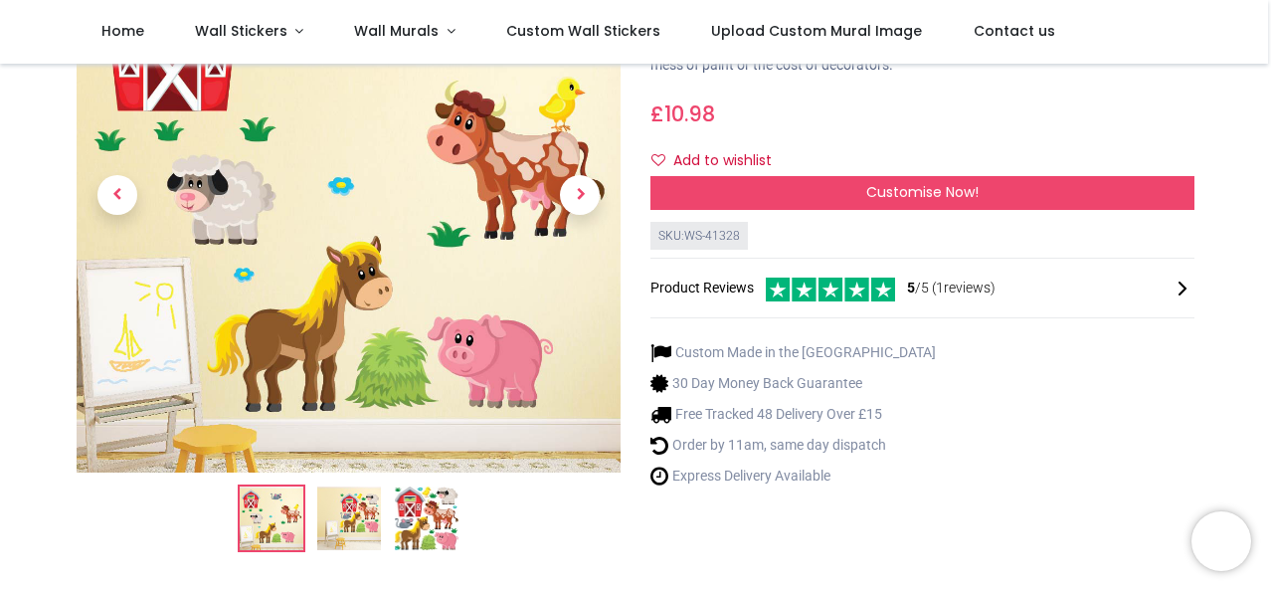
scroll to position [199, 0]
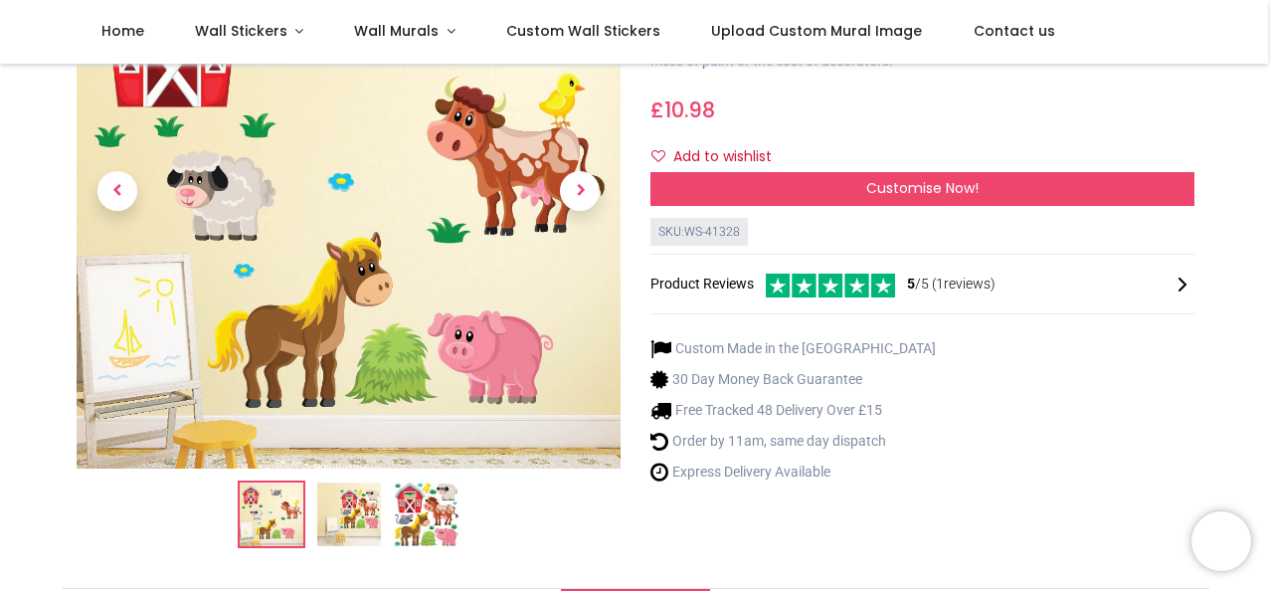
click at [355, 523] on img at bounding box center [349, 514] width 64 height 64
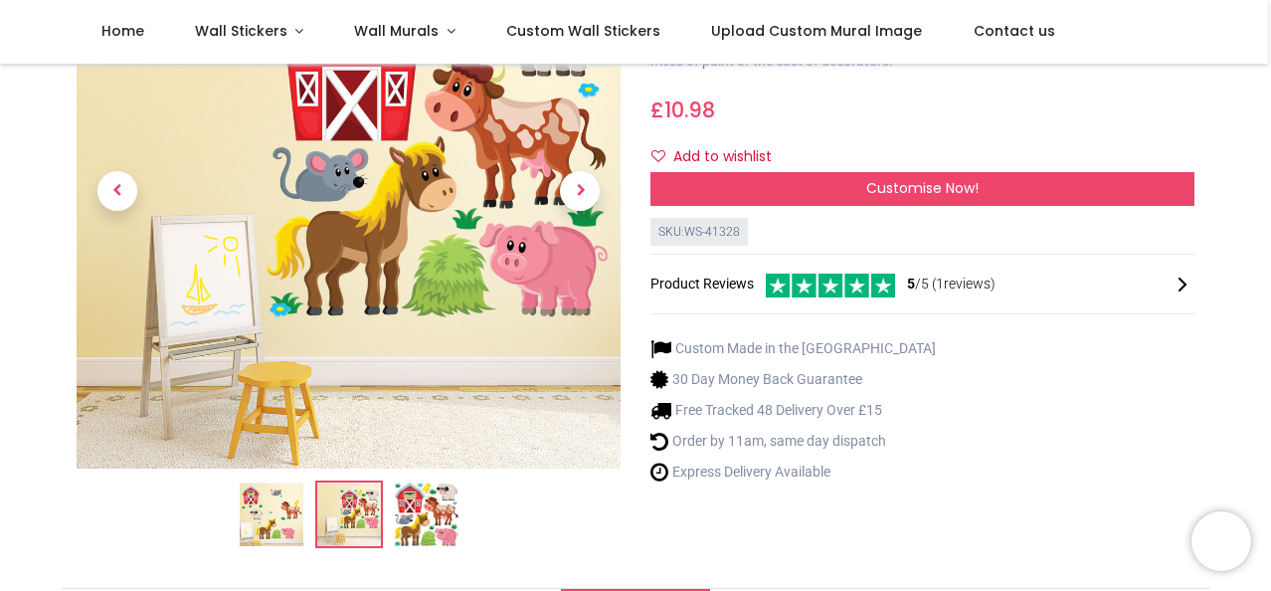
click at [419, 516] on img at bounding box center [427, 514] width 64 height 64
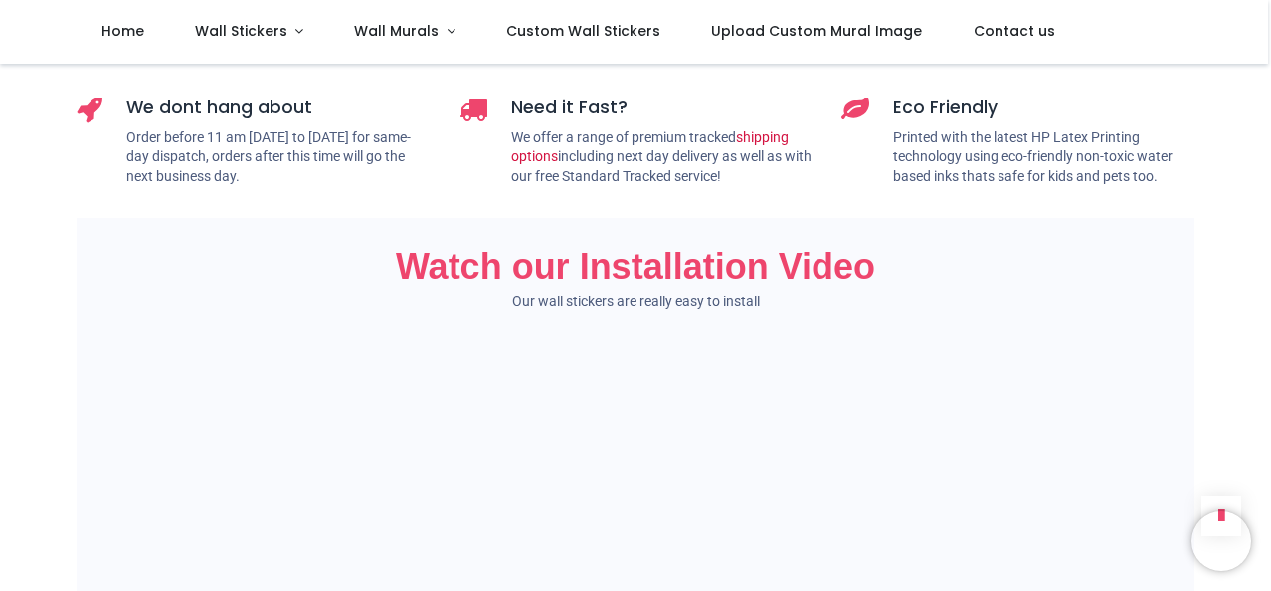
scroll to position [1094, 0]
